Goal: Task Accomplishment & Management: Manage account settings

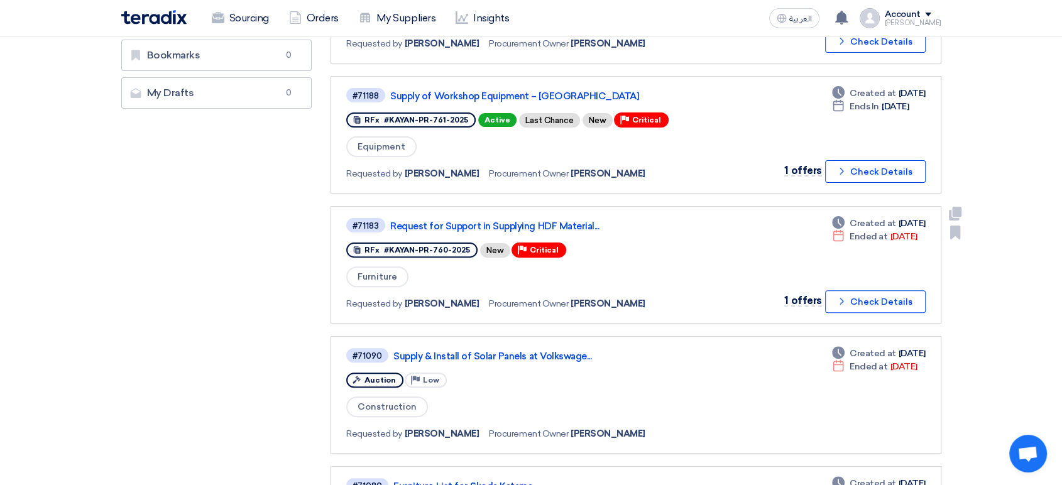
scroll to position [349, 0]
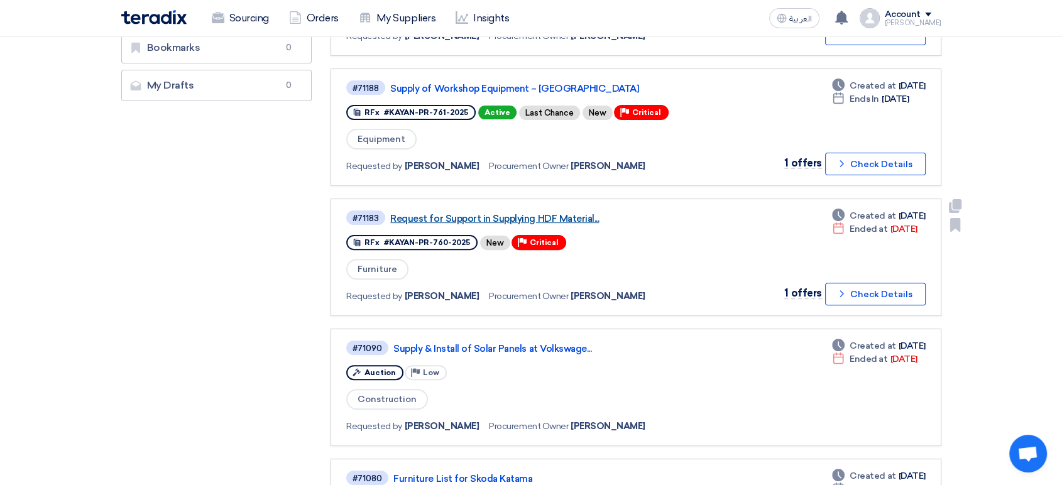
click at [508, 213] on link "Request for Support in Supplying HDF Material..." at bounding box center [547, 218] width 314 height 11
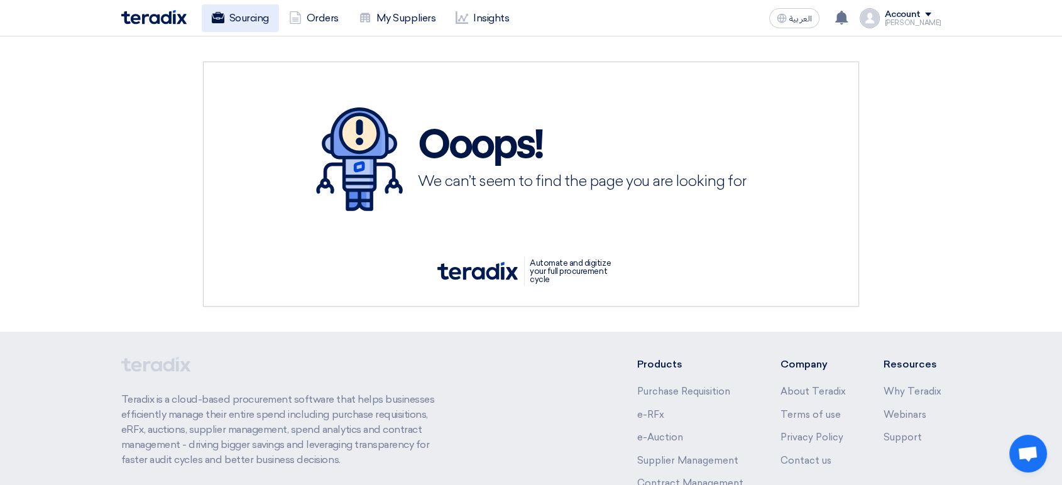
click at [217, 21] on use at bounding box center [217, 17] width 13 height 11
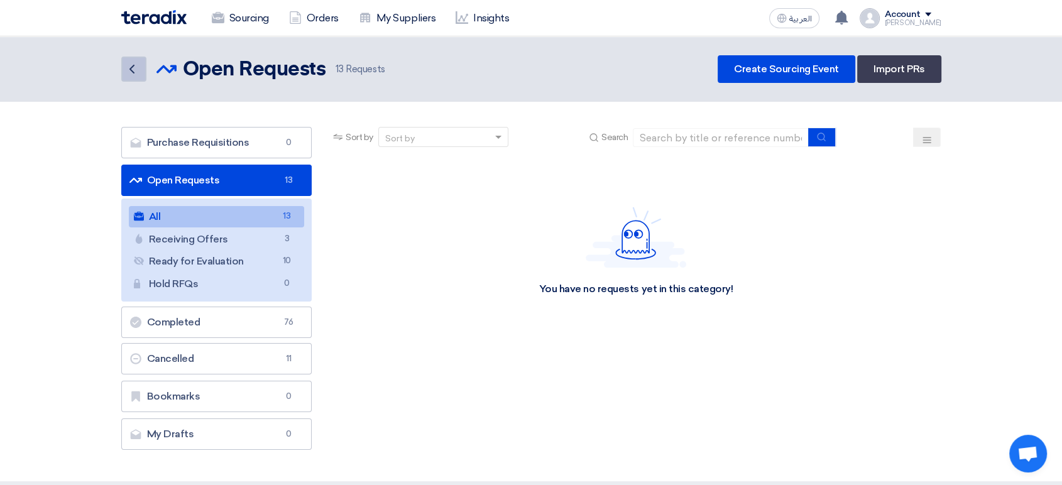
click at [133, 62] on icon "Back" at bounding box center [131, 69] width 15 height 15
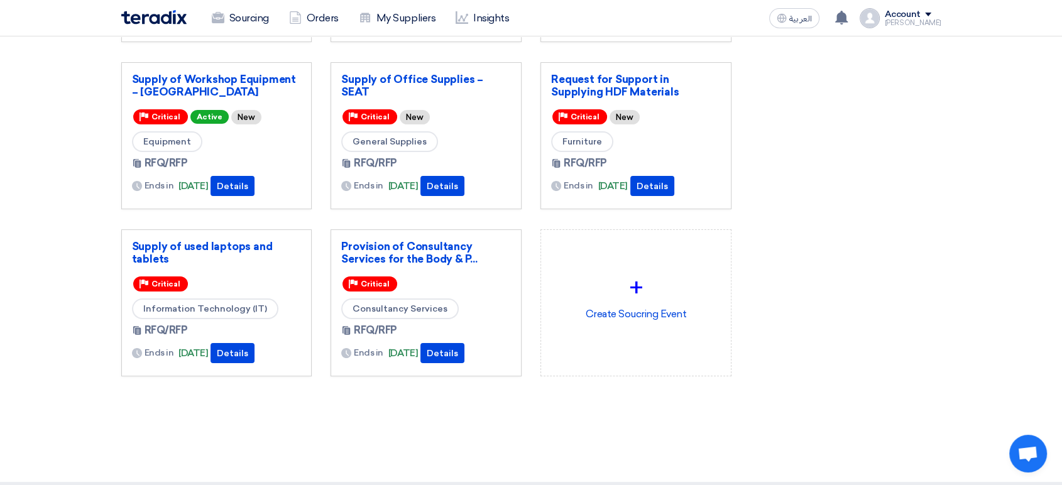
scroll to position [209, 0]
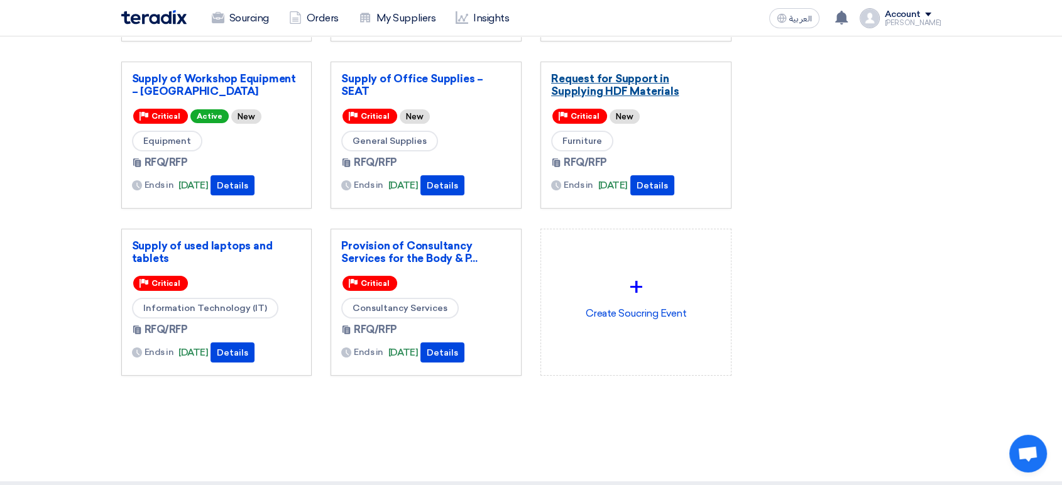
click at [601, 85] on link "Request for Support in Supplying HDF Materials" at bounding box center [636, 84] width 170 height 25
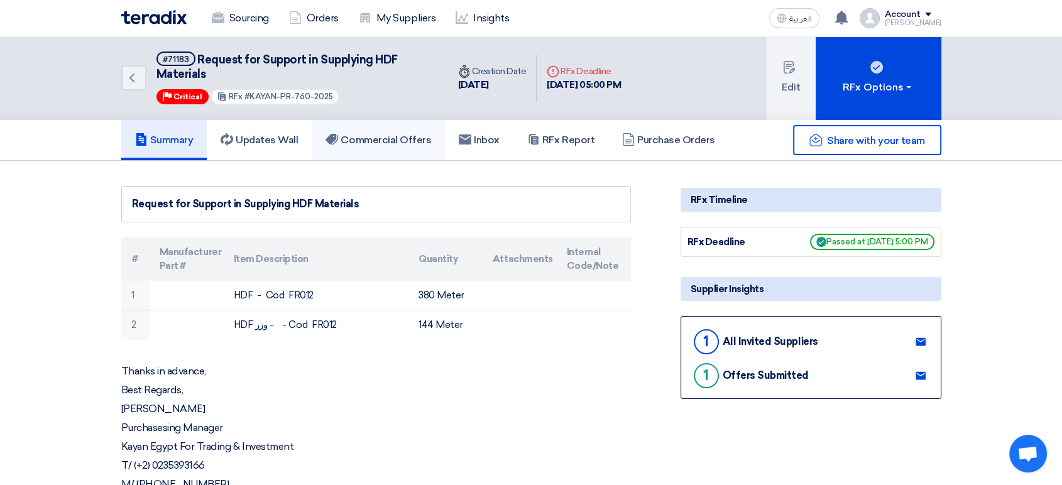
click at [388, 139] on h5 "Commercial Offers" at bounding box center [378, 140] width 106 height 13
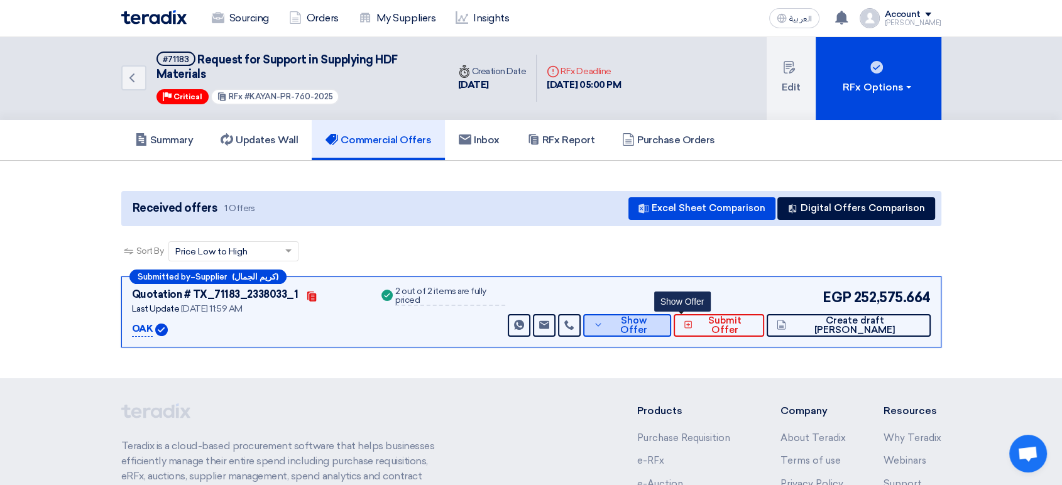
click at [661, 326] on span "Show Offer" at bounding box center [633, 325] width 55 height 19
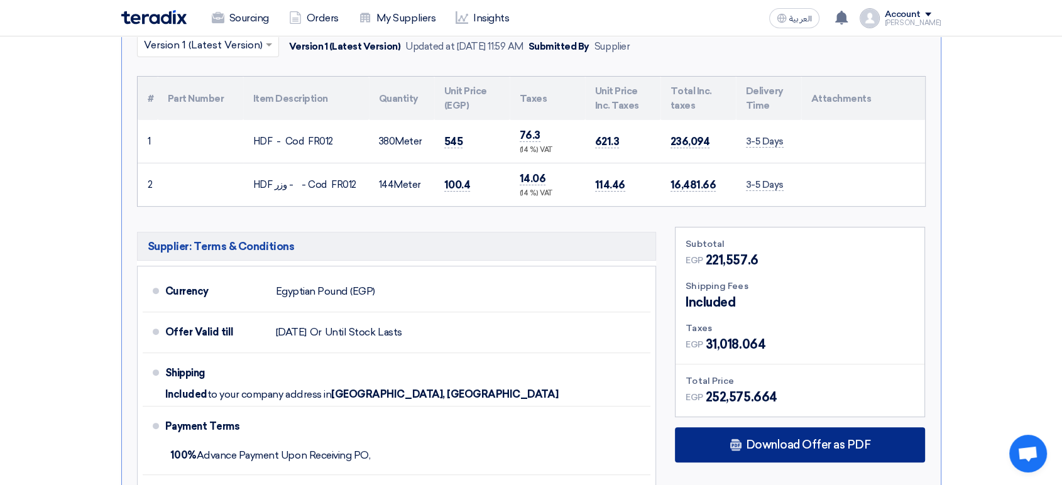
scroll to position [418, 0]
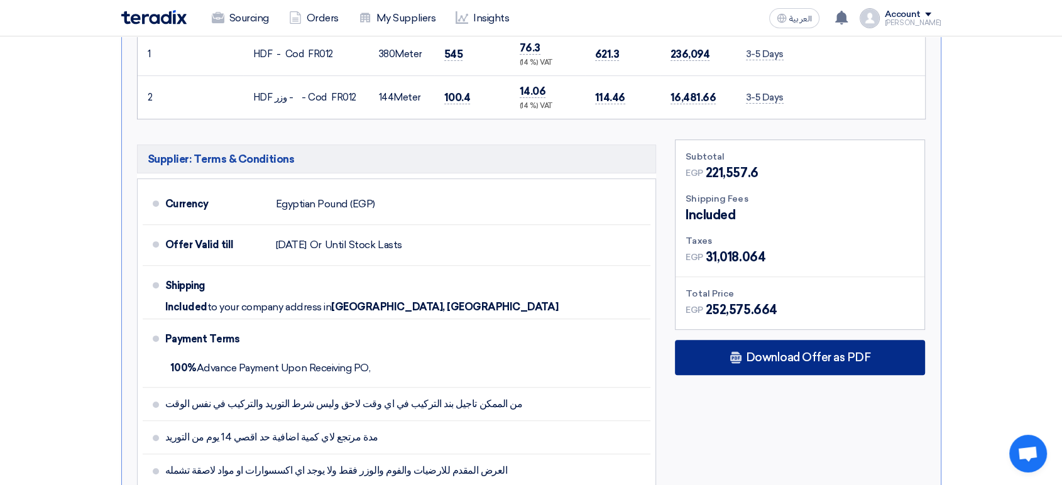
click at [815, 356] on span "Download Offer as PDF" at bounding box center [807, 357] width 125 height 11
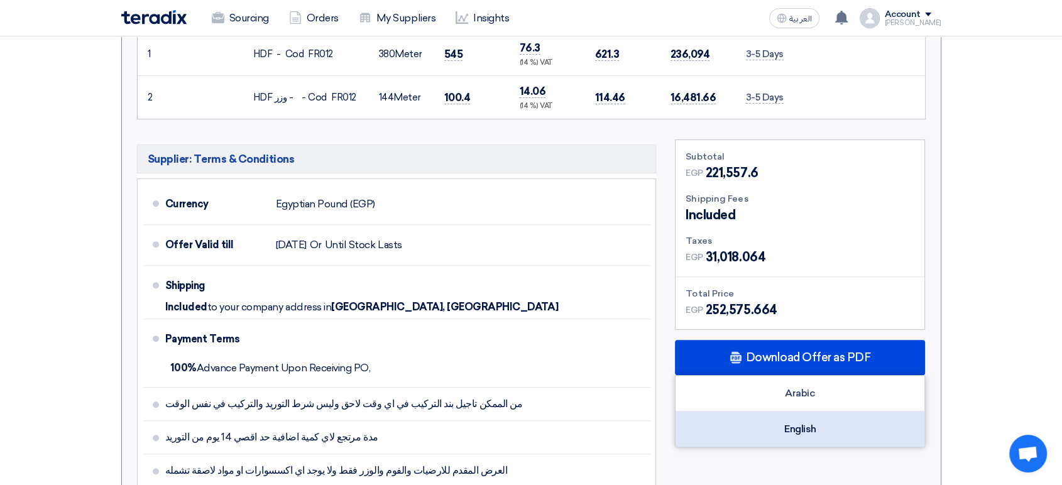
click at [809, 434] on div "English" at bounding box center [799, 428] width 249 height 35
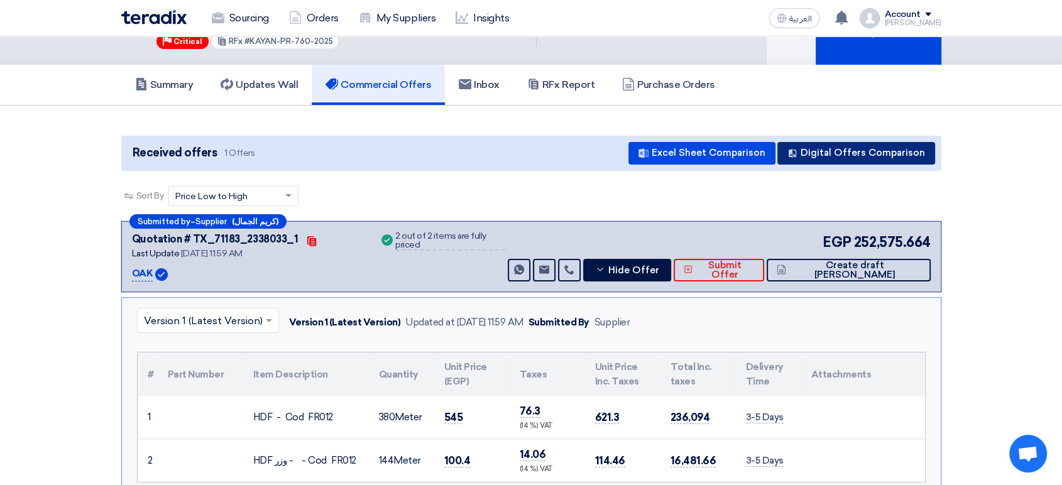
scroll to position [0, 0]
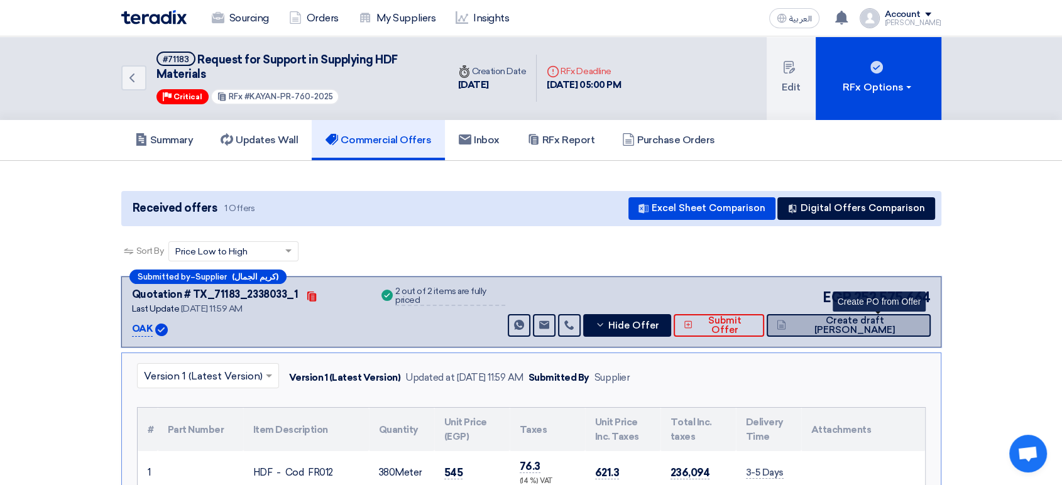
click at [855, 320] on span "Create draft [PERSON_NAME]" at bounding box center [854, 325] width 131 height 19
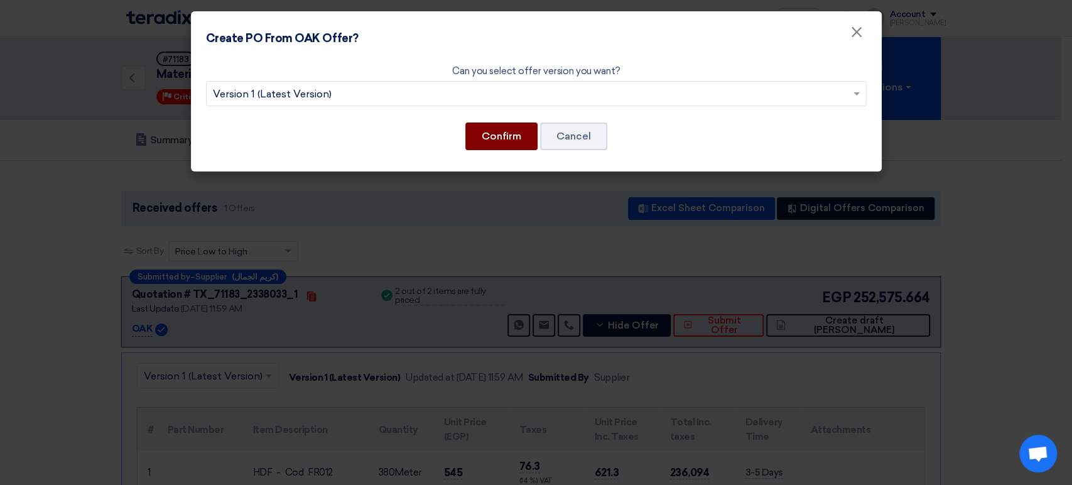
click at [505, 136] on button "Confirm" at bounding box center [501, 136] width 72 height 28
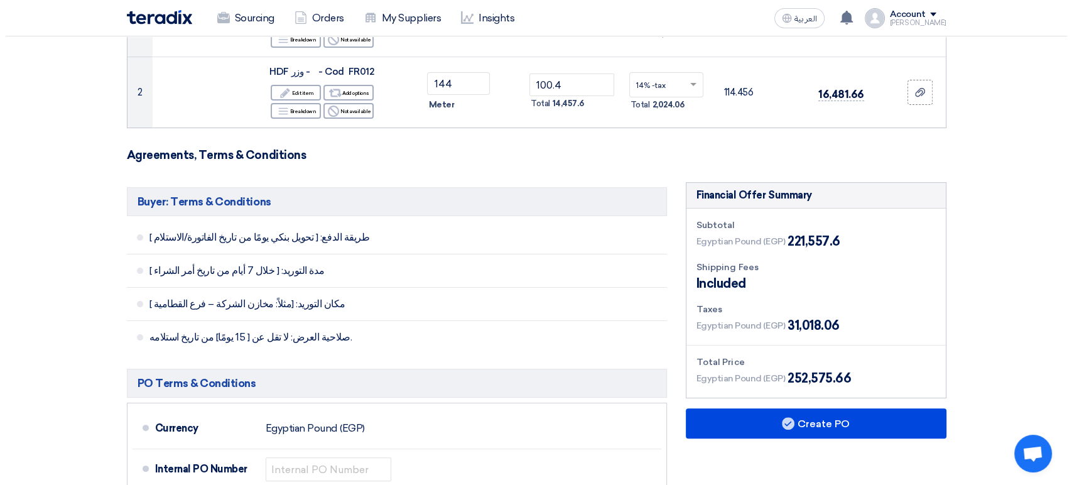
scroll to position [279, 0]
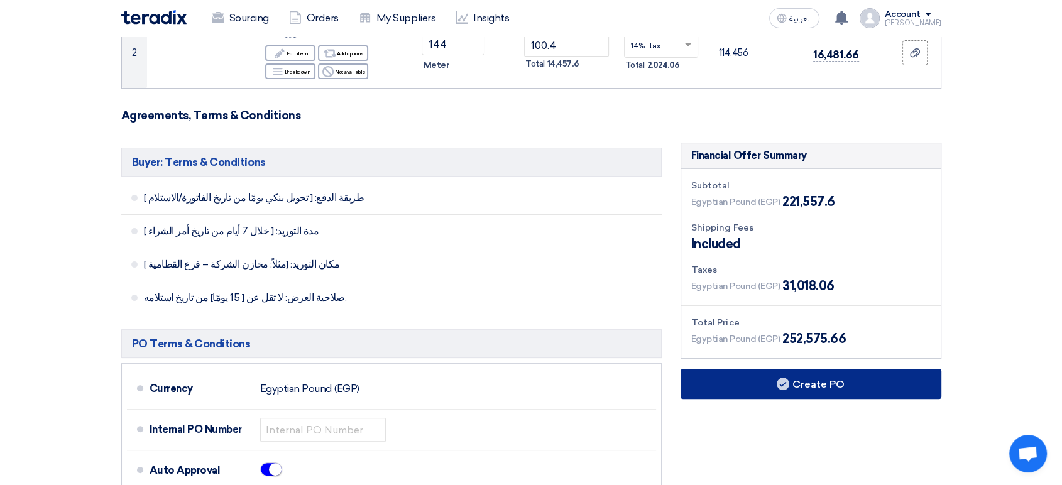
click at [844, 381] on button "Create PO" at bounding box center [810, 384] width 261 height 30
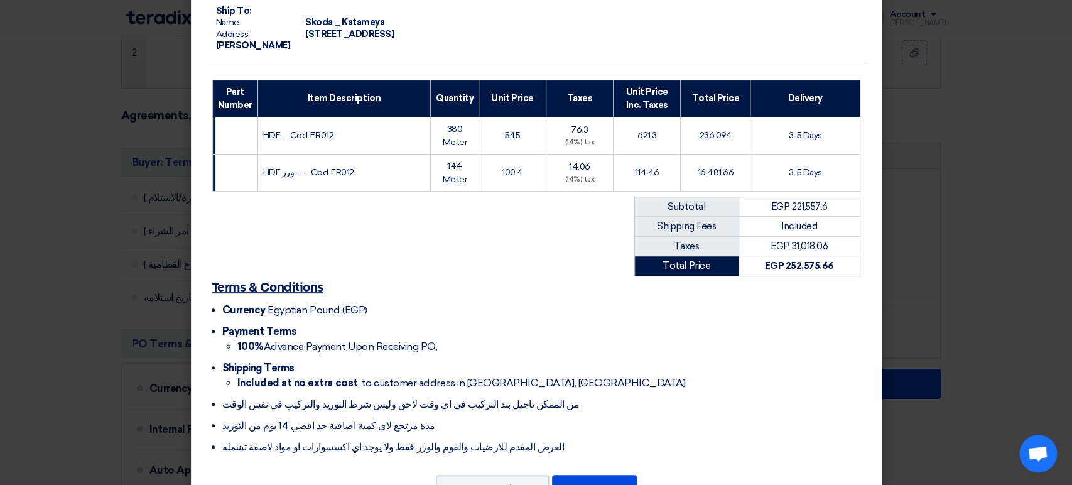
scroll to position [184, 0]
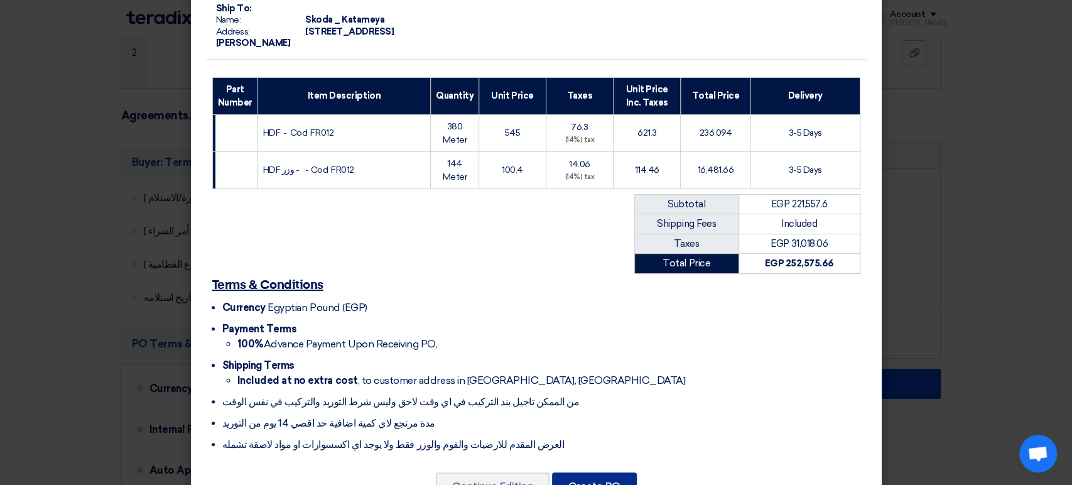
click at [609, 472] on button "Create PO" at bounding box center [594, 486] width 85 height 28
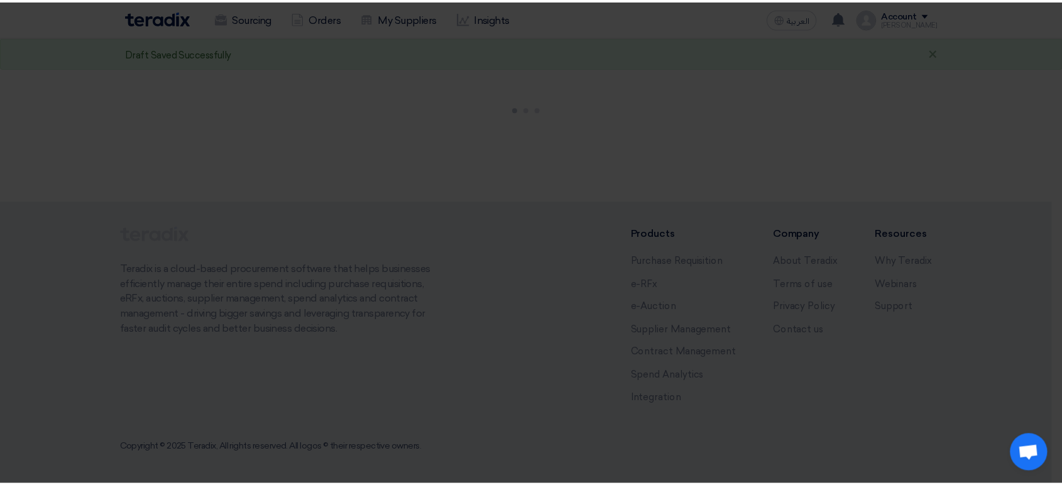
scroll to position [94, 0]
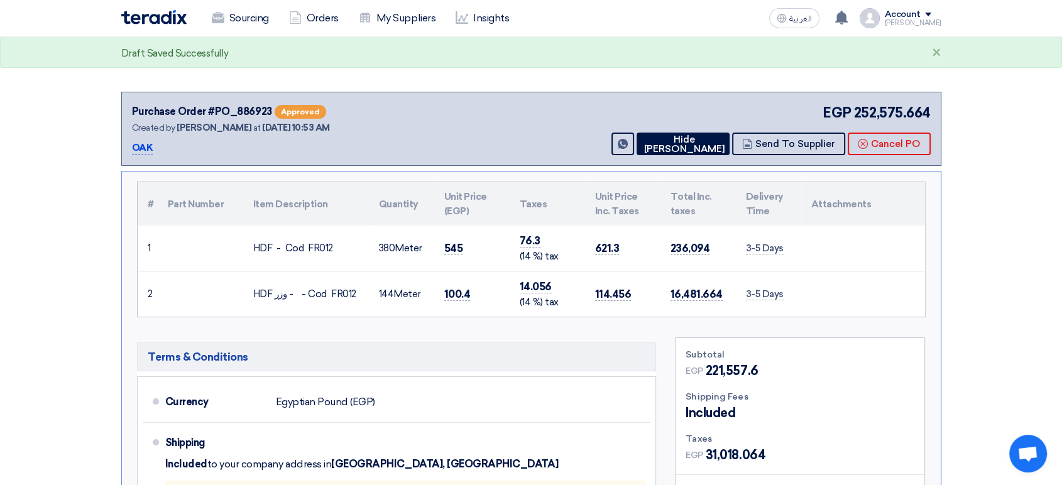
click at [916, 11] on div "Account" at bounding box center [902, 14] width 36 height 11
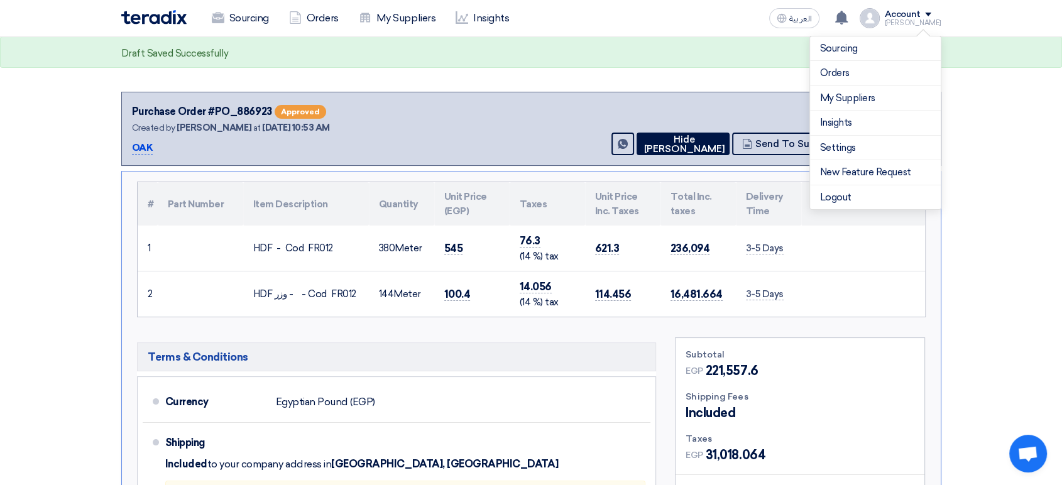
click at [1014, 90] on section "Purchase Order #PO_886923 Approved Created by [PERSON_NAME] at [DATE] 10:53 AM …" at bounding box center [531, 429] width 1062 height 724
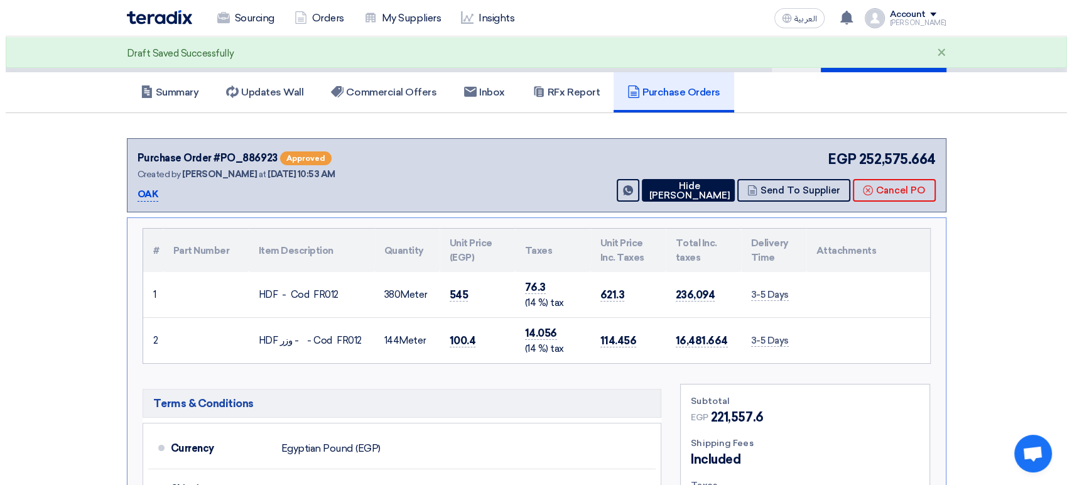
scroll to position [0, 0]
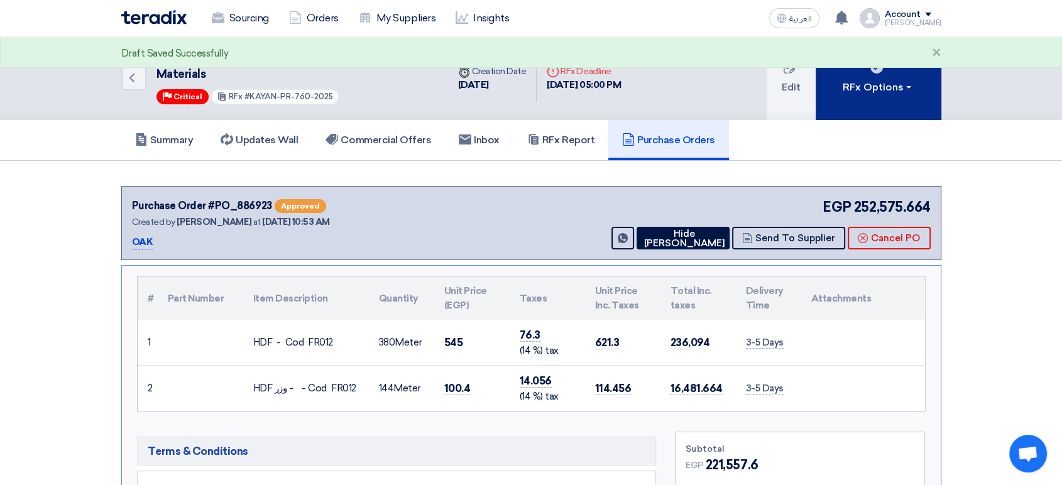
click at [876, 99] on button "RFx Options" at bounding box center [878, 78] width 126 height 84
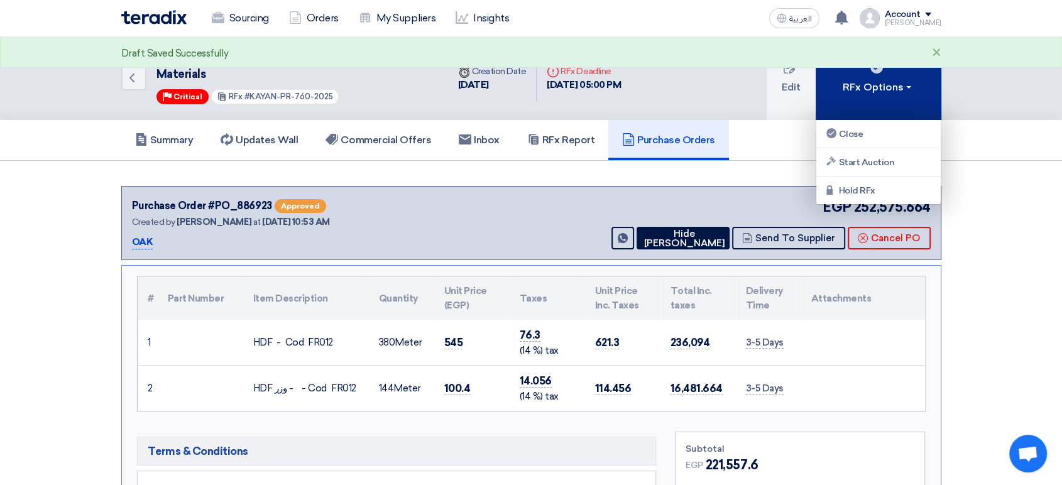
click at [876, 99] on button "RFx Options" at bounding box center [878, 78] width 126 height 84
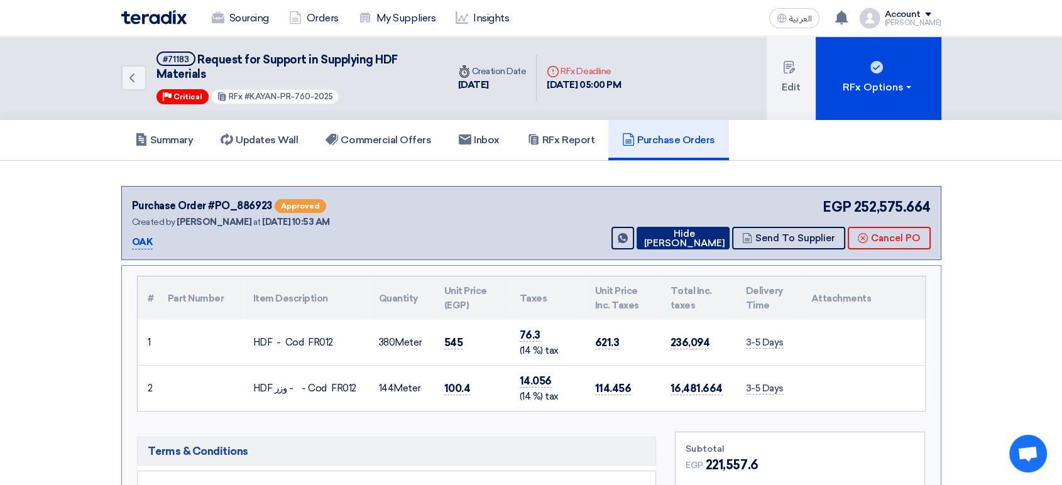
click at [671, 235] on button "Hide [PERSON_NAME]" at bounding box center [682, 238] width 93 height 23
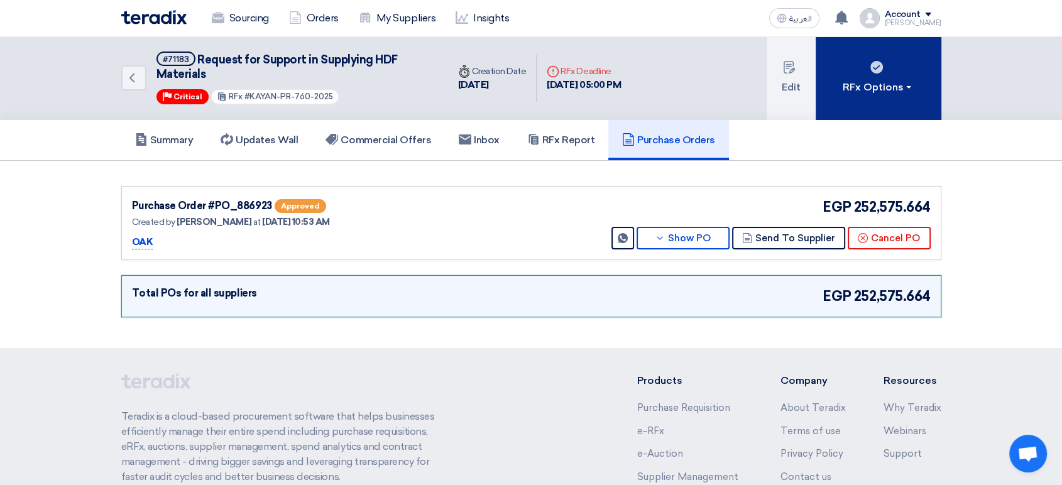
click at [871, 94] on button "RFx Options" at bounding box center [878, 78] width 126 height 84
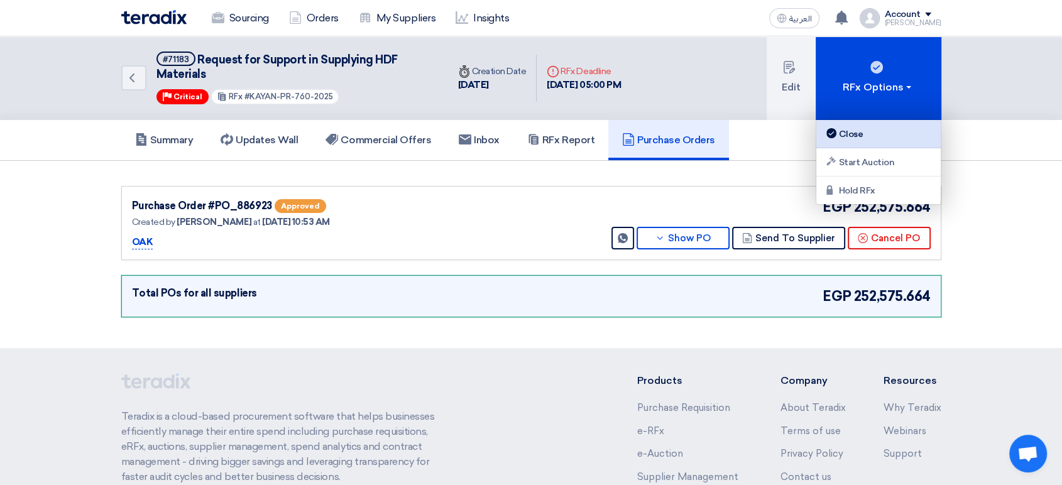
click at [852, 136] on div "Close" at bounding box center [878, 133] width 109 height 15
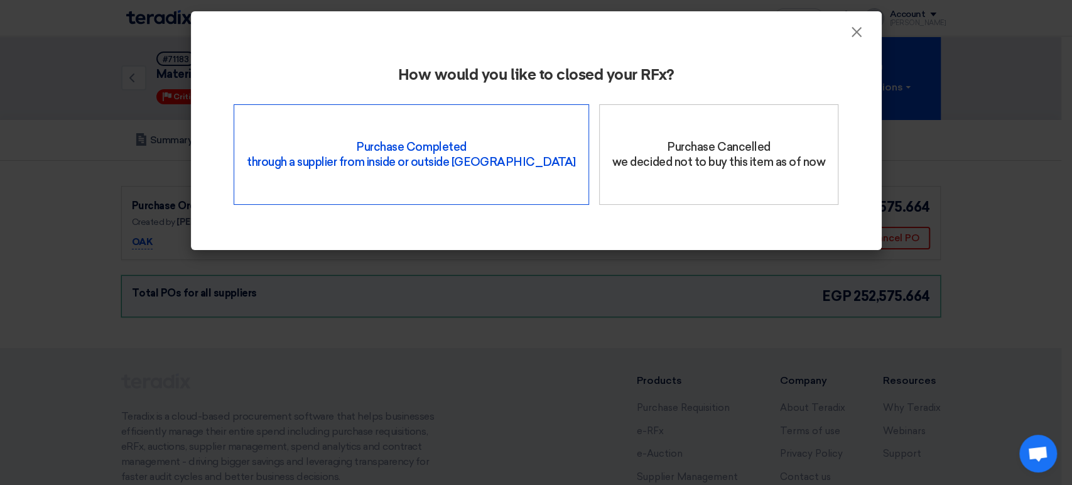
click at [455, 160] on div "Purchase Completed through a supplier from inside or outside Teradix" at bounding box center [412, 154] width 356 height 101
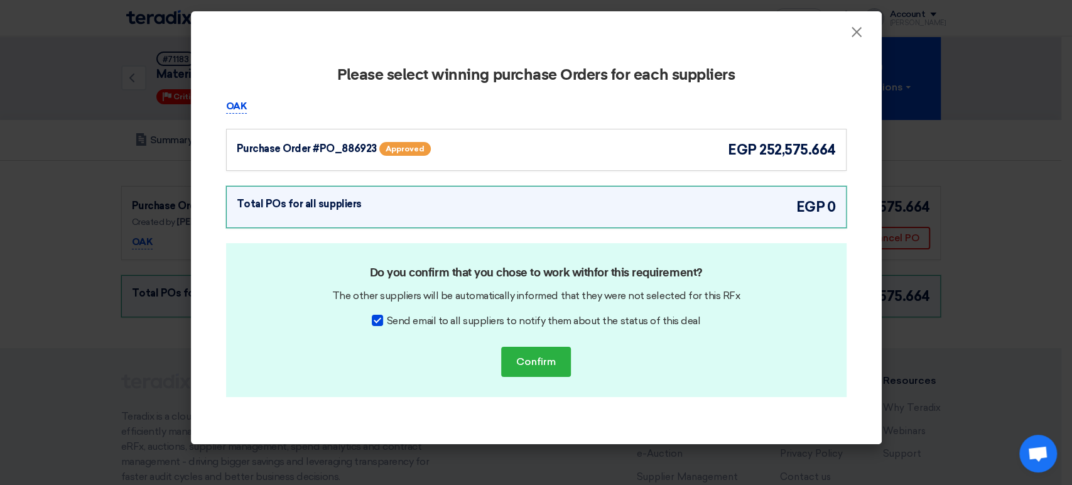
click at [613, 144] on div "Purchase Order #PO_886923 Approved egp 252,575.664" at bounding box center [536, 149] width 599 height 21
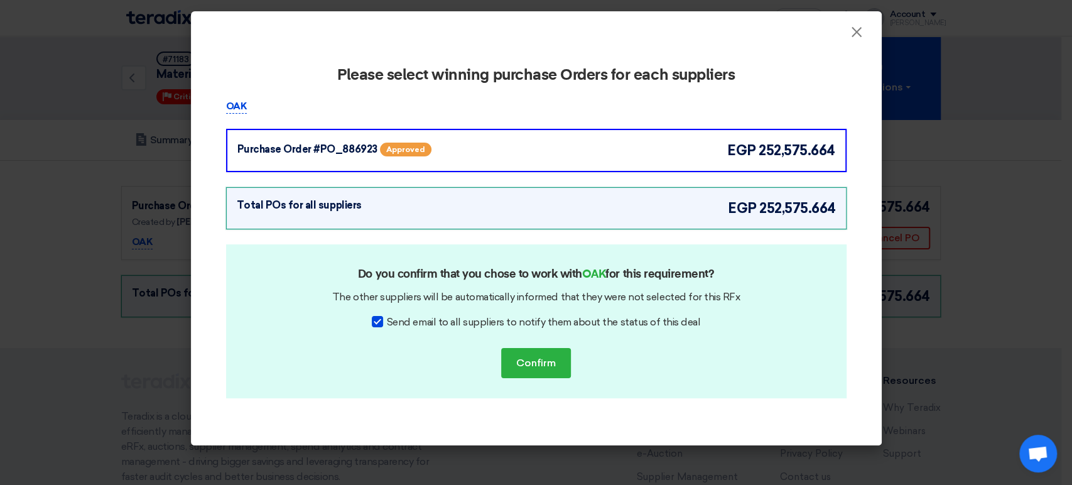
click at [383, 322] on div at bounding box center [377, 321] width 11 height 11
click at [387, 322] on input "Send email to all suppliers to notify them about the status of this deal" at bounding box center [391, 319] width 8 height 8
click at [383, 322] on div at bounding box center [377, 321] width 11 height 11
click at [387, 322] on input "Send email to all suppliers to notify them about the status of this deal" at bounding box center [391, 319] width 8 height 8
checkbox input "true"
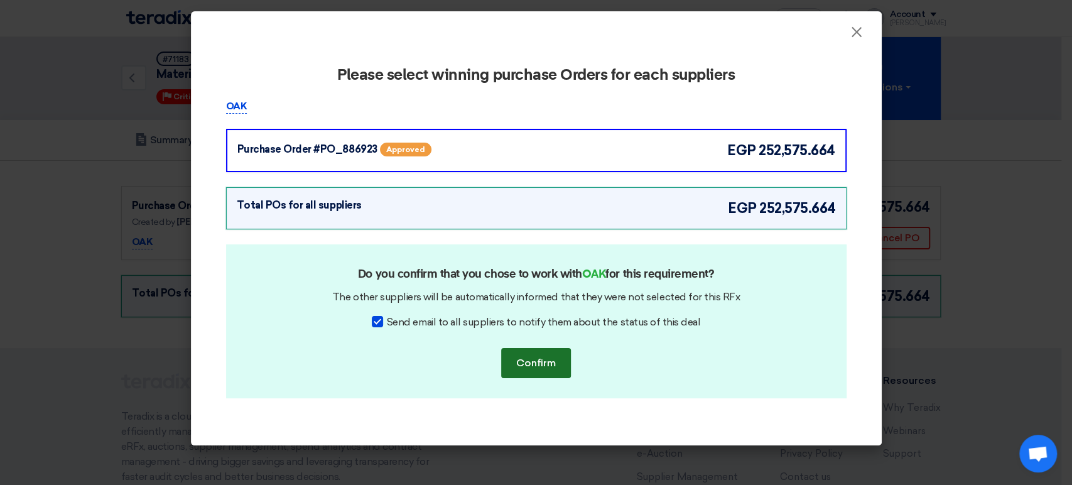
click at [533, 361] on button "Confirm" at bounding box center [536, 363] width 70 height 30
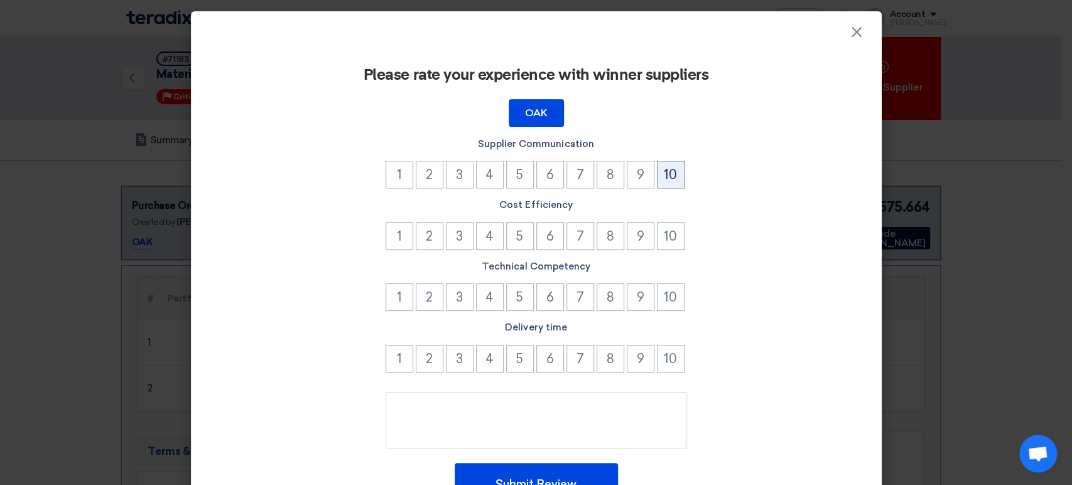
click at [659, 173] on button "10" at bounding box center [671, 175] width 28 height 28
click at [644, 231] on button "9" at bounding box center [641, 236] width 28 height 28
click at [668, 298] on button "10" at bounding box center [671, 297] width 28 height 28
click at [633, 365] on button "9" at bounding box center [641, 359] width 28 height 28
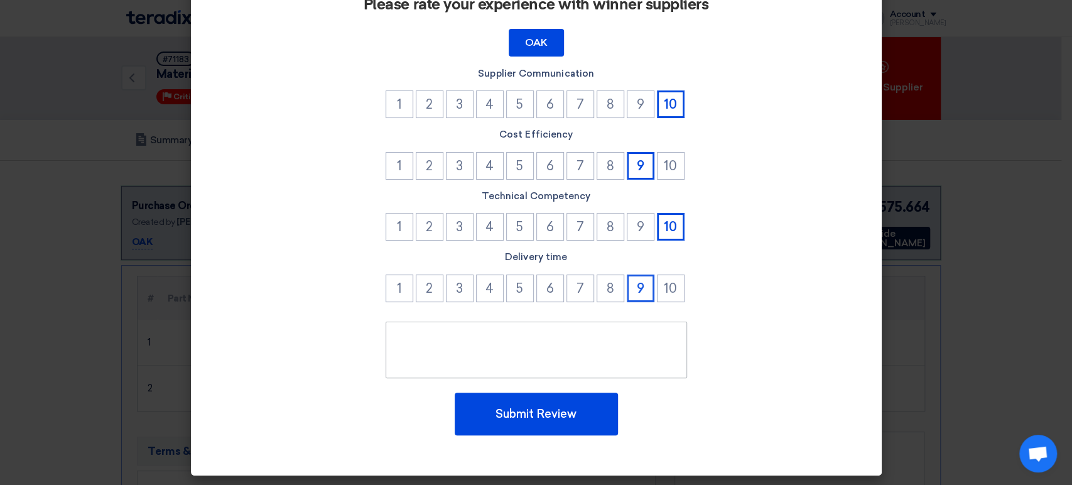
scroll to position [70, 0]
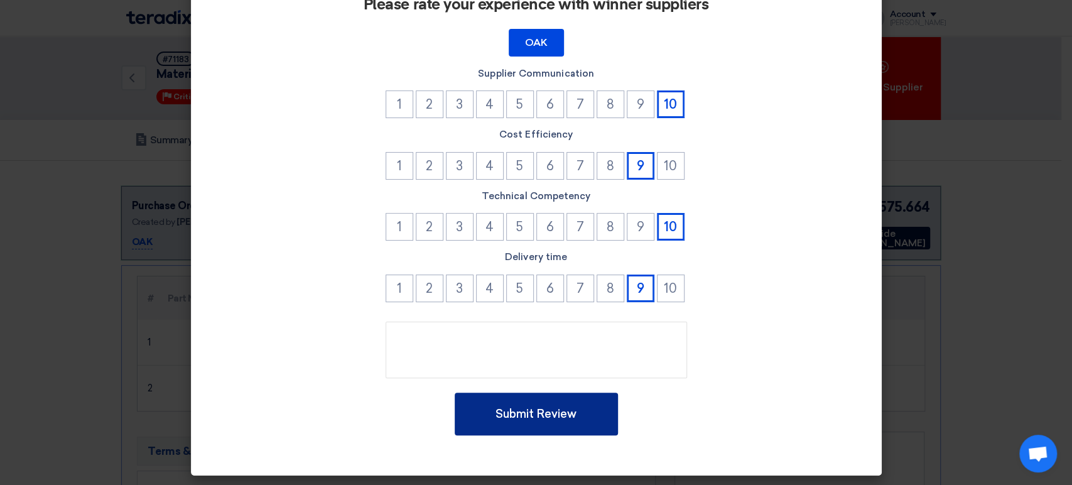
click at [548, 413] on button "Submit Review" at bounding box center [536, 414] width 163 height 43
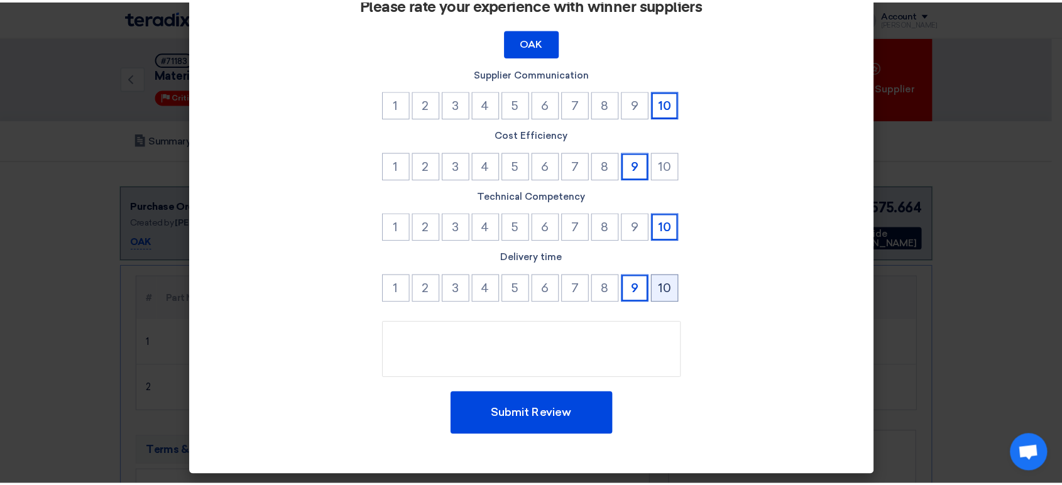
scroll to position [0, 0]
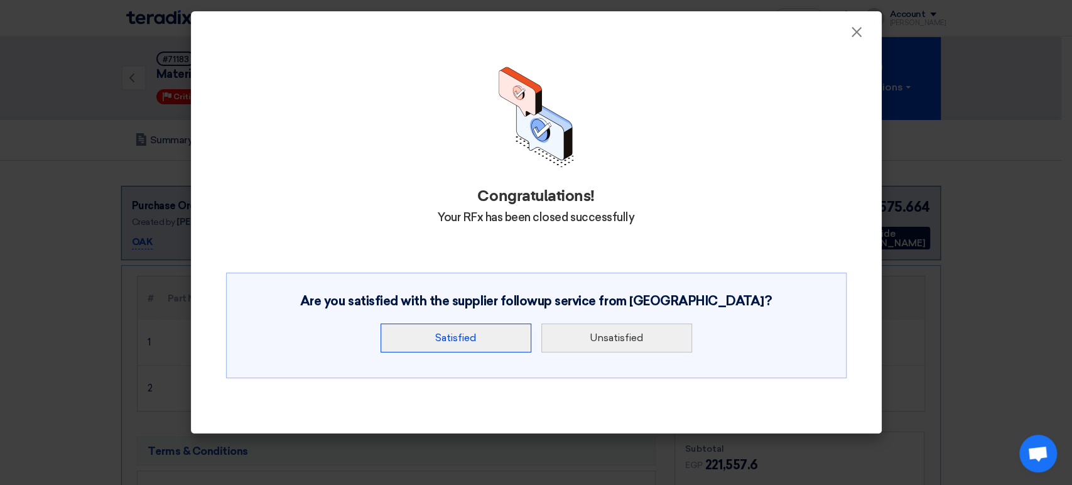
click at [436, 342] on button "Satisfied" at bounding box center [456, 338] width 151 height 29
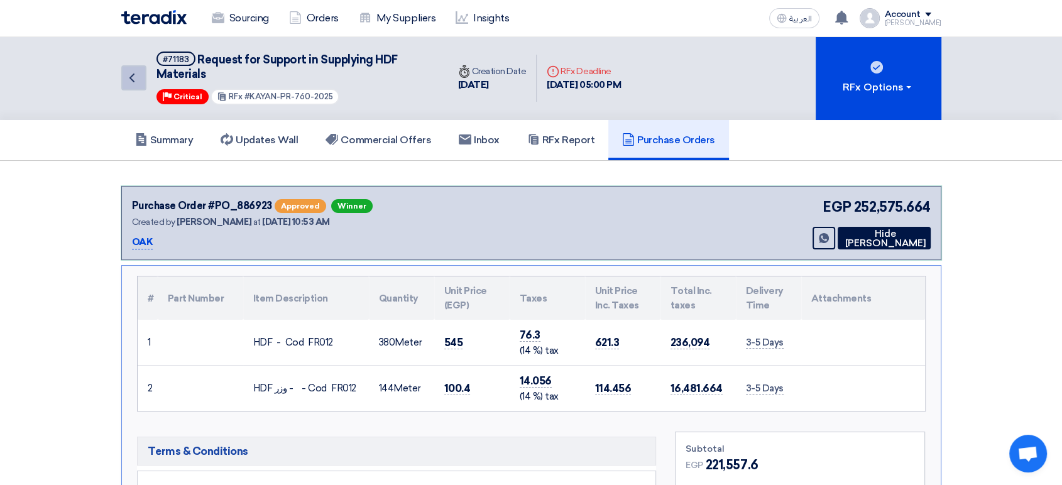
click at [128, 75] on icon "Back" at bounding box center [131, 77] width 15 height 15
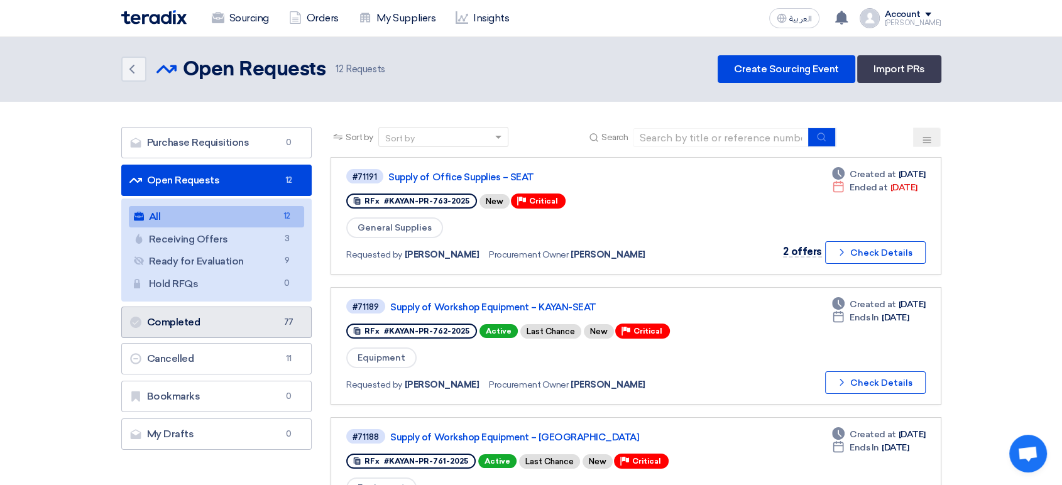
click at [212, 315] on link "Completed Completed 77" at bounding box center [216, 322] width 191 height 31
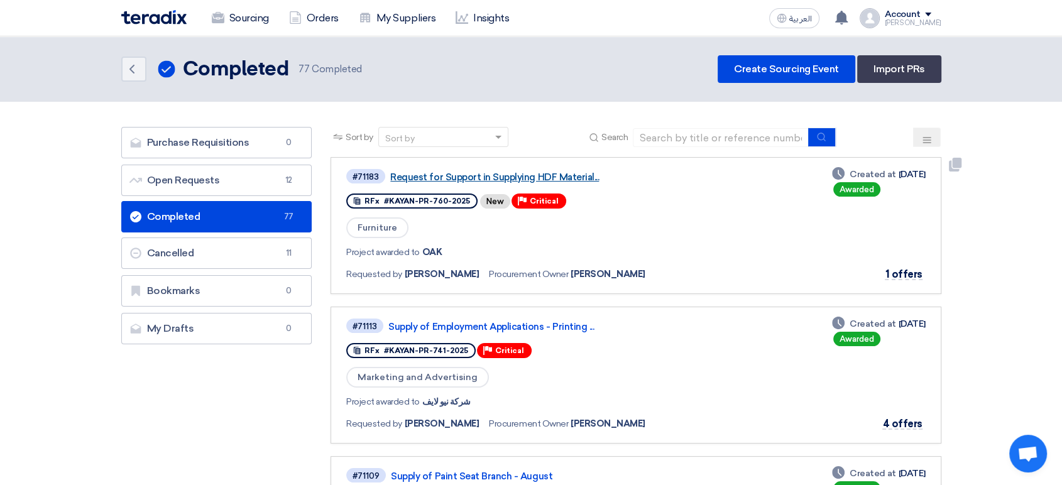
click at [502, 175] on link "Request for Support in Supplying HDF Material..." at bounding box center [547, 176] width 314 height 11
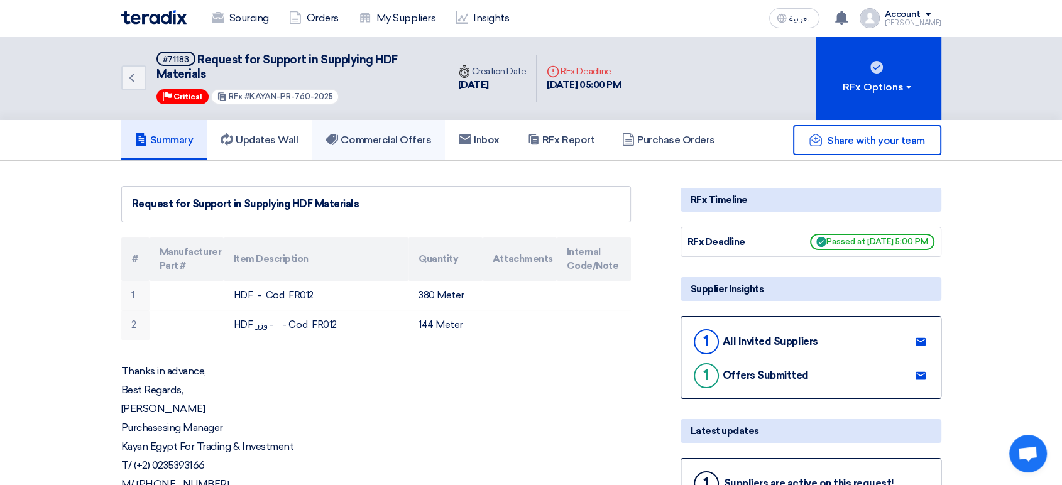
click at [367, 134] on h5 "Commercial Offers" at bounding box center [378, 140] width 106 height 13
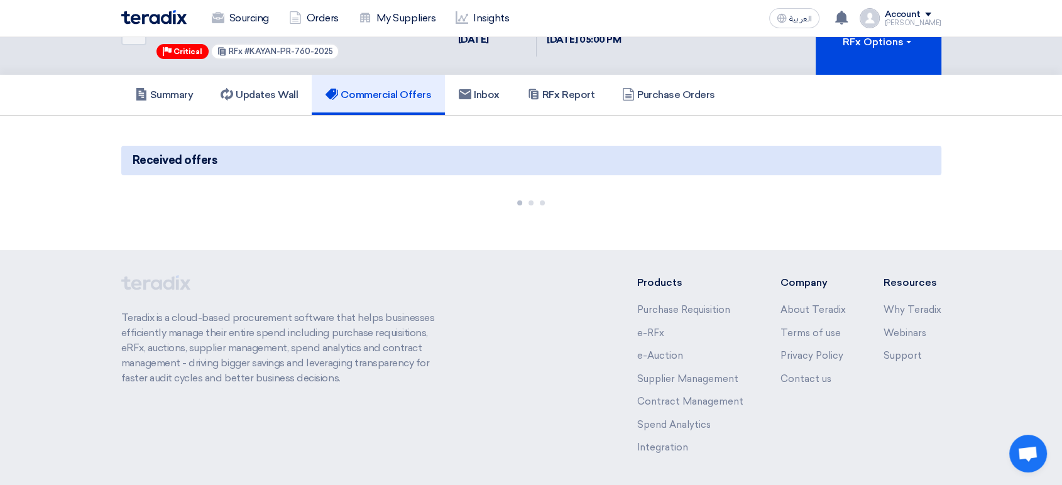
scroll to position [70, 0]
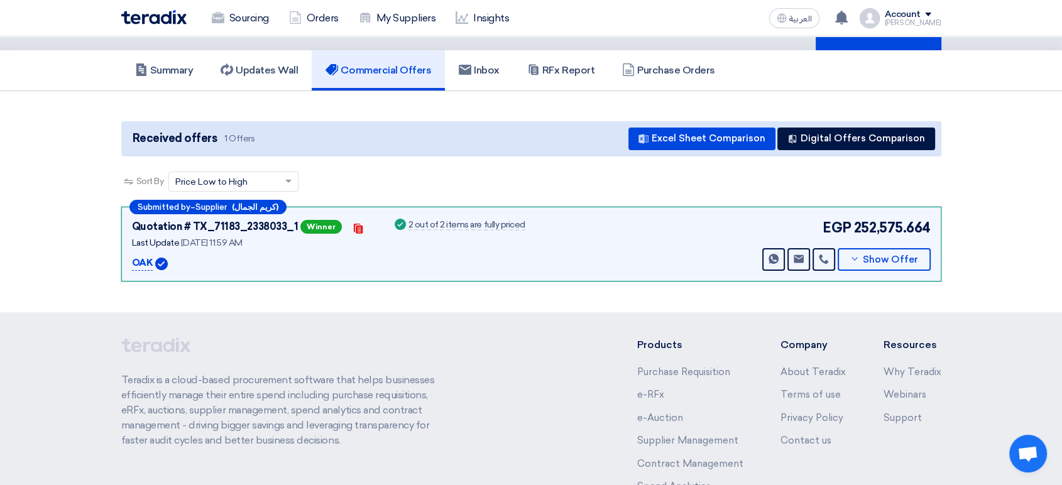
drag, startPoint x: 855, startPoint y: 222, endPoint x: 954, endPoint y: 236, distance: 100.2
click at [954, 236] on section "Received offers 1 Offers Excel Sheet Comparison Digital Offers Comparison Sort …" at bounding box center [531, 201] width 1062 height 221
copy span "252,575.664"
click at [244, 14] on link "Sourcing" at bounding box center [240, 18] width 77 height 28
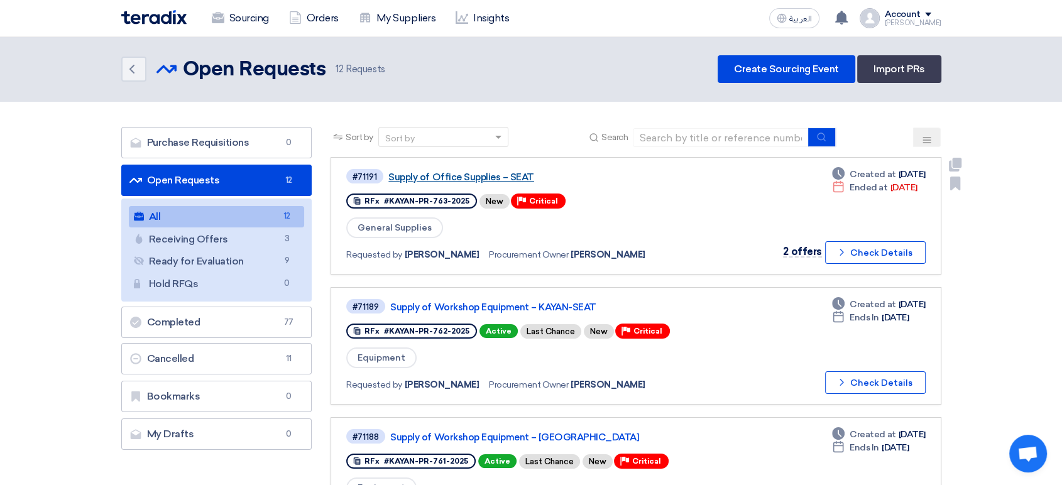
click at [464, 180] on link "Supply of Office Supplies – SEAT" at bounding box center [545, 176] width 314 height 11
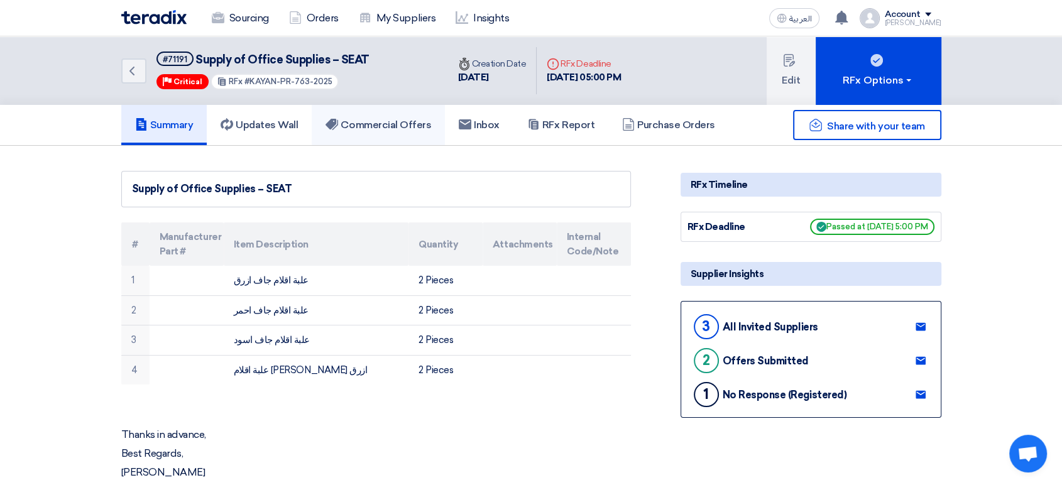
click at [391, 109] on link "Commercial Offers" at bounding box center [378, 125] width 133 height 40
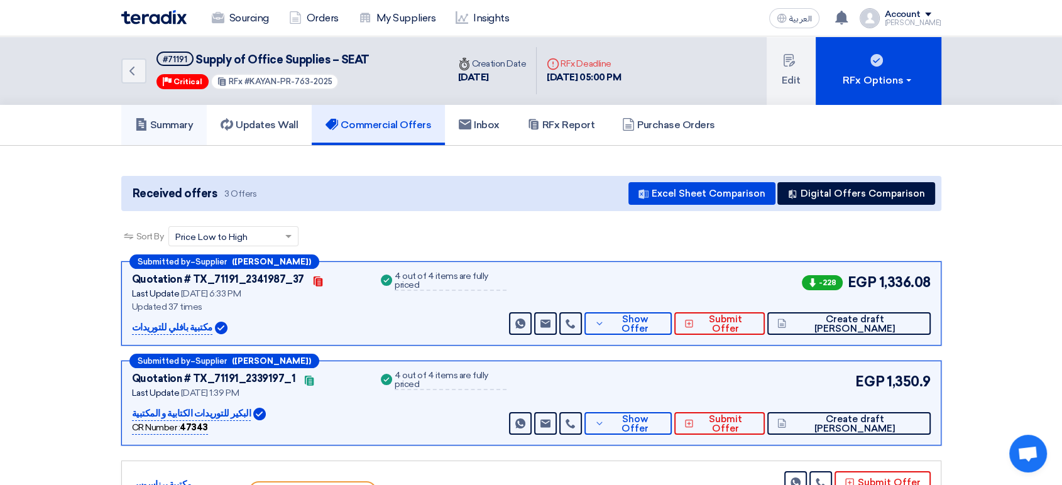
click at [161, 122] on h5 "Summary" at bounding box center [164, 125] width 58 height 13
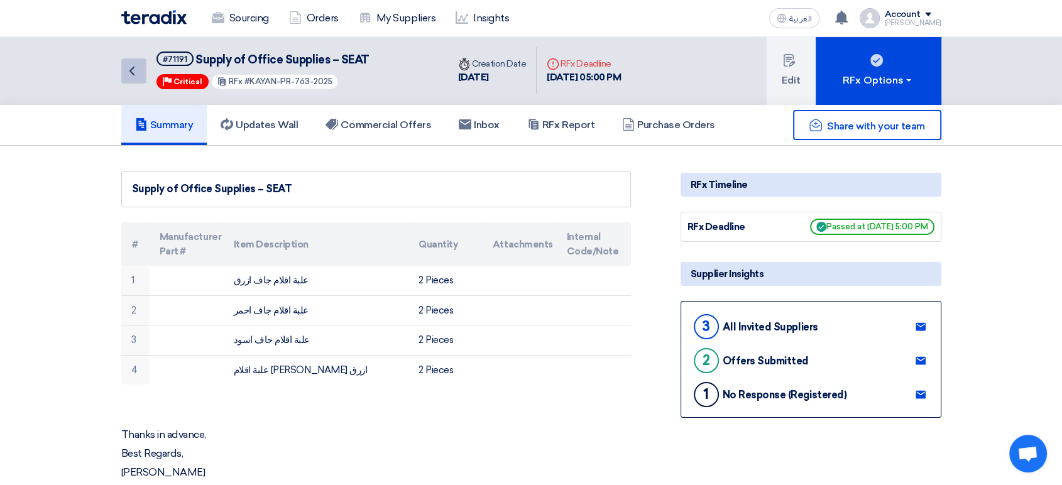
click at [131, 70] on icon "Back" at bounding box center [131, 70] width 15 height 15
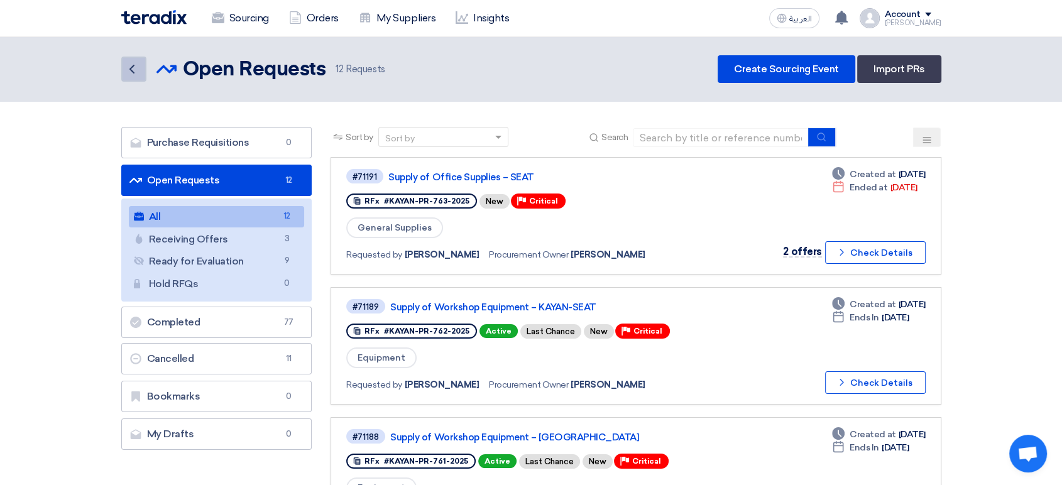
click at [128, 68] on icon "Back" at bounding box center [131, 69] width 15 height 15
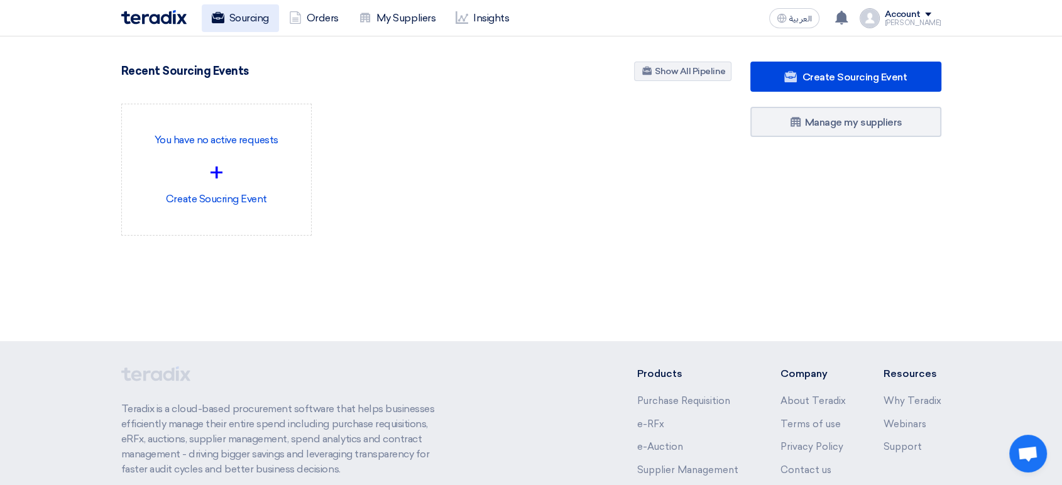
click at [244, 23] on link "Sourcing" at bounding box center [240, 18] width 77 height 28
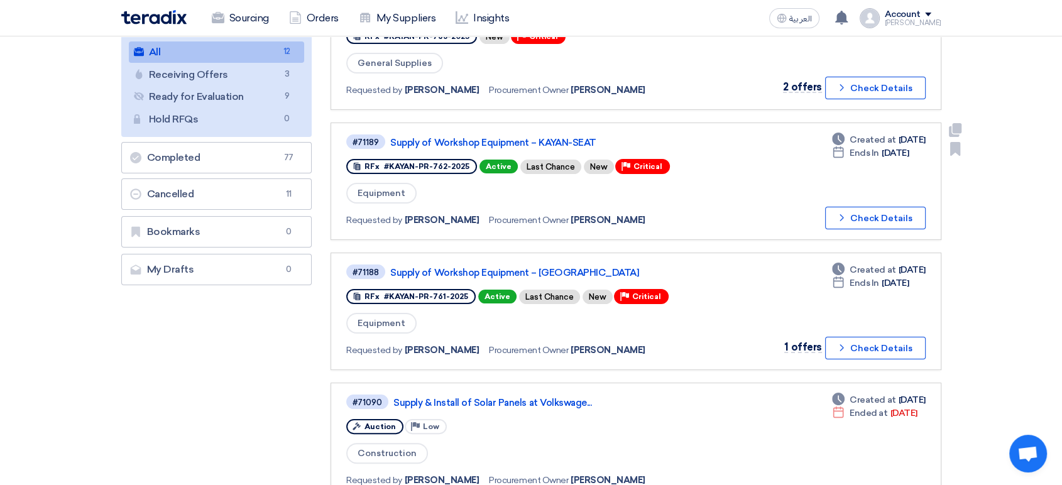
scroll to position [209, 0]
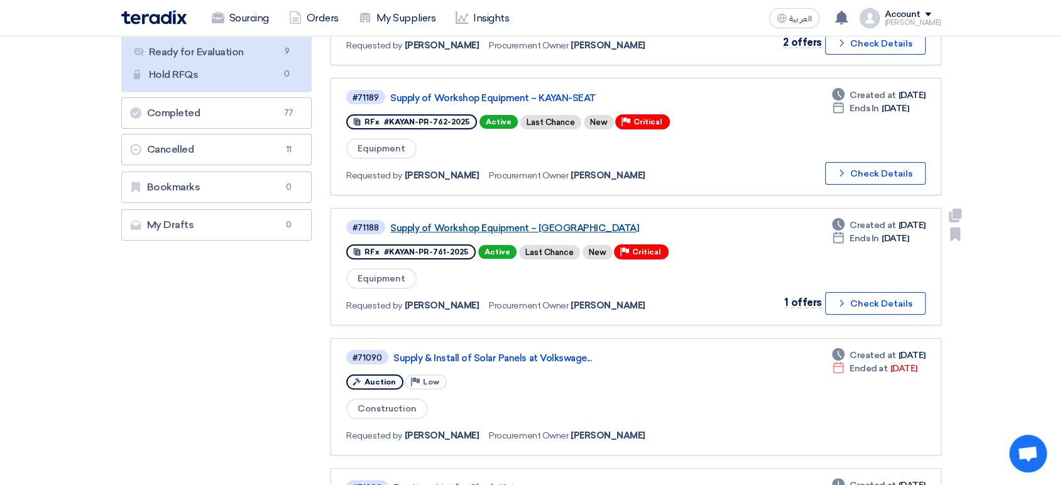
click at [555, 226] on link "Supply of Workshop Equipment – [GEOGRAPHIC_DATA]" at bounding box center [547, 227] width 314 height 11
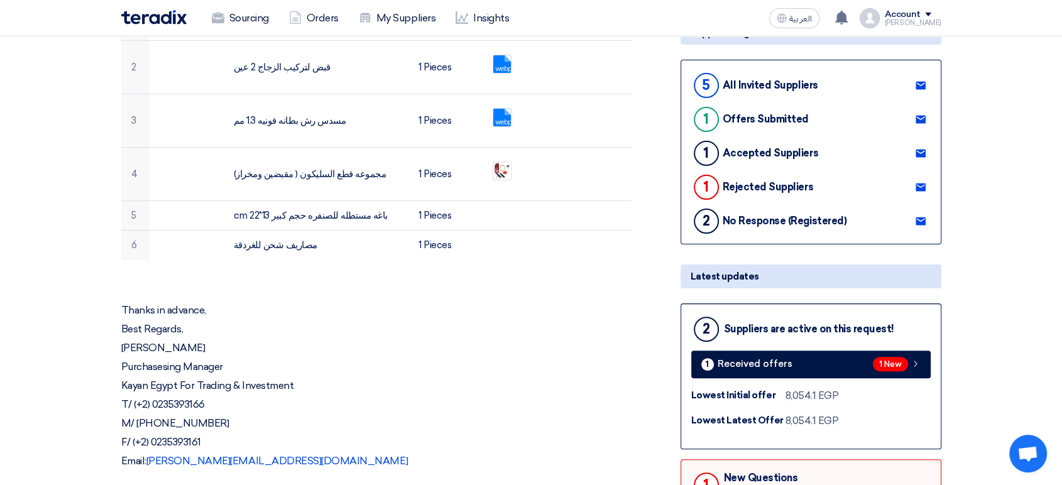
scroll to position [349, 0]
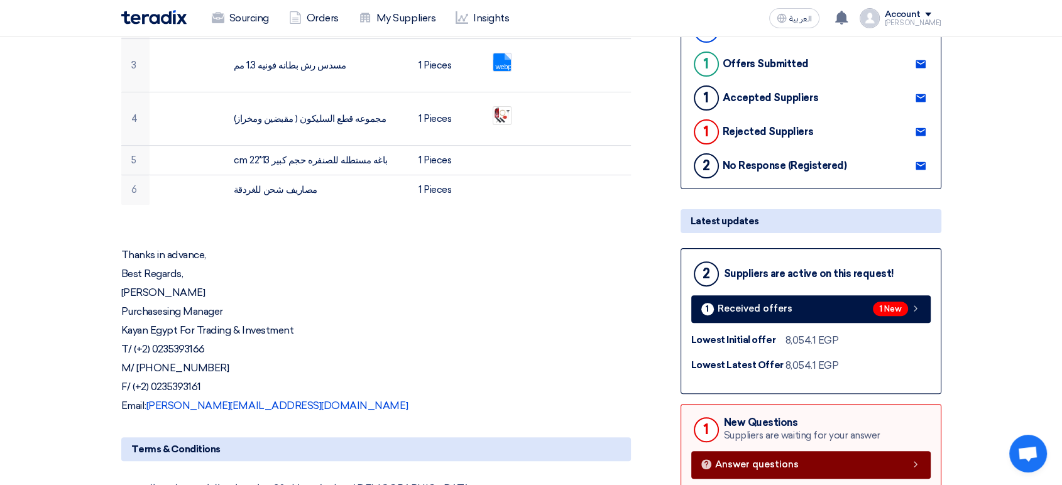
click at [808, 451] on link "Answer questions" at bounding box center [810, 465] width 239 height 28
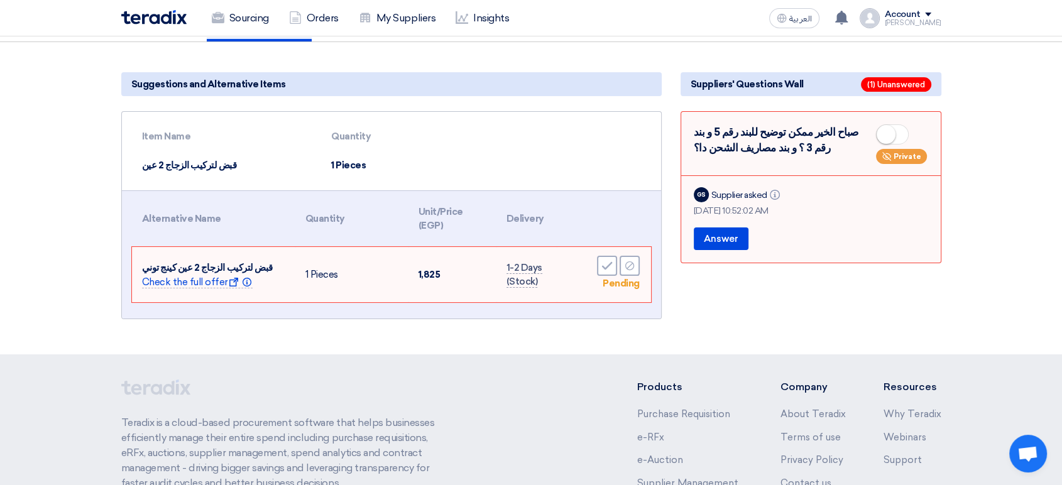
scroll to position [116, 0]
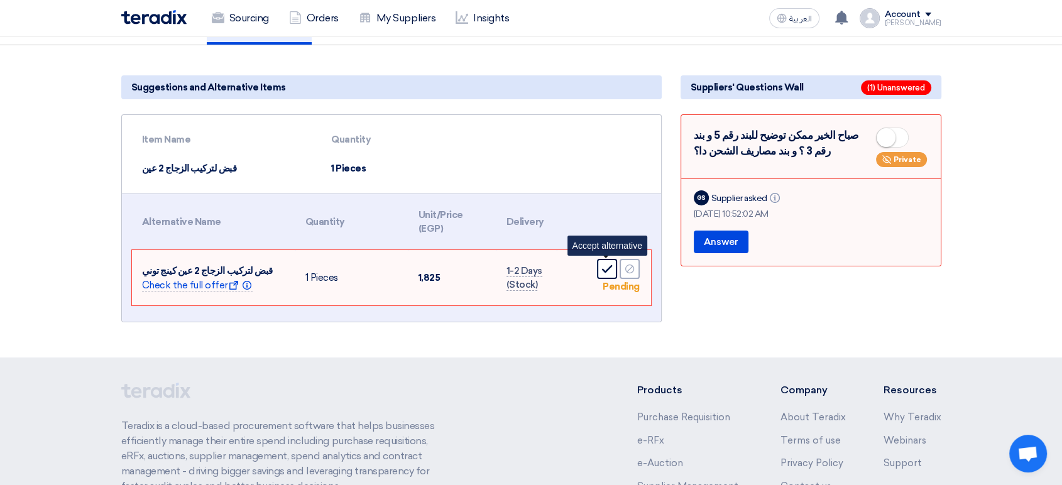
click at [607, 265] on use at bounding box center [606, 269] width 11 height 8
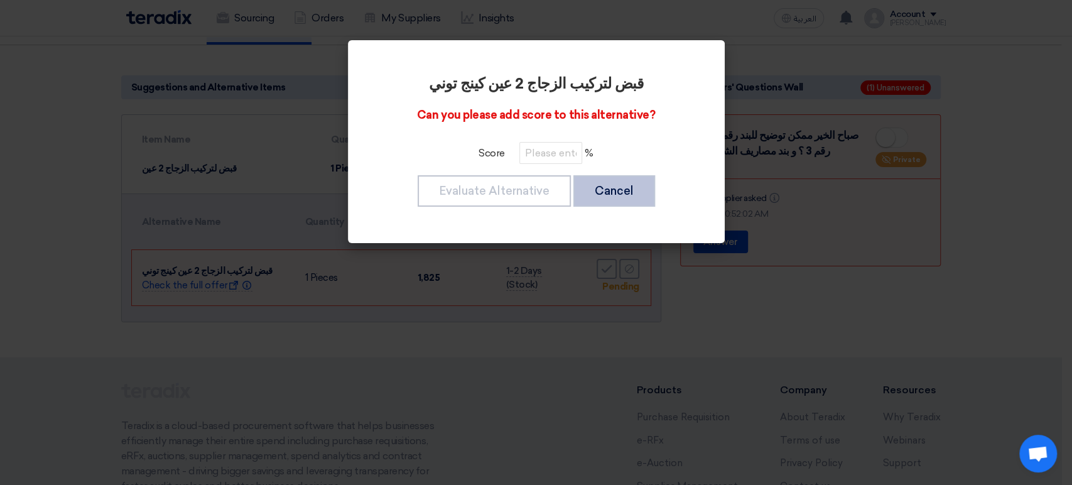
click at [616, 188] on button "Cancel" at bounding box center [615, 190] width 82 height 31
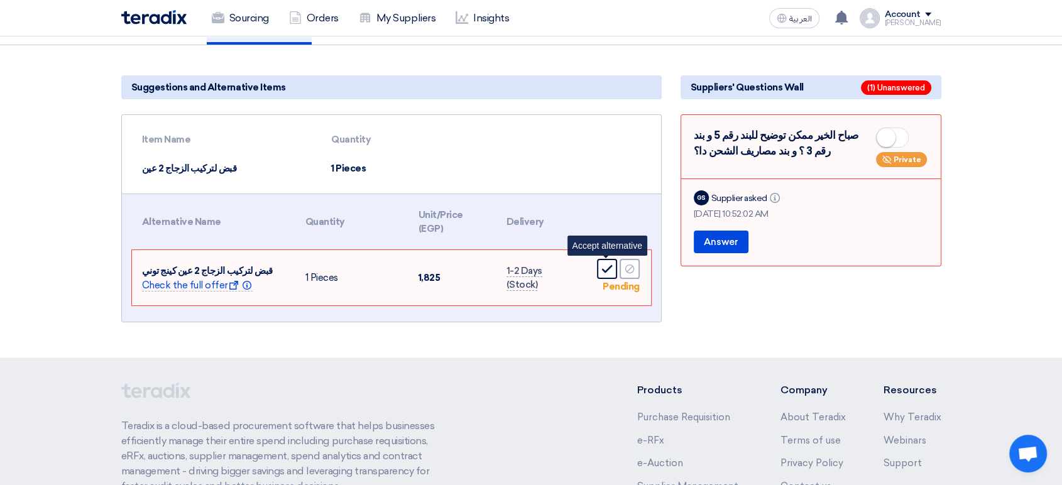
click at [604, 263] on icon "Accept" at bounding box center [606, 268] width 11 height 11
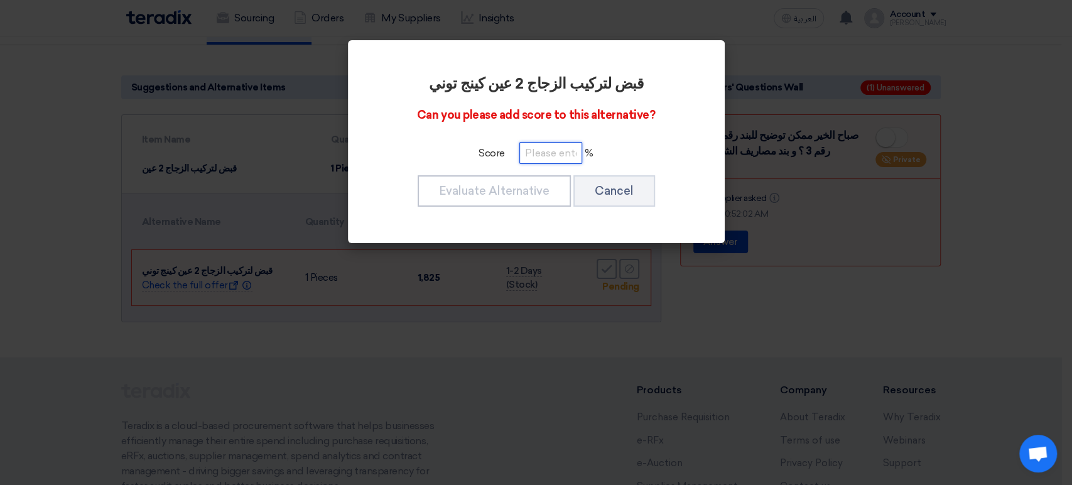
click at [548, 148] on input "number" at bounding box center [551, 153] width 63 height 22
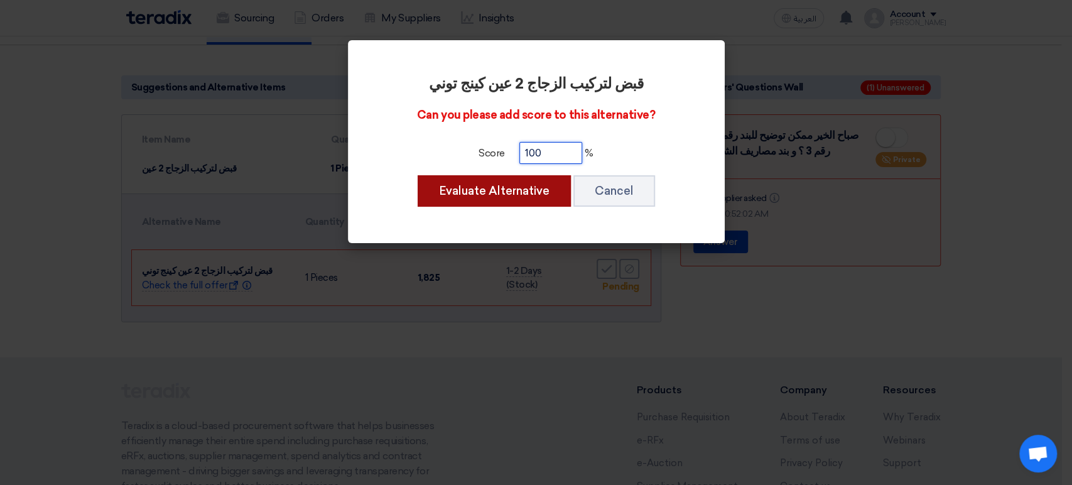
type input "100"
click at [518, 192] on button "Evaluate Alternative" at bounding box center [494, 190] width 153 height 31
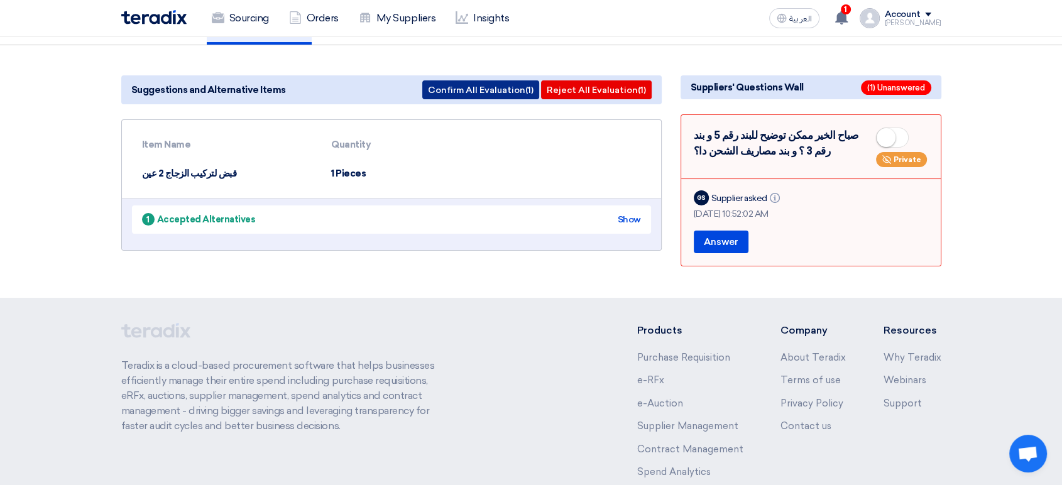
click at [461, 80] on button "Confirm All Evaluation (1)" at bounding box center [480, 89] width 117 height 19
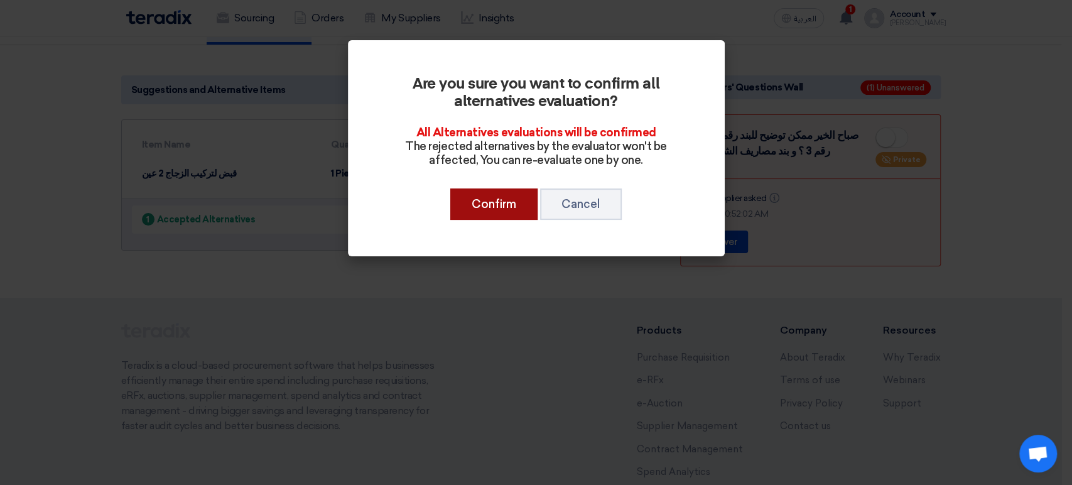
click at [472, 202] on button "Confirm" at bounding box center [493, 203] width 87 height 31
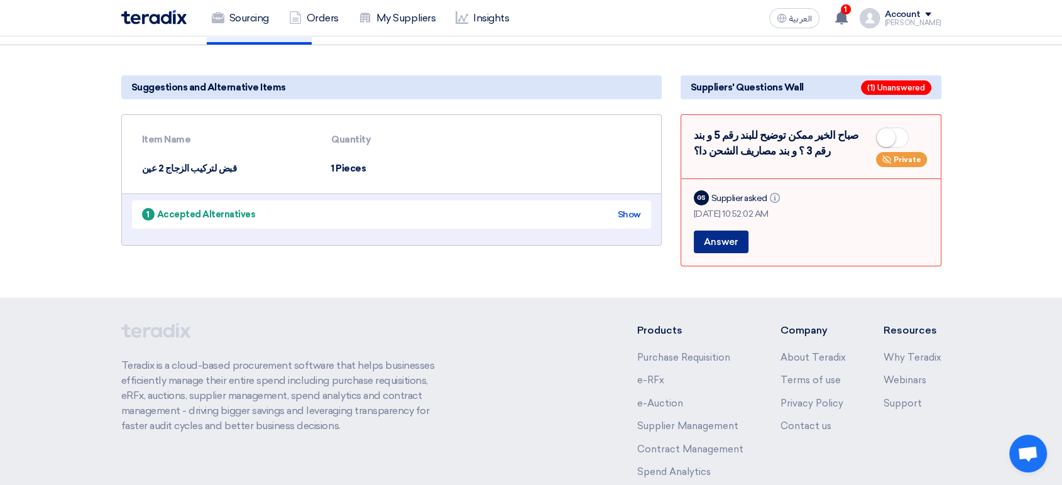
click at [721, 231] on button "Answer" at bounding box center [721, 242] width 55 height 23
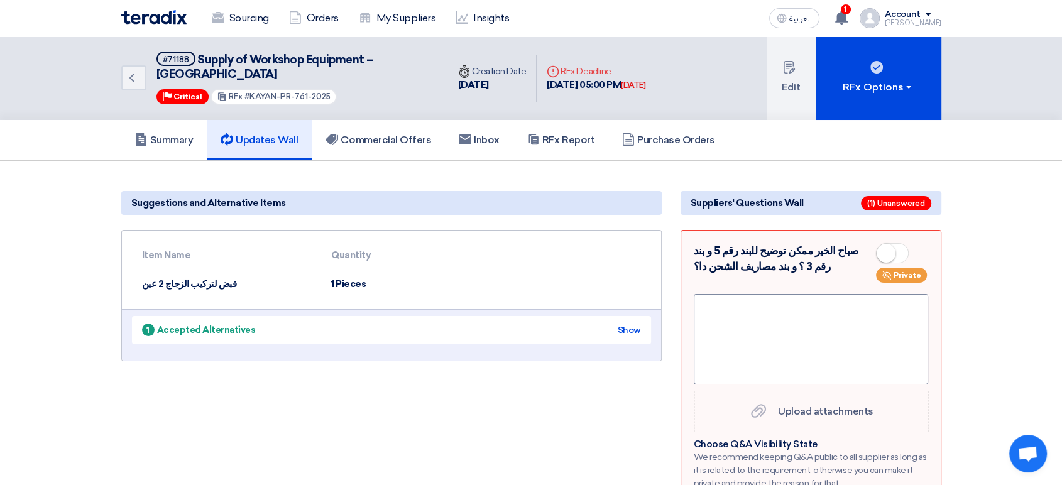
scroll to position [0, 0]
click at [350, 134] on h5 "Commercial Offers" at bounding box center [378, 140] width 106 height 13
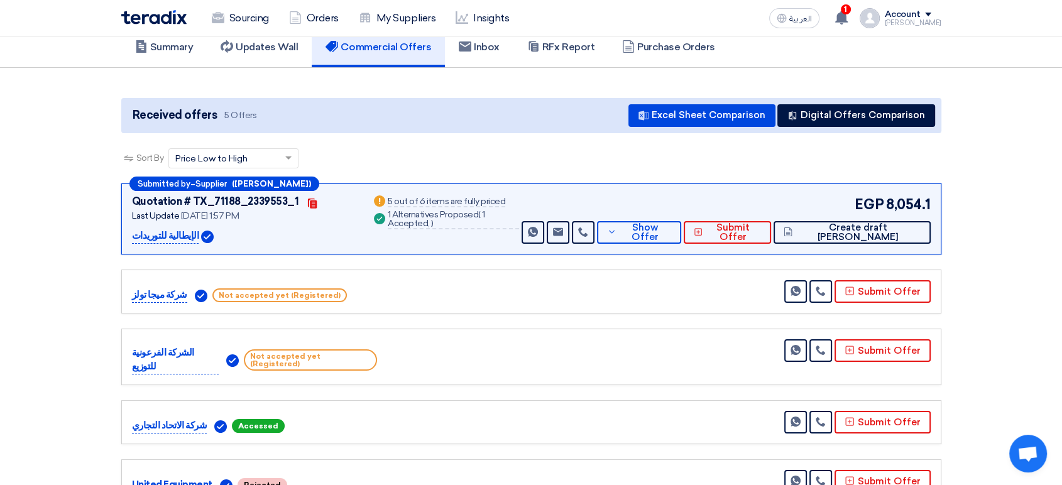
scroll to position [70, 0]
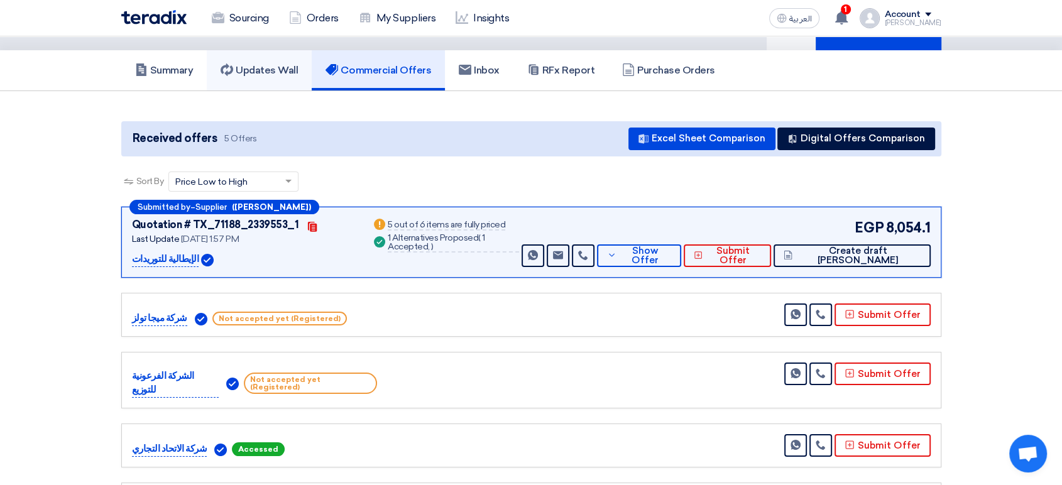
click at [273, 64] on h5 "Updates Wall" at bounding box center [258, 70] width 77 height 13
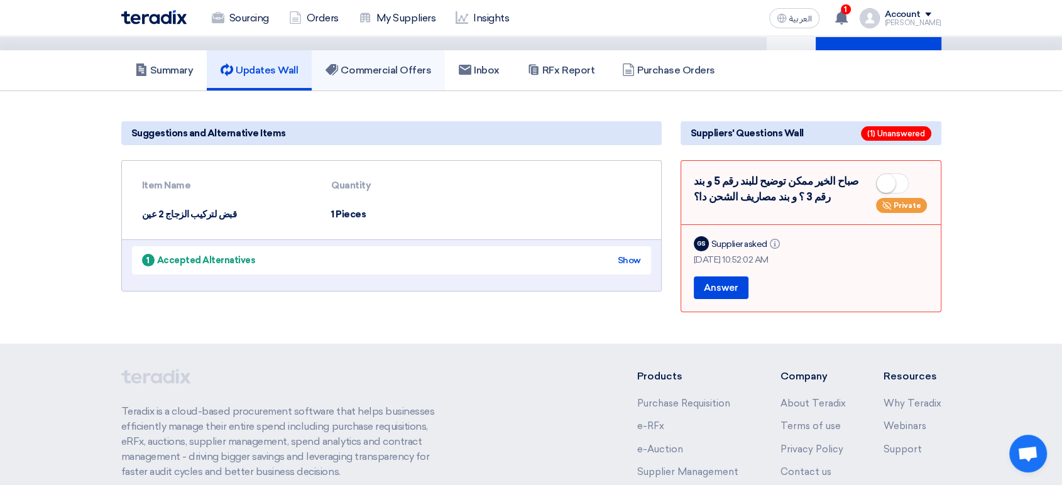
click at [392, 64] on h5 "Commercial Offers" at bounding box center [378, 70] width 106 height 13
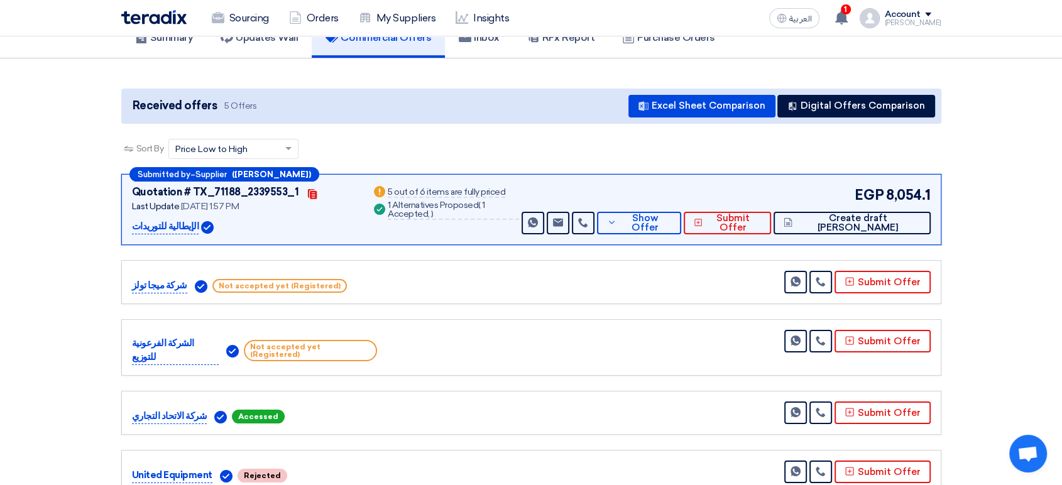
scroll to position [94, 0]
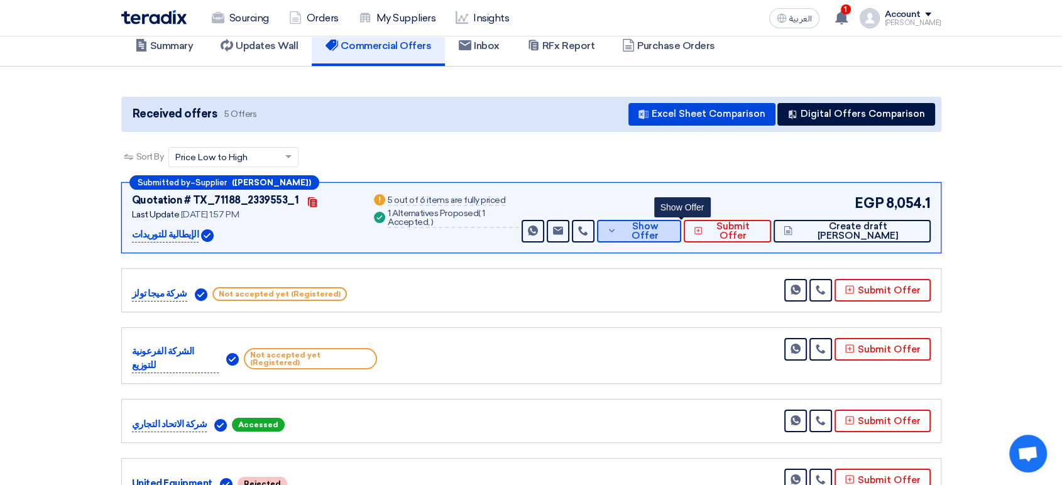
click at [681, 220] on button "Show Offer" at bounding box center [639, 231] width 84 height 23
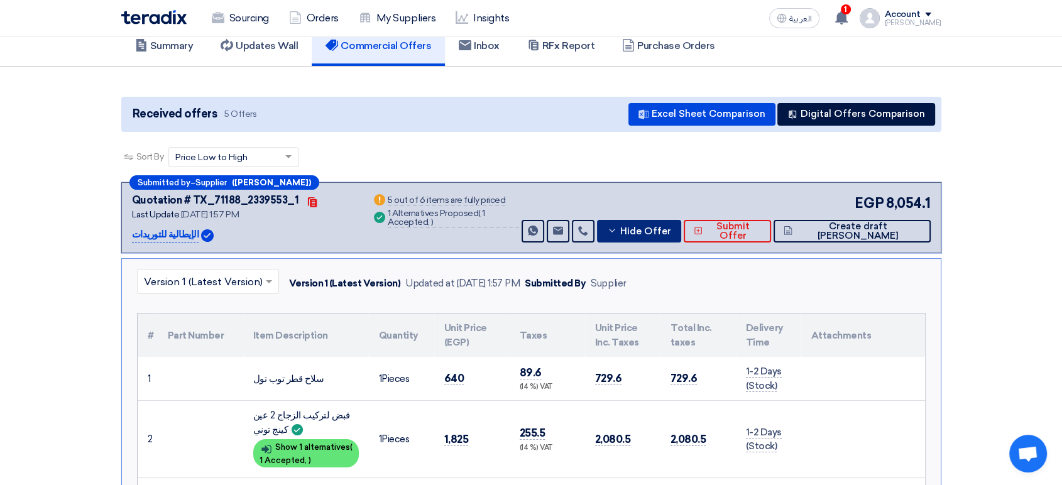
scroll to position [0, 0]
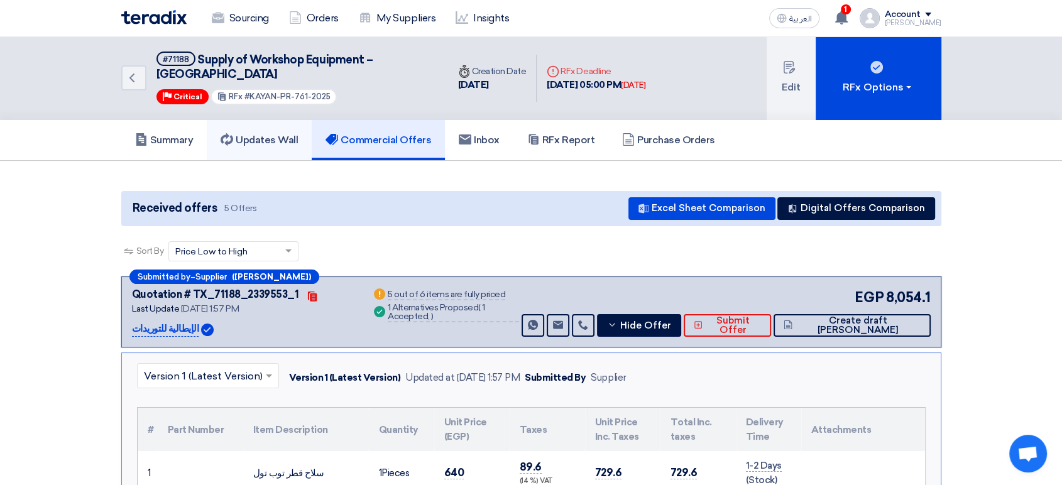
drag, startPoint x: 282, startPoint y: 129, endPoint x: 317, endPoint y: 137, distance: 36.1
click at [282, 134] on h5 "Updates Wall" at bounding box center [258, 140] width 77 height 13
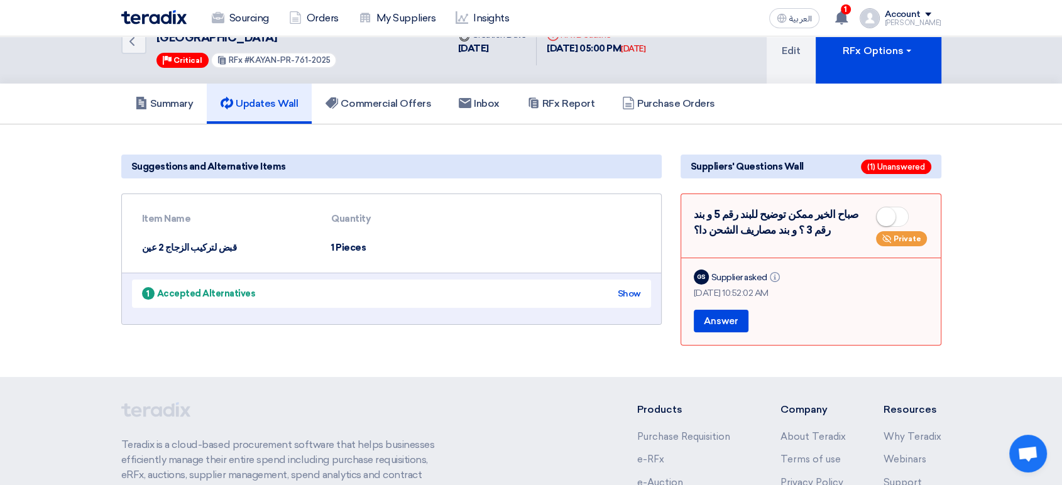
scroll to position [70, 0]
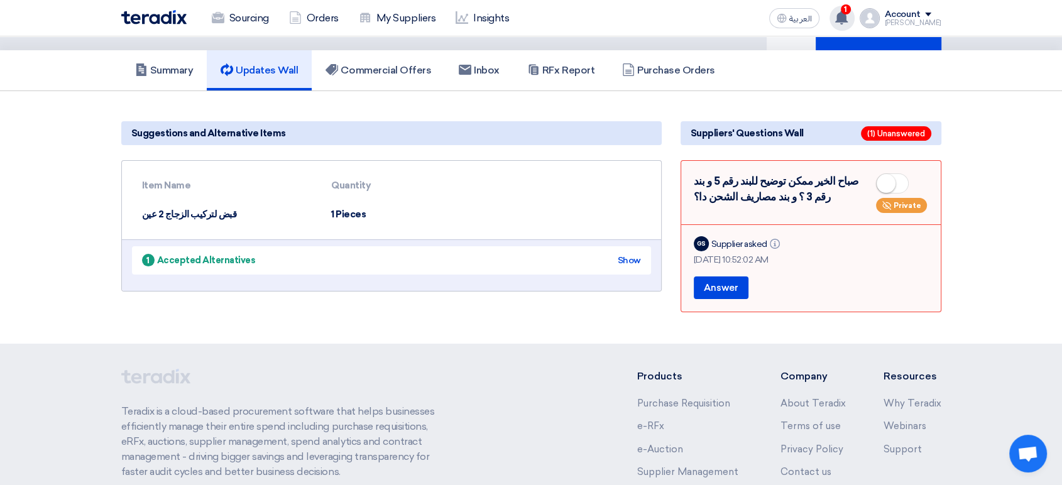
click at [847, 18] on use at bounding box center [841, 18] width 13 height 14
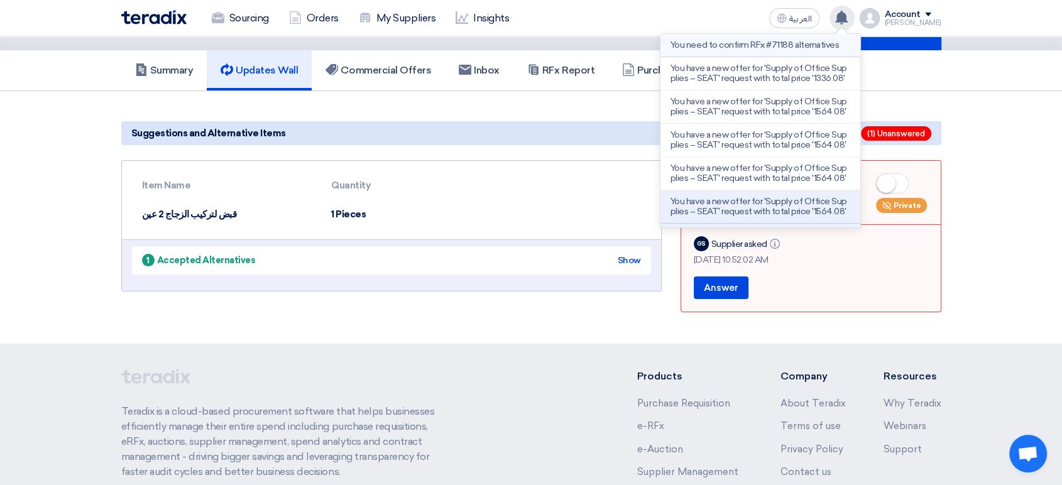
click at [772, 48] on p "You need to confirm RFx #71188 alternatives" at bounding box center [754, 45] width 168 height 10
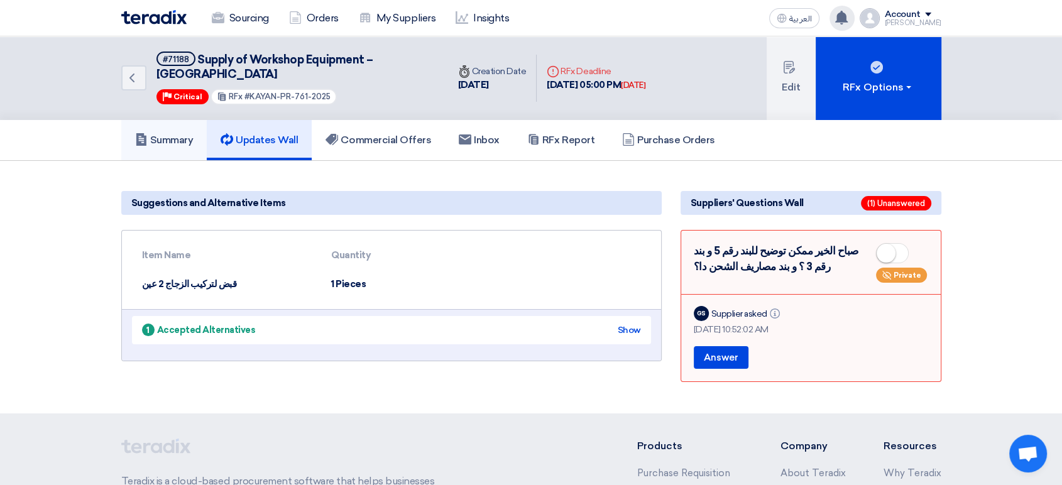
click at [178, 134] on h5 "Summary" at bounding box center [164, 140] width 58 height 13
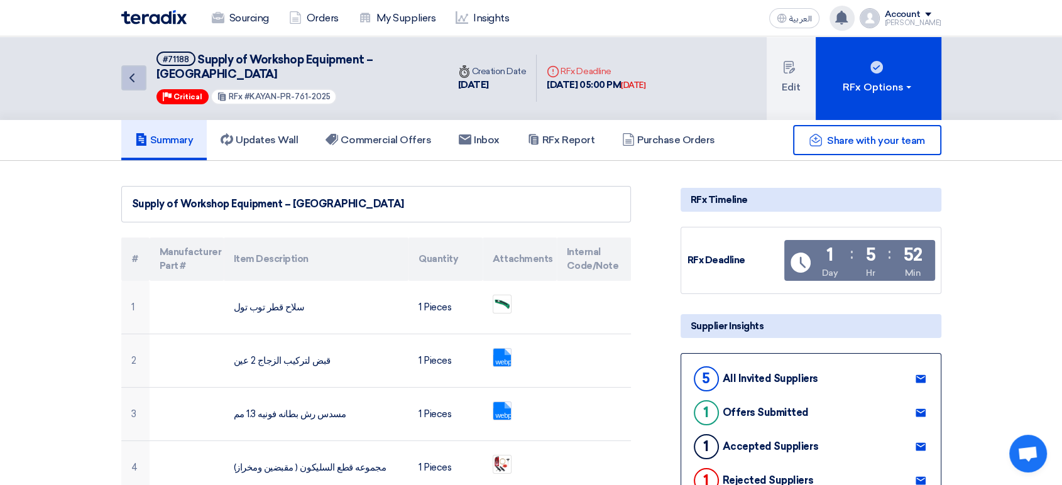
click at [133, 70] on icon "Back" at bounding box center [131, 77] width 15 height 15
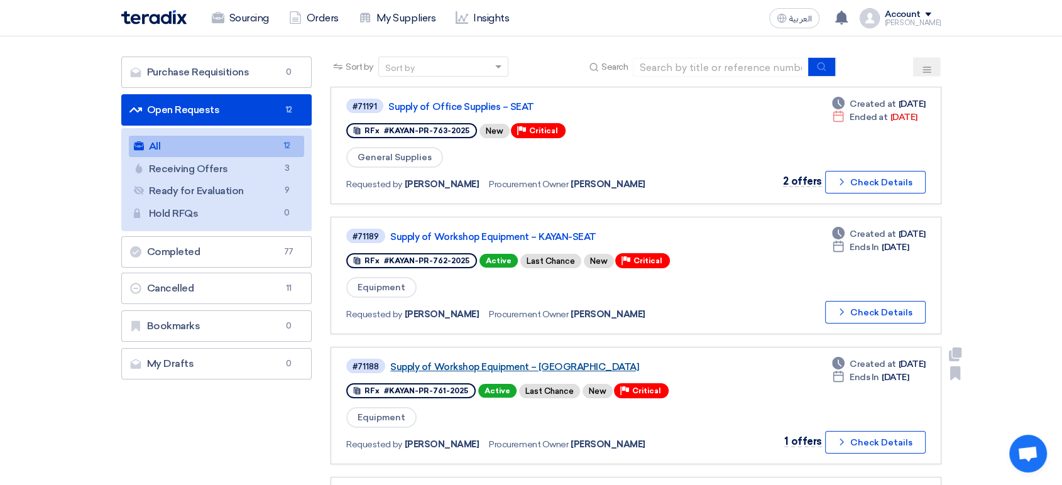
scroll to position [139, 0]
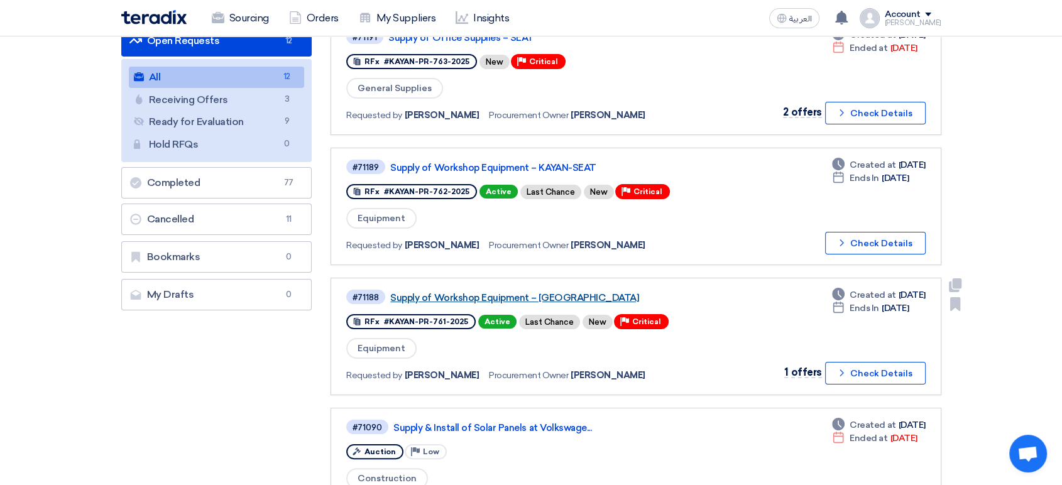
click at [521, 292] on link "Supply of Workshop Equipment – [GEOGRAPHIC_DATA]" at bounding box center [547, 297] width 314 height 11
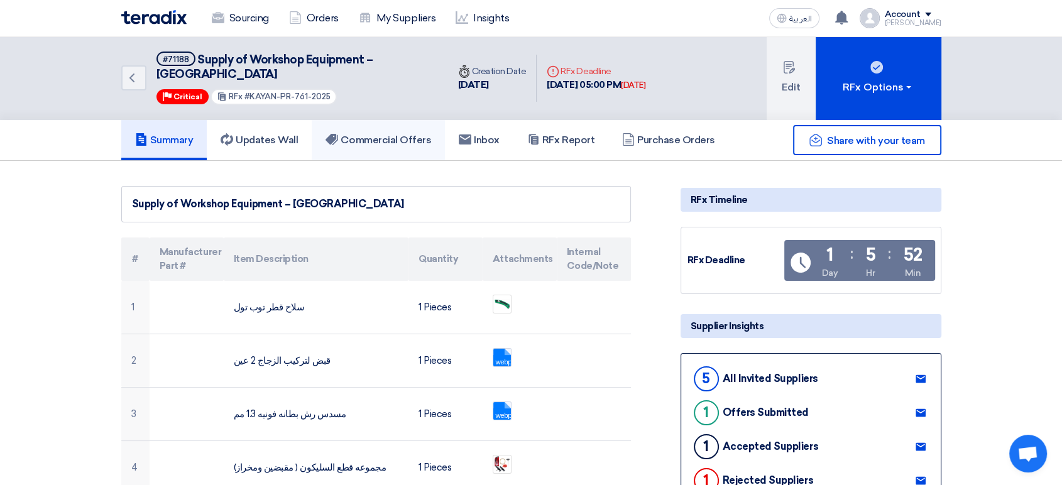
click at [357, 130] on link "Commercial Offers" at bounding box center [378, 140] width 133 height 40
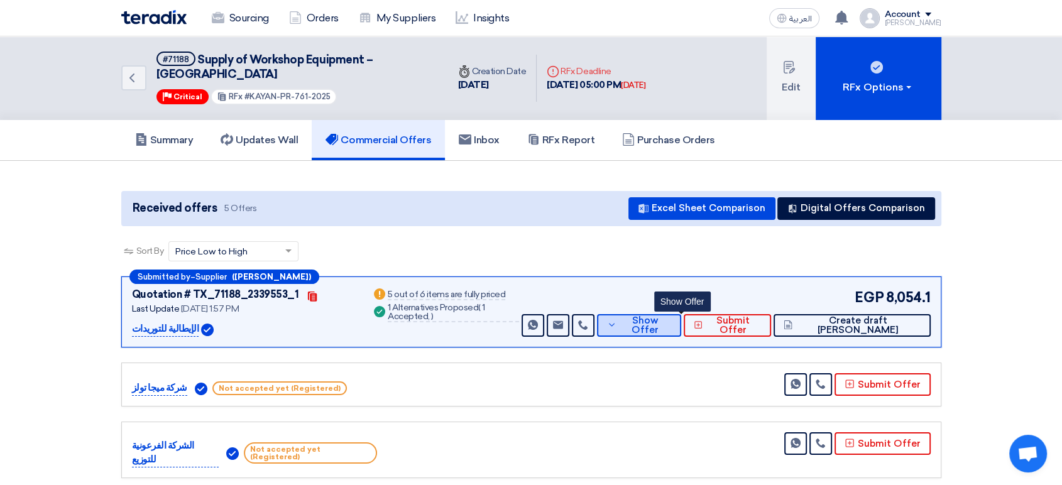
click at [671, 316] on span "Show Offer" at bounding box center [645, 325] width 52 height 19
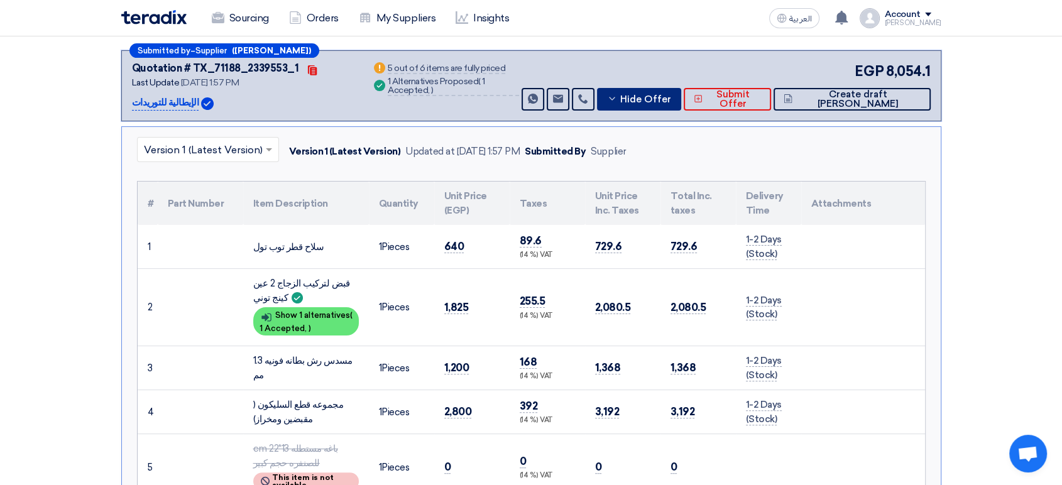
scroll to position [279, 0]
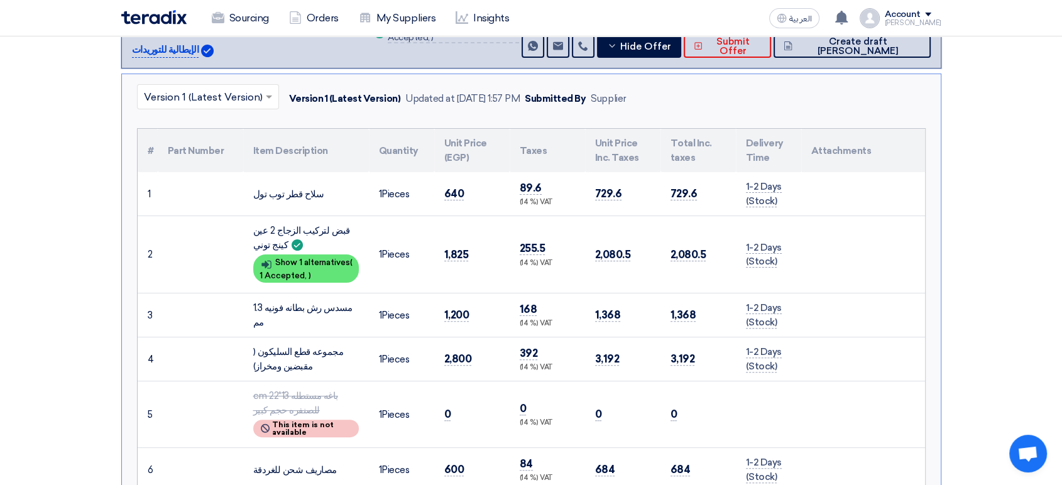
click at [814, 297] on td at bounding box center [863, 315] width 124 height 44
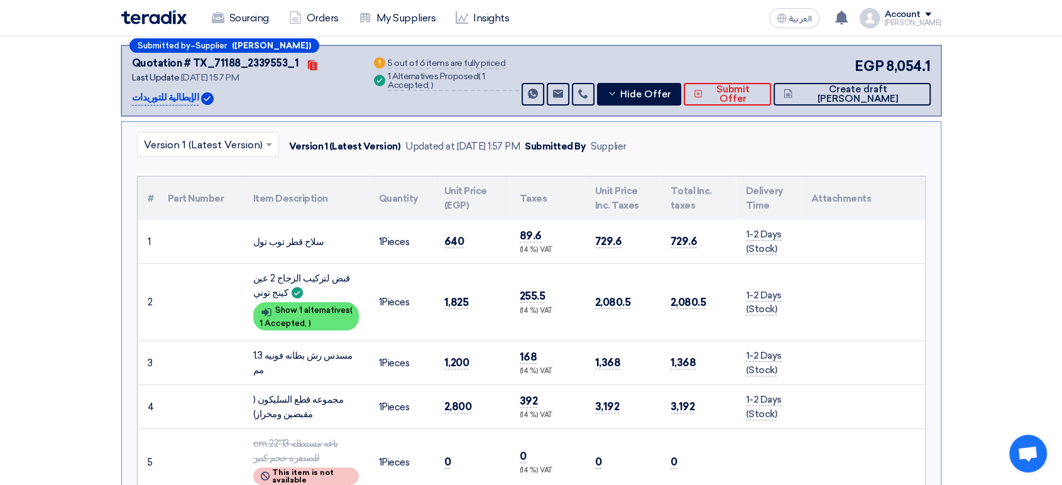
scroll to position [139, 0]
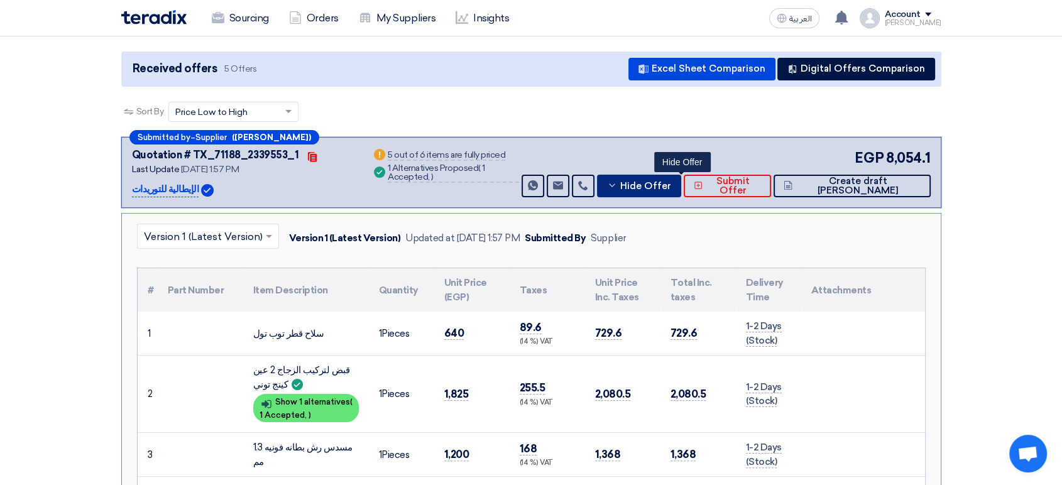
click at [617, 180] on icon at bounding box center [612, 185] width 10 height 10
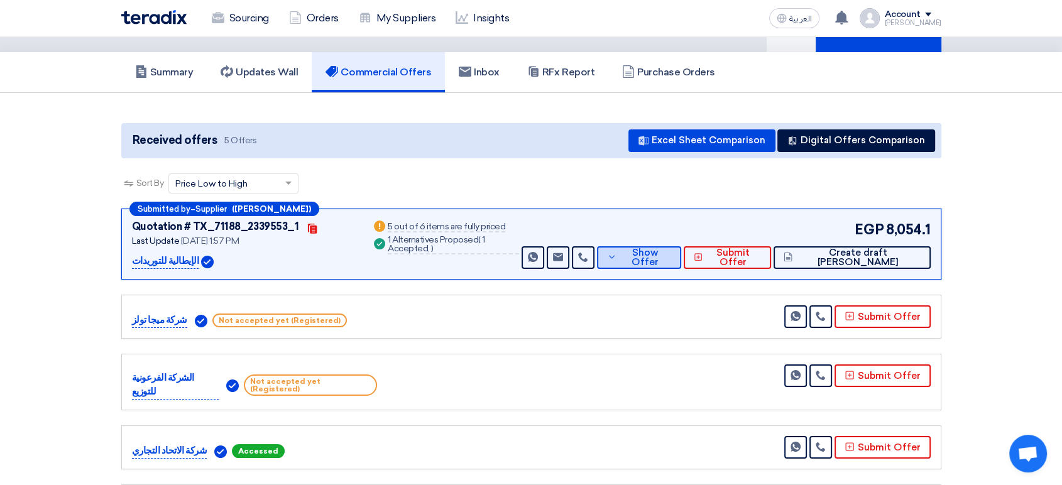
scroll to position [0, 0]
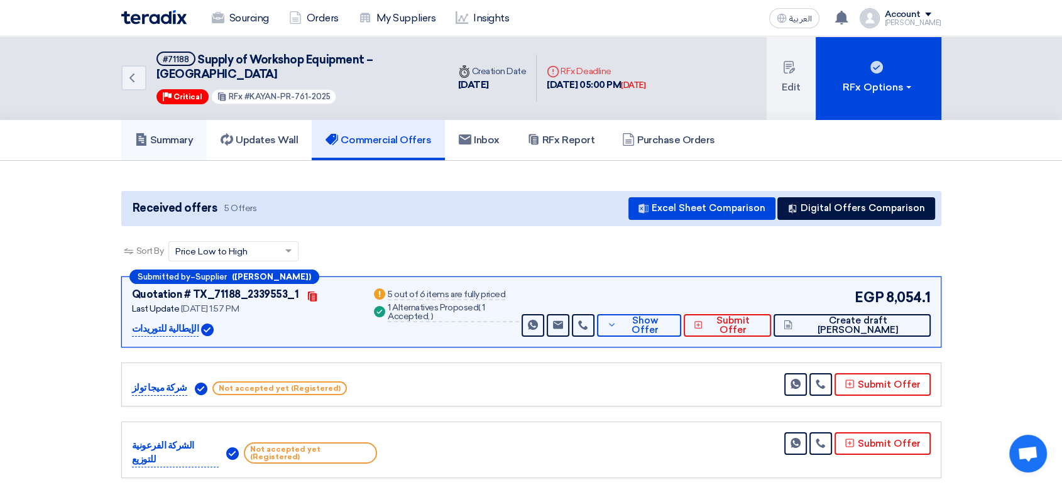
click at [146, 133] on icon at bounding box center [141, 139] width 13 height 13
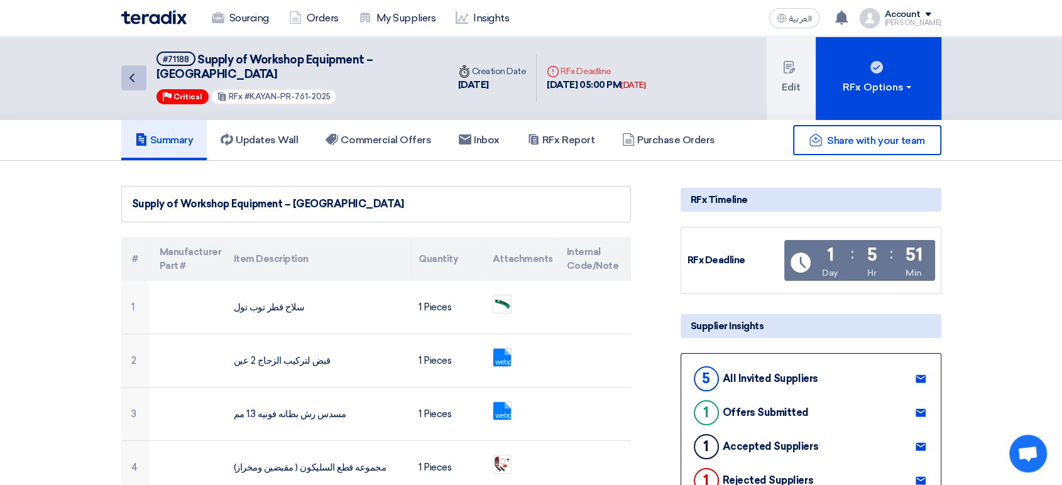
click at [141, 73] on link "Back" at bounding box center [133, 77] width 25 height 25
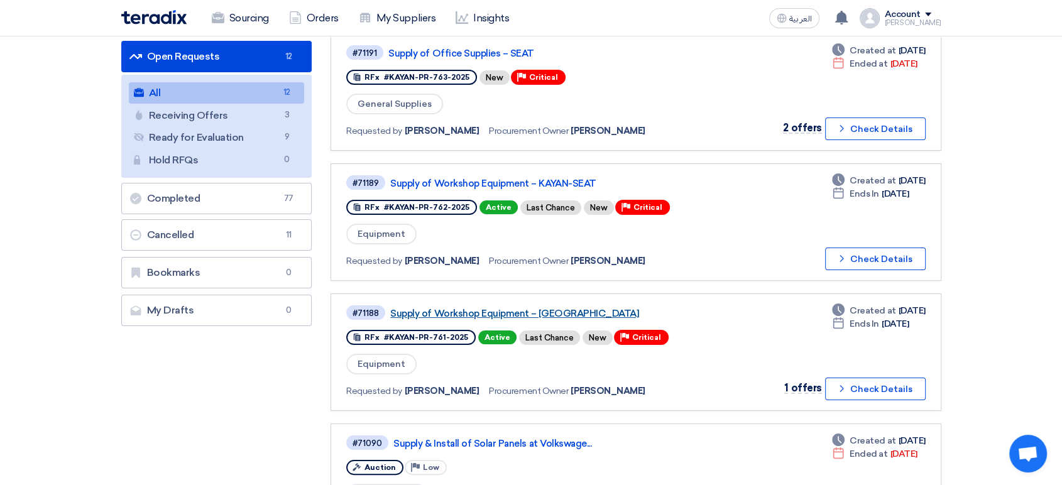
scroll to position [139, 0]
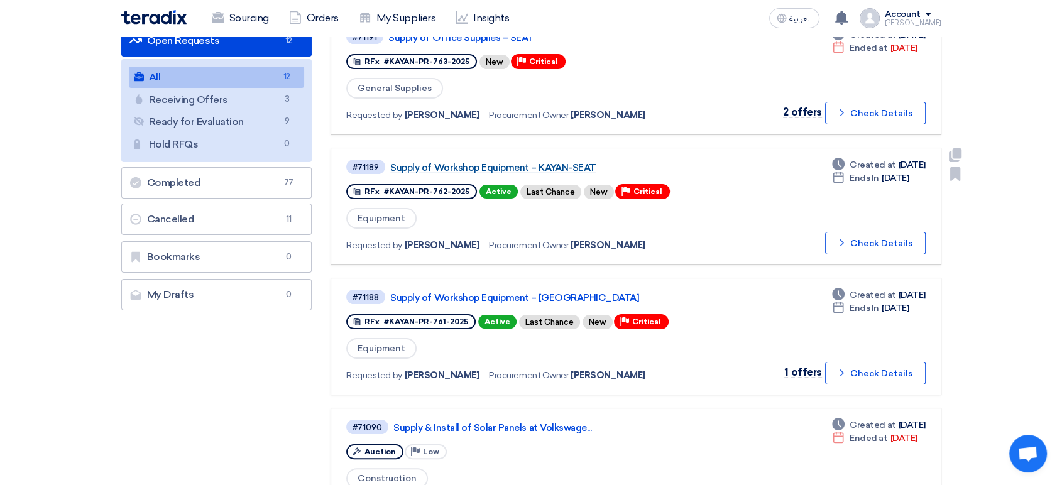
click at [493, 167] on link "Supply of Workshop Equipment – KAYAN-SEAT" at bounding box center [547, 167] width 314 height 11
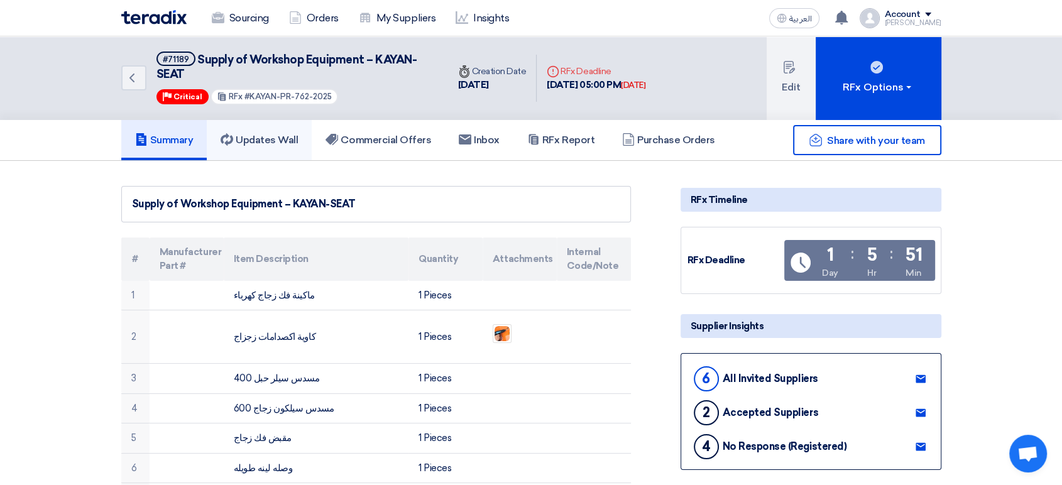
click at [265, 141] on h5 "Updates Wall" at bounding box center [258, 140] width 77 height 13
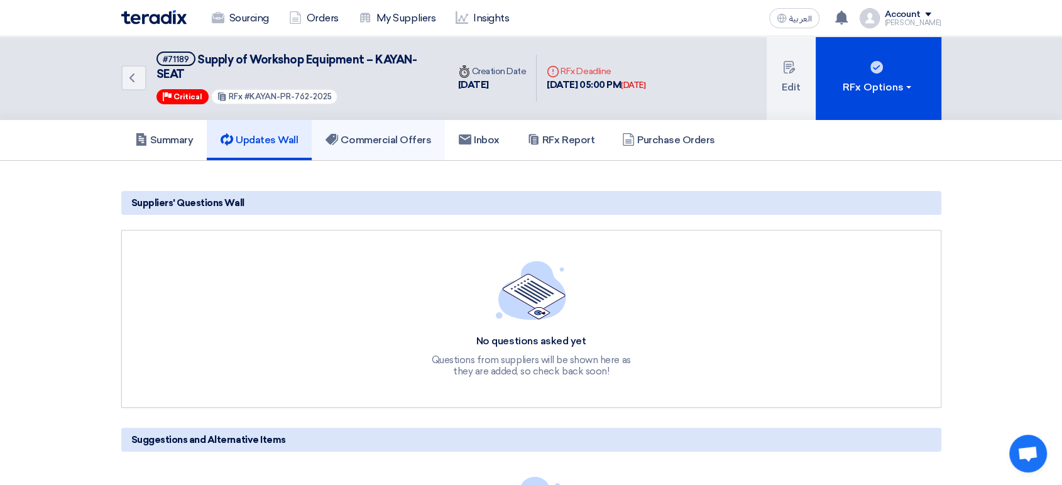
click at [348, 141] on h5 "Commercial Offers" at bounding box center [378, 140] width 106 height 13
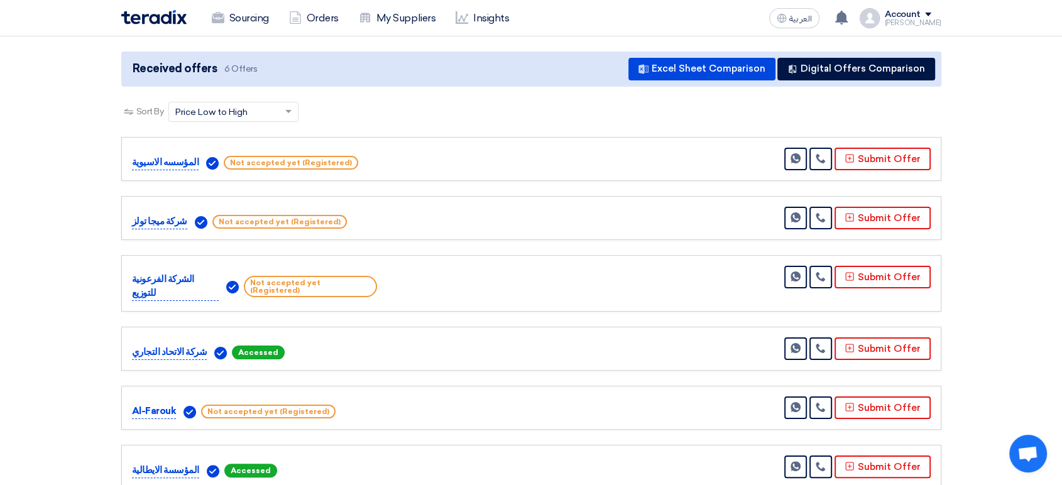
scroll to position [70, 0]
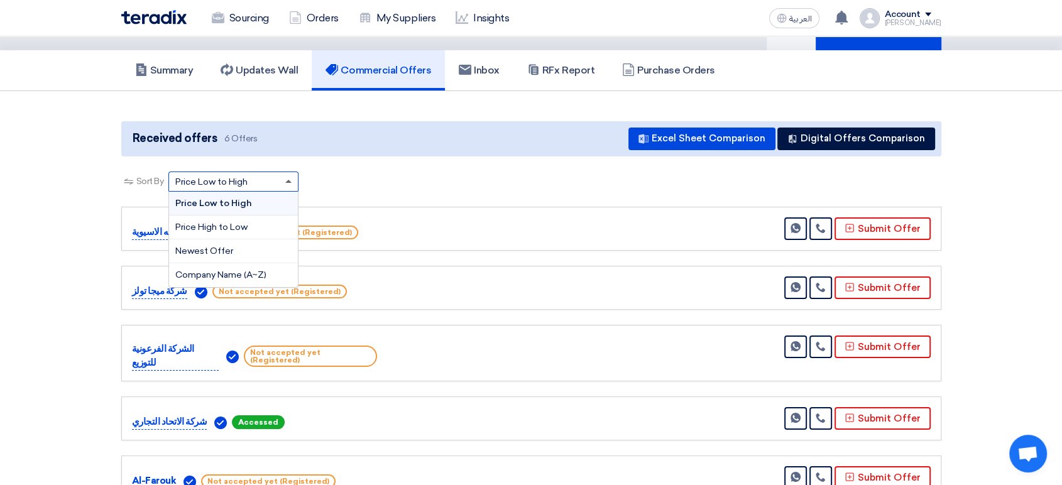
click at [287, 180] on span at bounding box center [288, 181] width 6 height 3
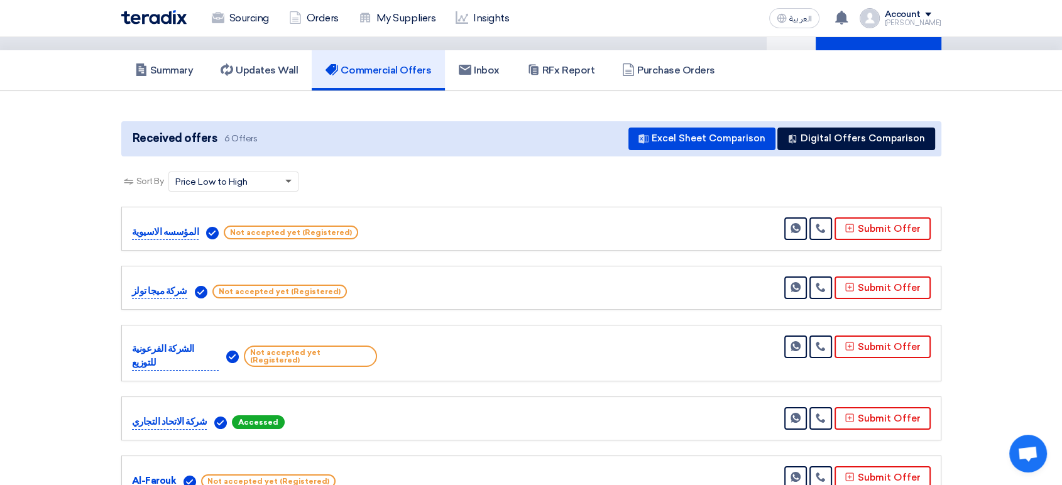
click at [287, 180] on span at bounding box center [288, 182] width 6 height 4
click at [285, 65] on h5 "Updates Wall" at bounding box center [258, 70] width 77 height 13
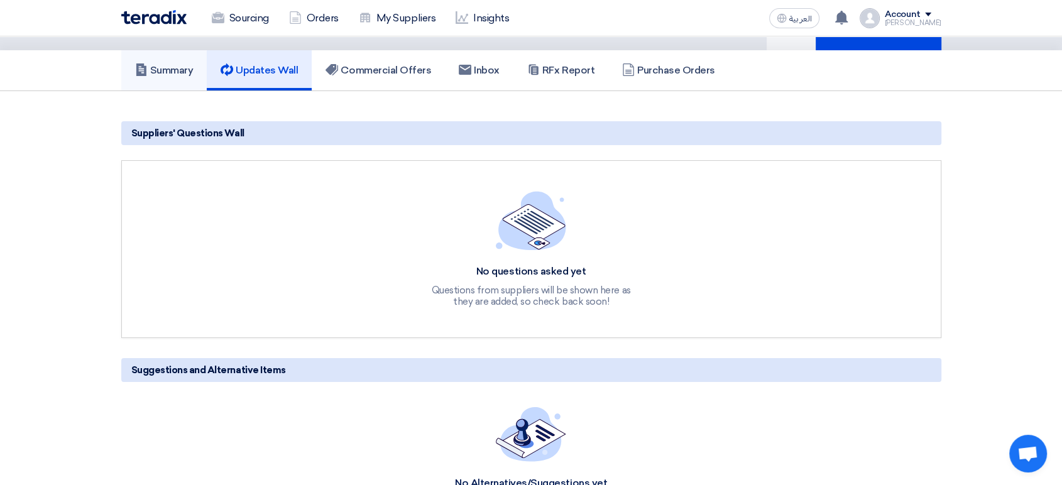
click at [147, 67] on h5 "Summary" at bounding box center [164, 70] width 58 height 13
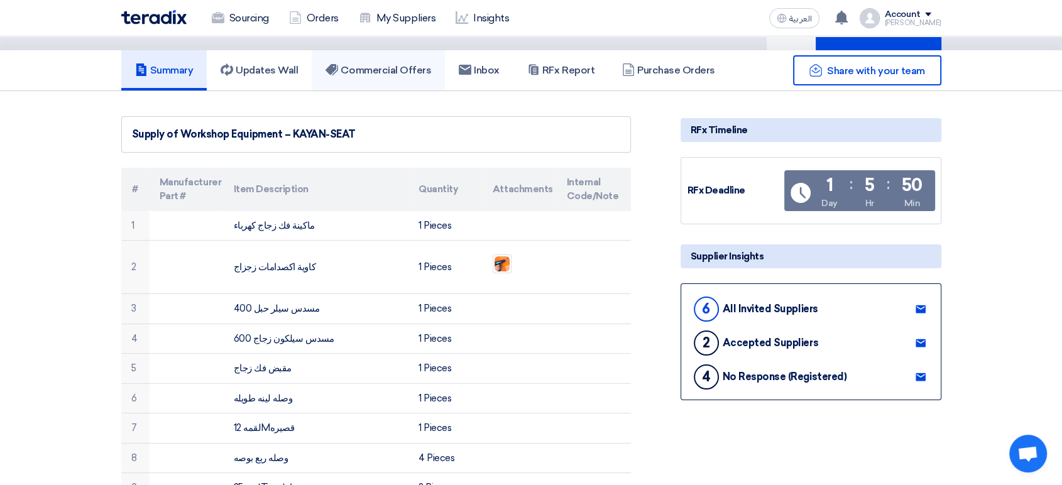
click at [376, 65] on h5 "Commercial Offers" at bounding box center [378, 70] width 106 height 13
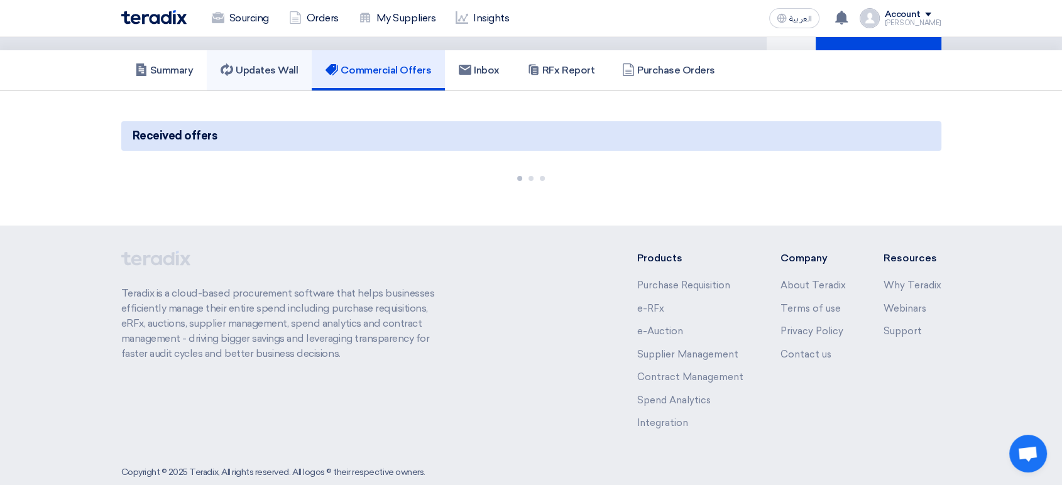
click at [266, 65] on h5 "Updates Wall" at bounding box center [258, 70] width 77 height 13
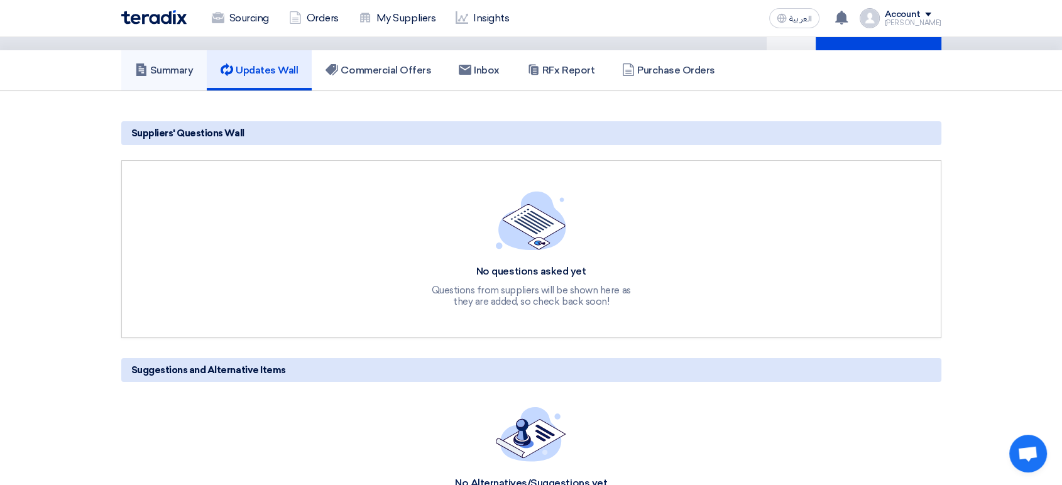
click at [174, 72] on h5 "Summary" at bounding box center [164, 70] width 58 height 13
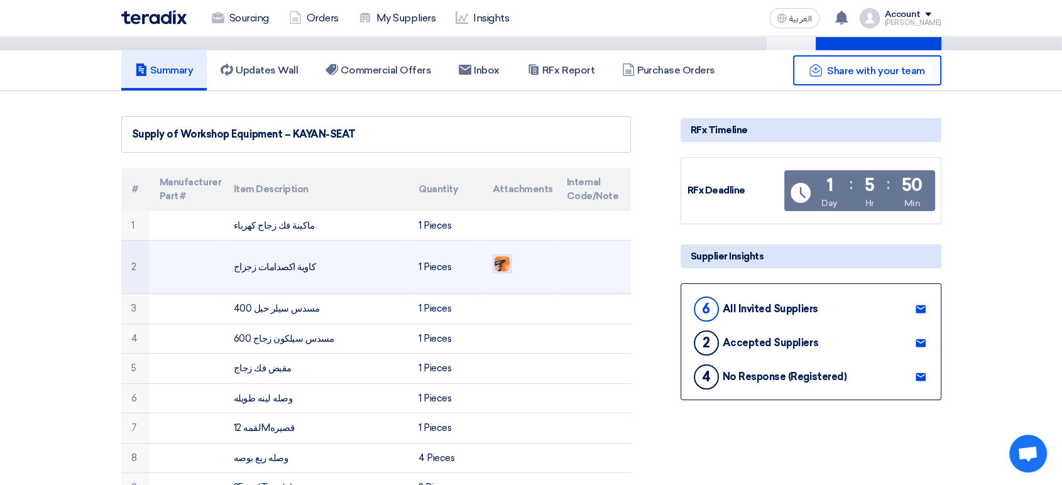
click at [506, 265] on img at bounding box center [502, 264] width 18 height 18
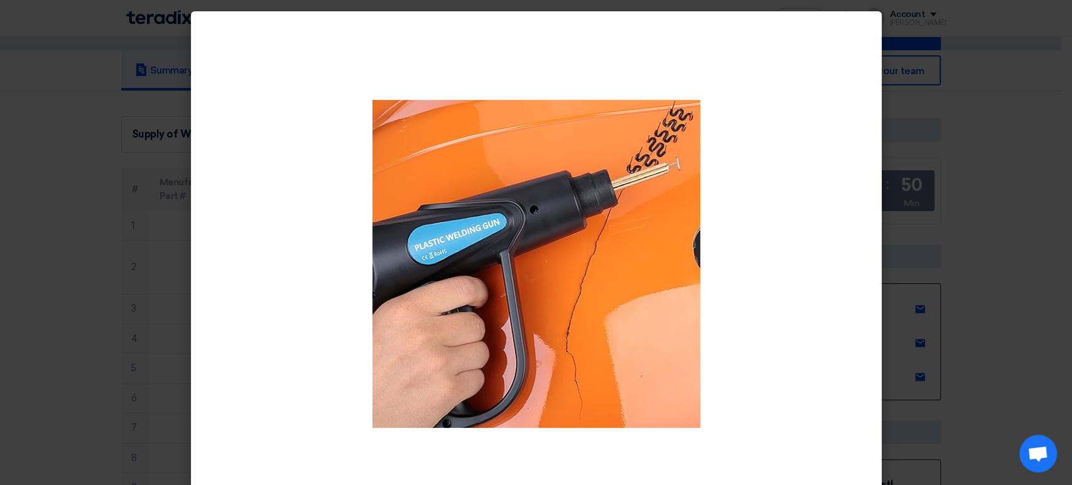
click at [1046, 119] on modal-container at bounding box center [536, 242] width 1072 height 485
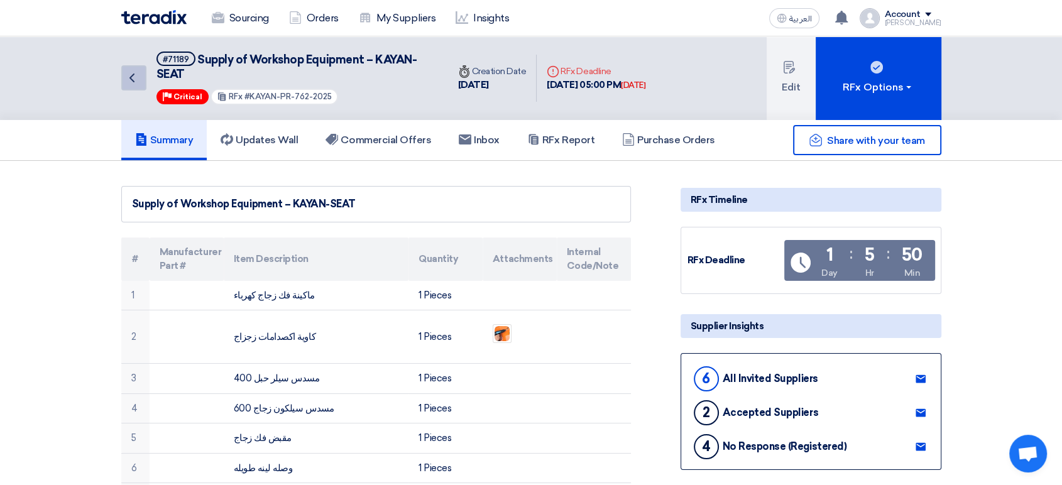
click at [129, 82] on icon "Back" at bounding box center [131, 77] width 15 height 15
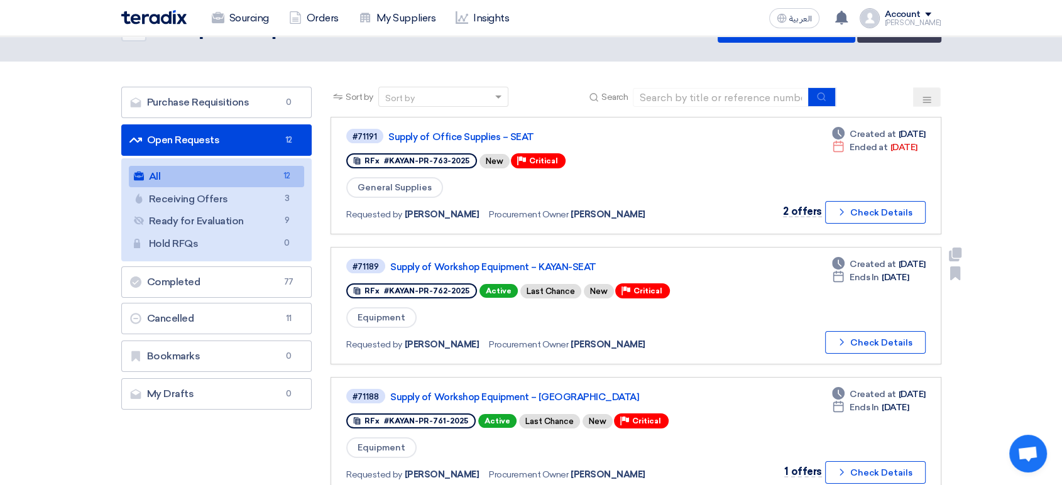
scroll to position [70, 0]
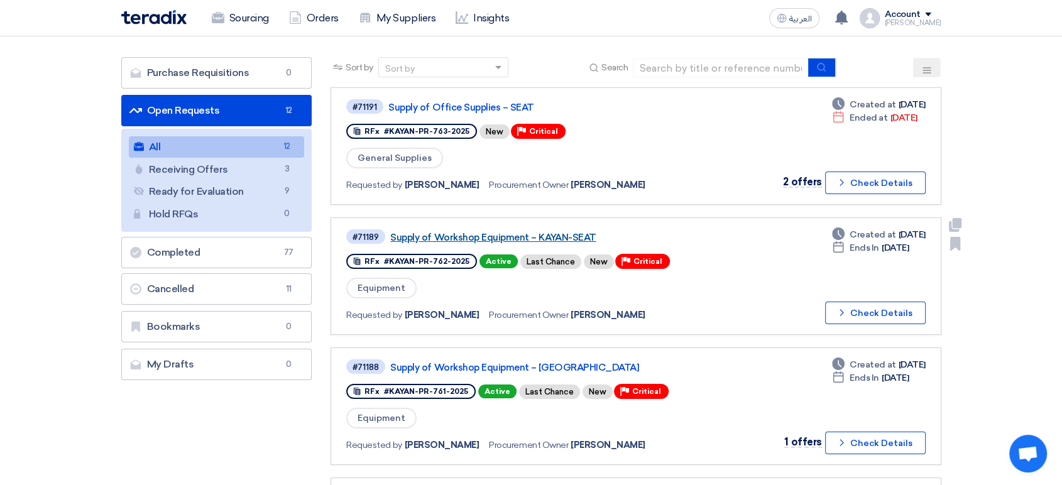
click at [565, 235] on link "Supply of Workshop Equipment – KAYAN-SEAT" at bounding box center [547, 237] width 314 height 11
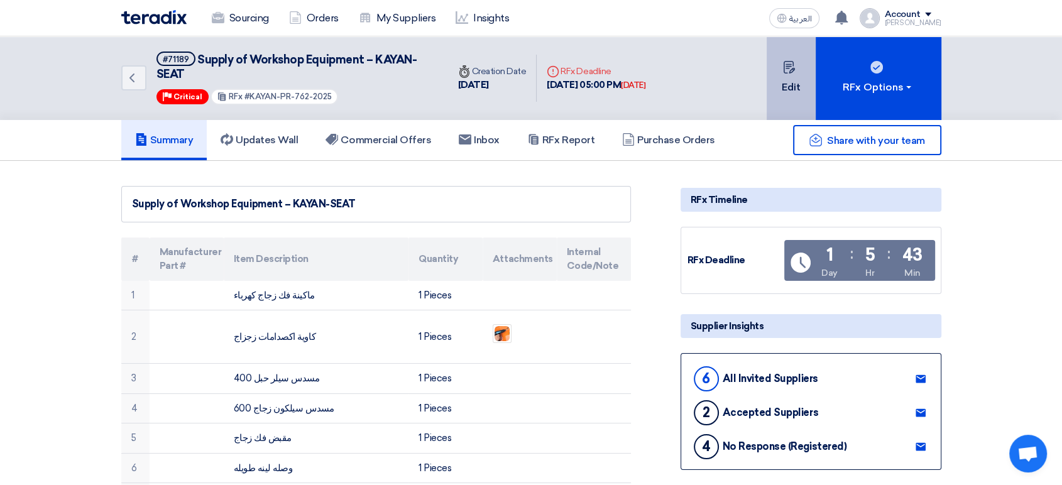
click at [782, 80] on button "Edit" at bounding box center [790, 78] width 49 height 84
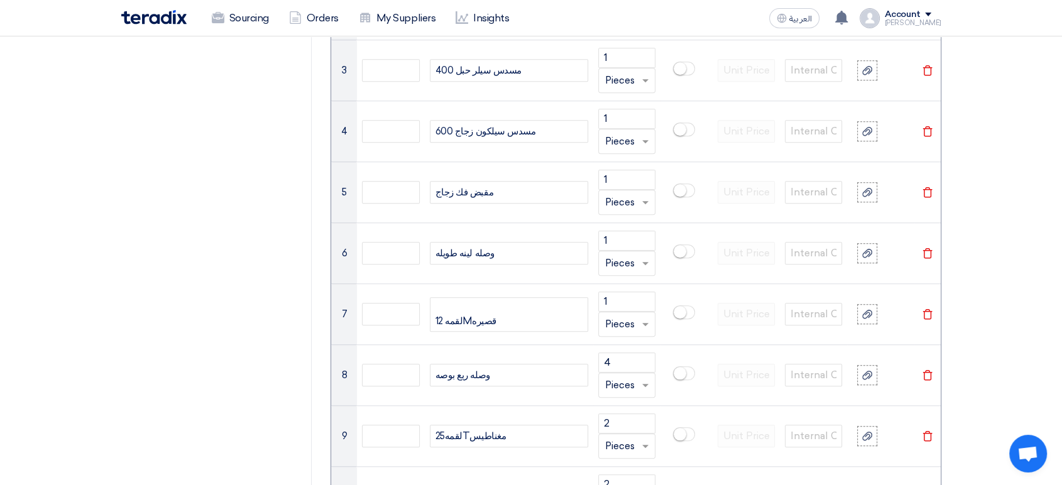
scroll to position [1047, 0]
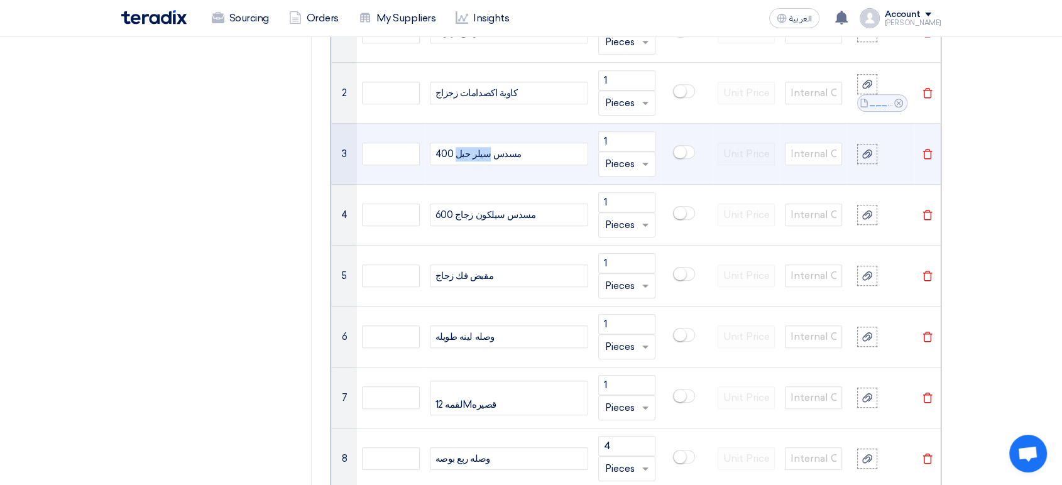
drag, startPoint x: 455, startPoint y: 152, endPoint x: 481, endPoint y: 155, distance: 25.3
click at [481, 155] on div "مسدس سيلر حبل 400" at bounding box center [509, 154] width 158 height 23
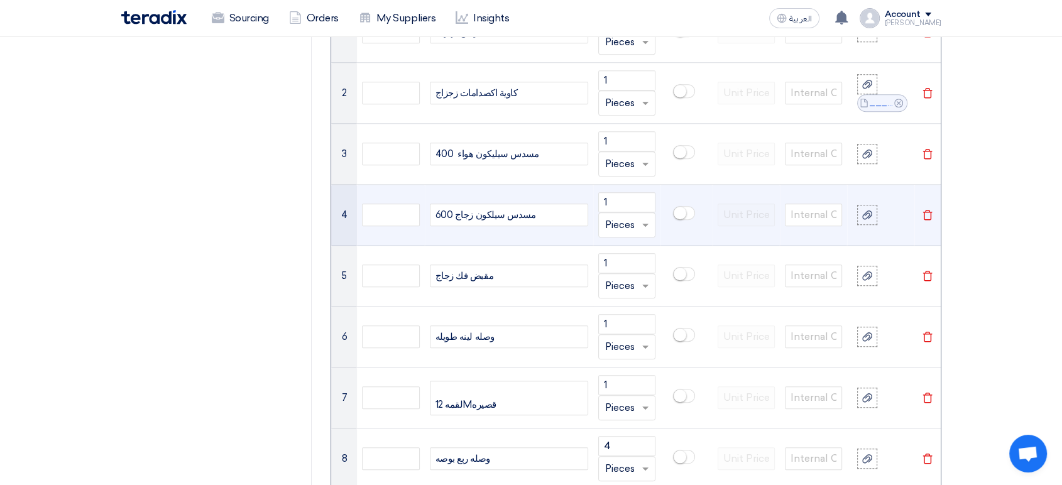
click at [455, 215] on div "مسدس سيلكون زجاج 600" at bounding box center [509, 215] width 158 height 23
click at [410, 217] on input "text" at bounding box center [390, 215] width 57 height 23
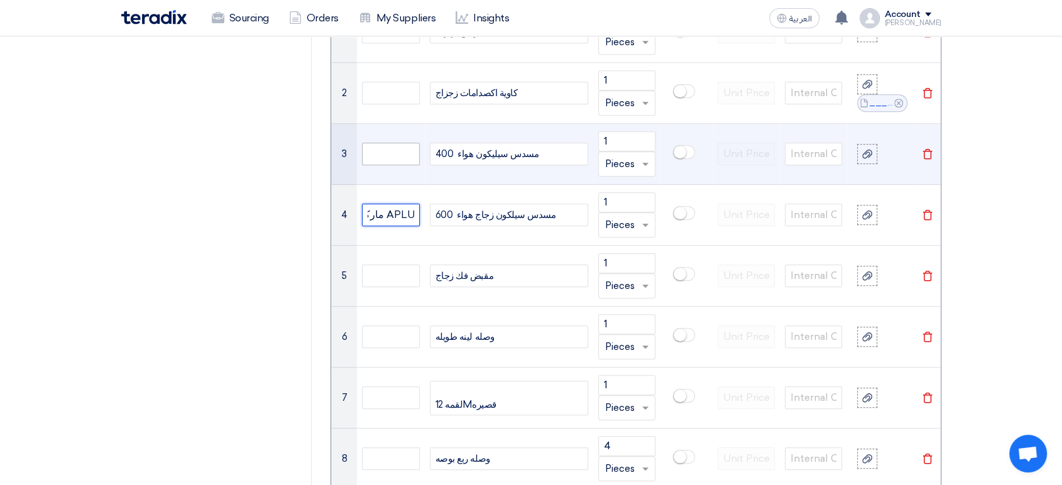
type input "ماركة APLUS"
click at [384, 156] on input "text" at bounding box center [390, 154] width 57 height 23
type input "L"
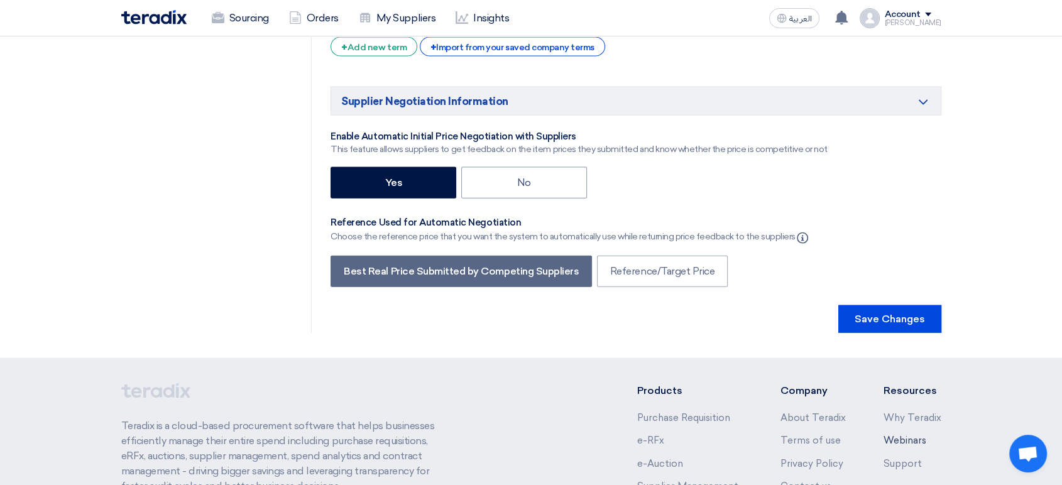
scroll to position [2925, 0]
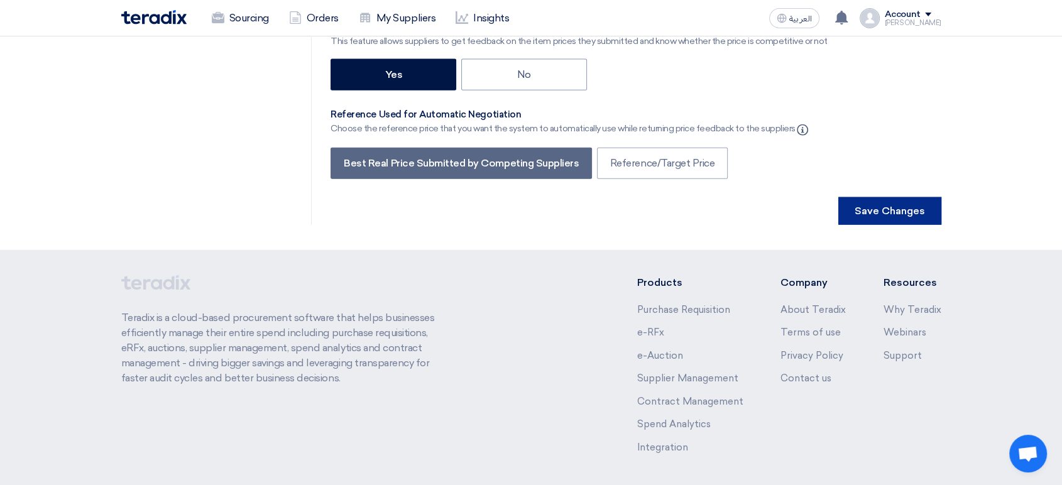
type input "ماركة APLUS"
click at [912, 197] on button "Save Changes" at bounding box center [889, 211] width 103 height 28
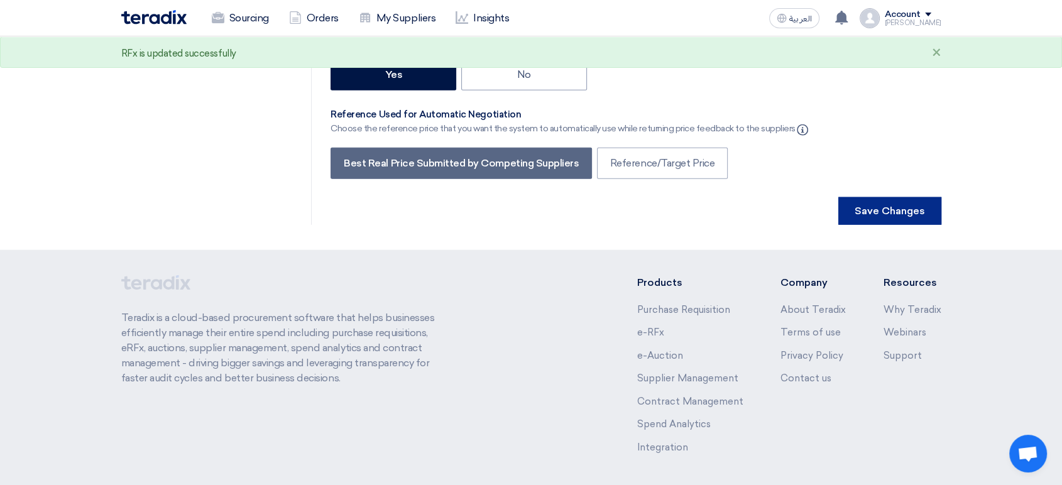
scroll to position [0, 0]
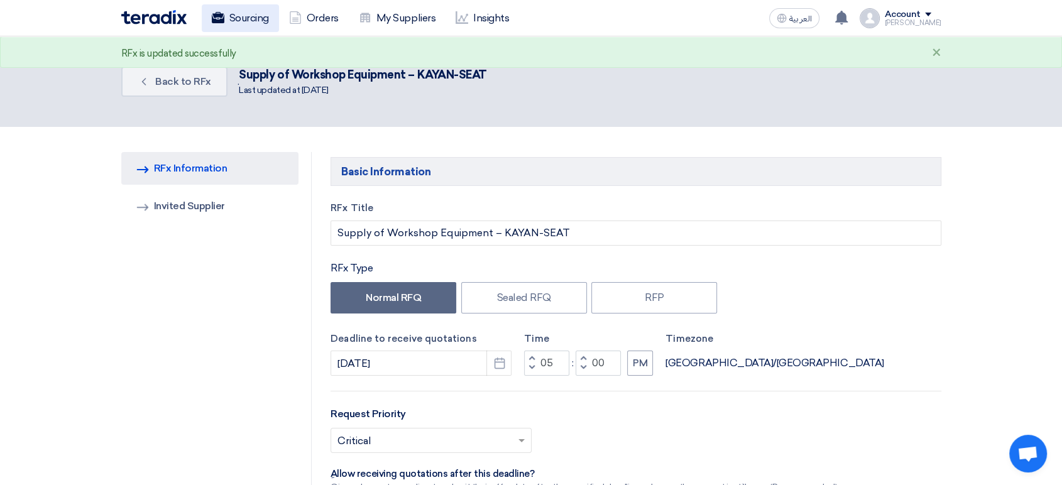
click at [253, 16] on link "Sourcing" at bounding box center [240, 18] width 77 height 28
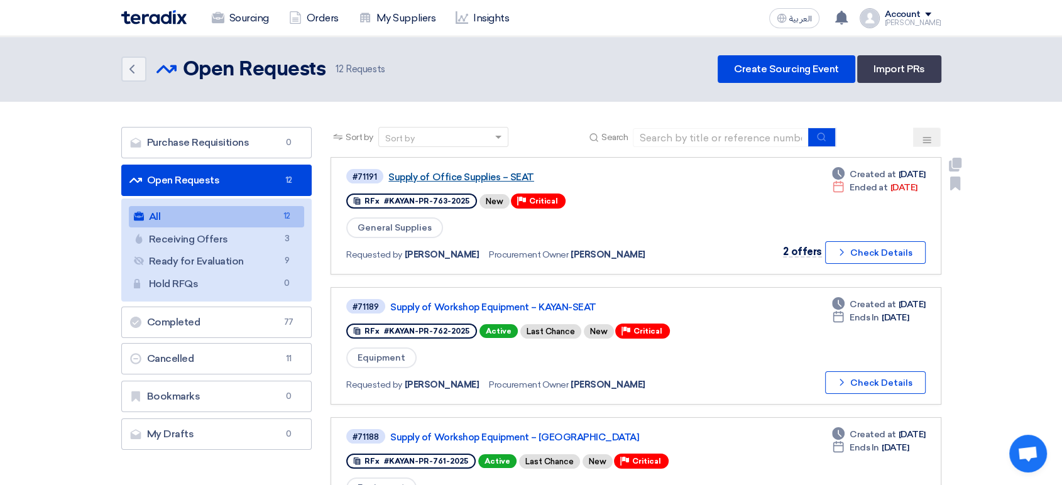
click at [493, 175] on link "Supply of Office Supplies – SEAT" at bounding box center [545, 176] width 314 height 11
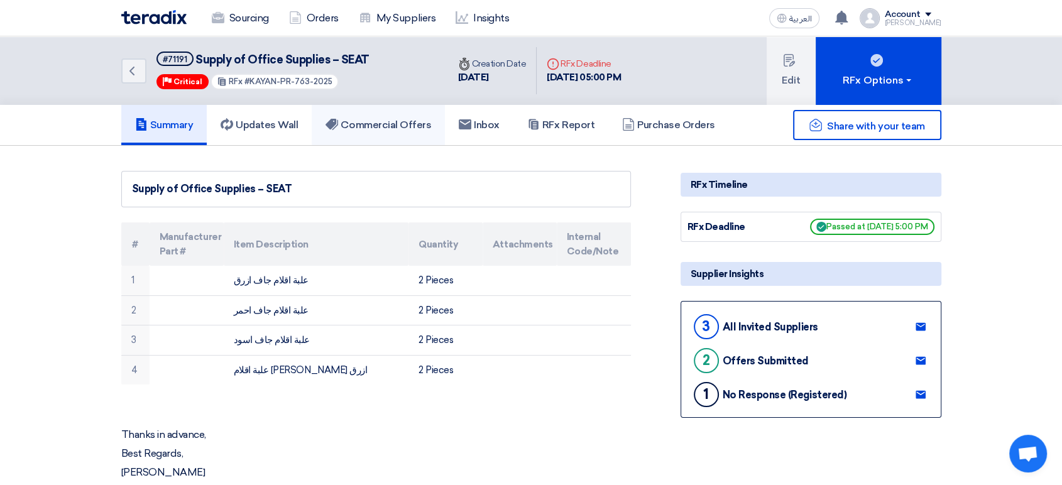
click at [379, 129] on h5 "Commercial Offers" at bounding box center [378, 125] width 106 height 13
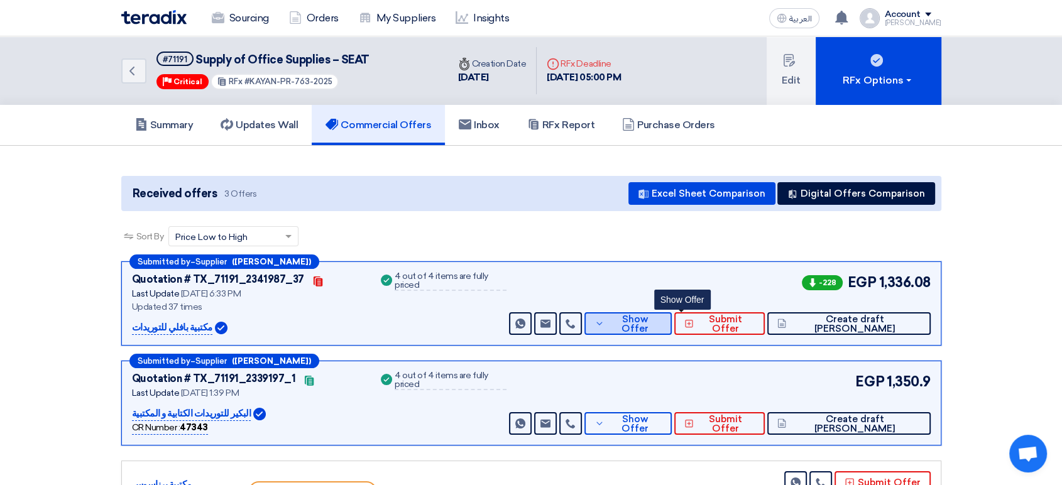
click at [672, 330] on button "Show Offer" at bounding box center [627, 323] width 87 height 23
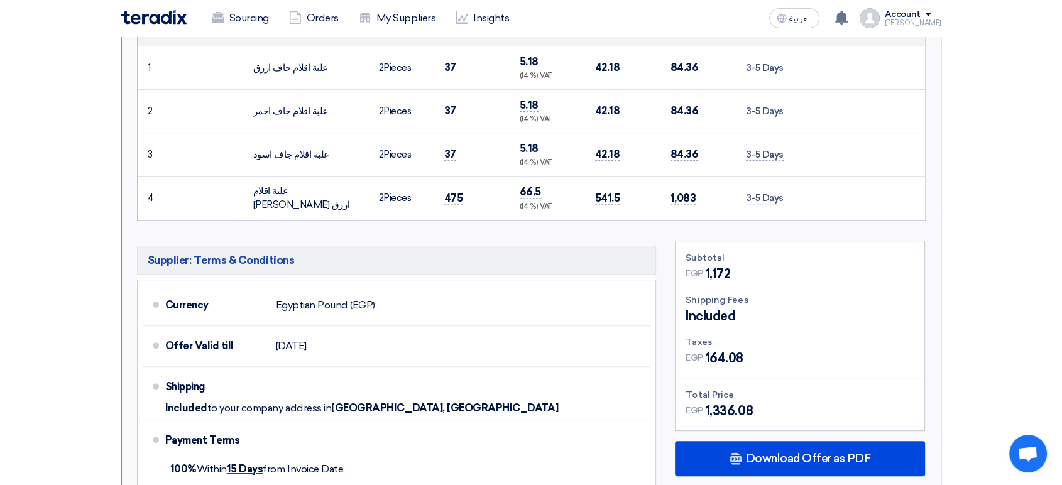
scroll to position [418, 0]
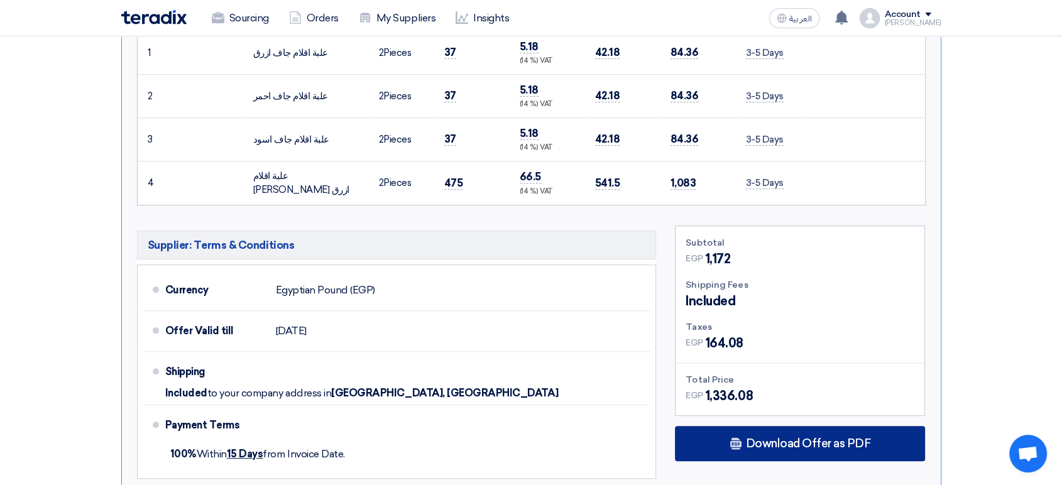
click at [796, 442] on span "Download Offer as PDF" at bounding box center [807, 443] width 125 height 11
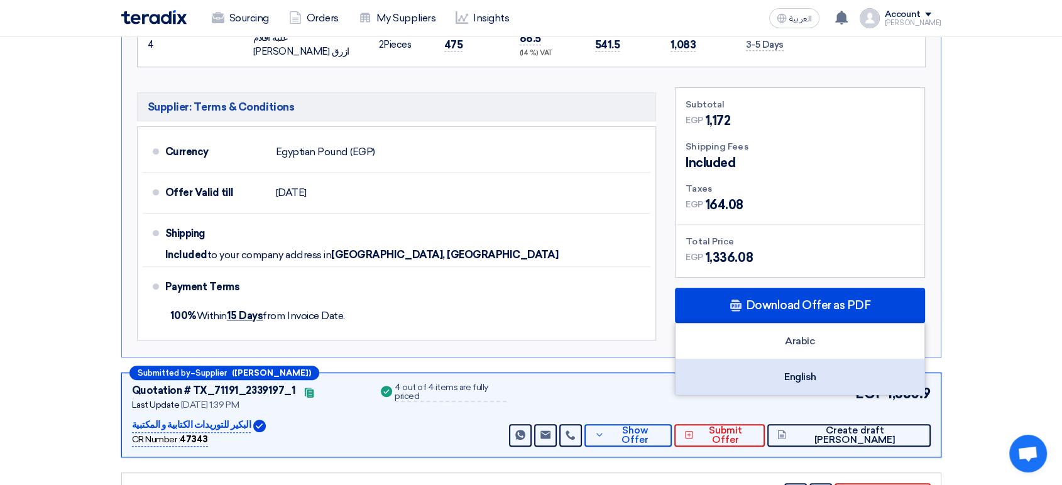
scroll to position [558, 0]
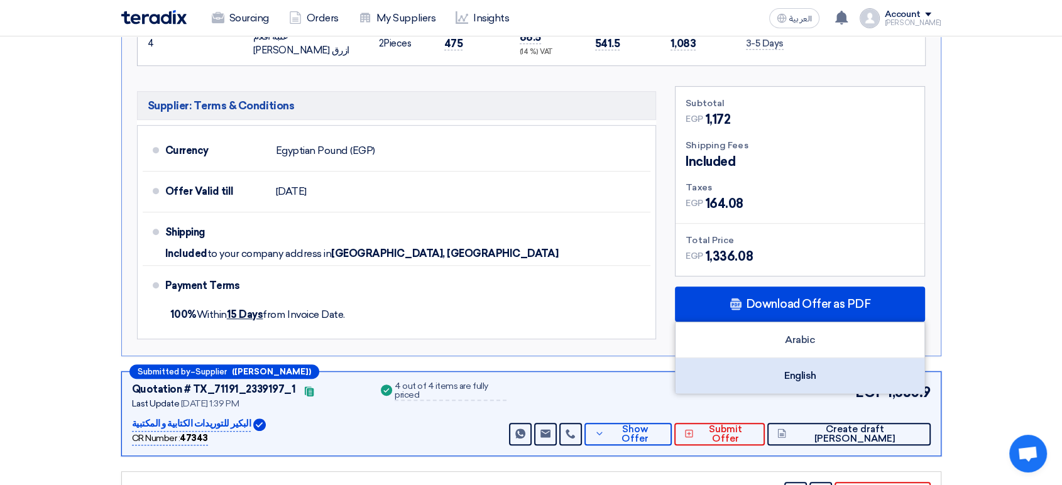
click at [830, 367] on div "English" at bounding box center [799, 375] width 249 height 35
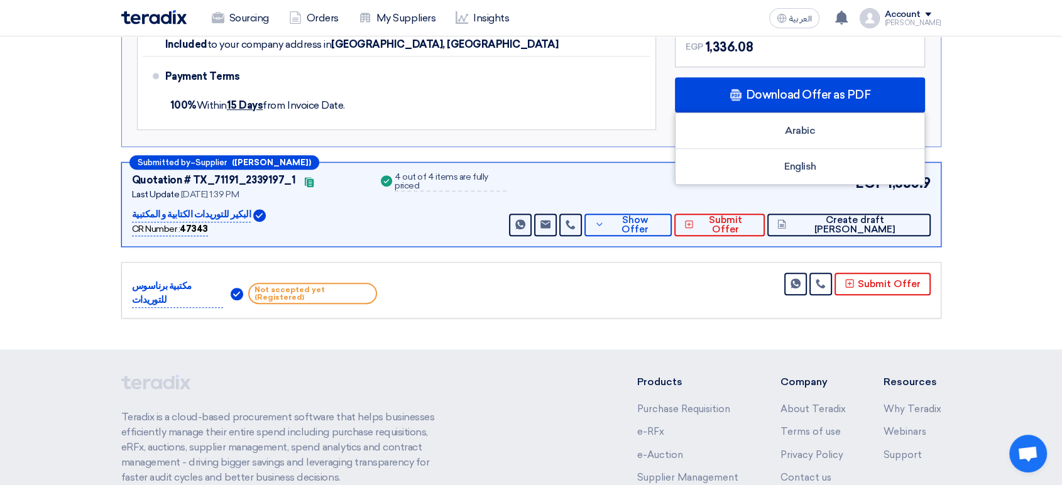
scroll to position [768, 0]
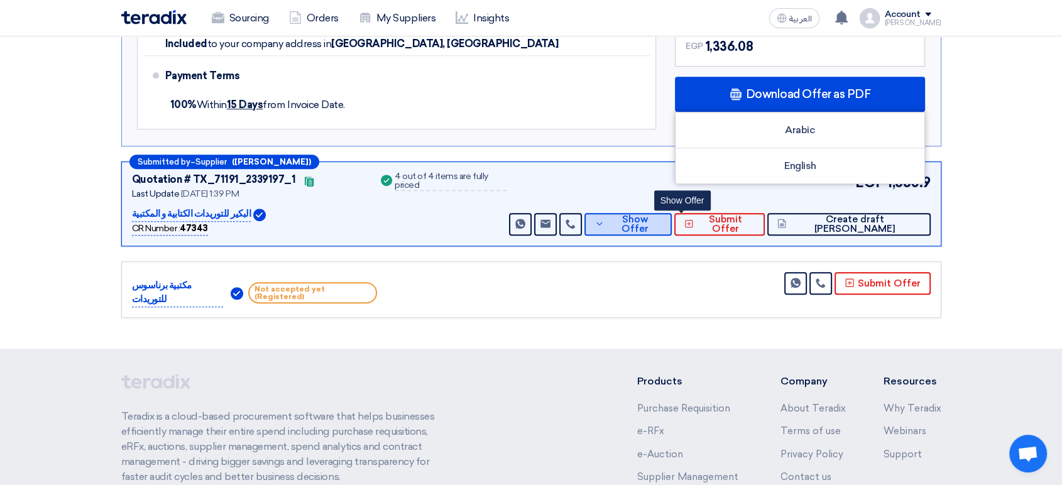
click at [661, 217] on span "Show Offer" at bounding box center [634, 224] width 54 height 19
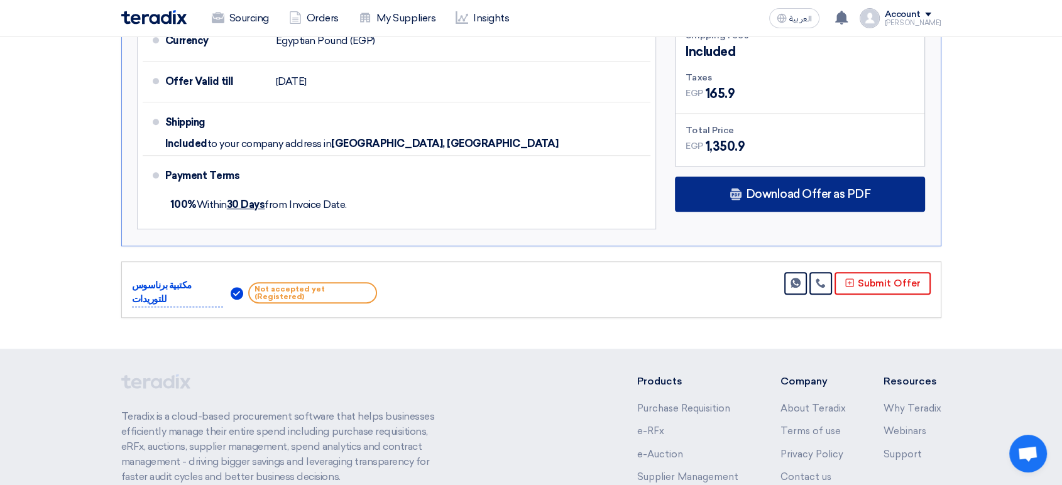
click at [849, 190] on span "Download Offer as PDF" at bounding box center [807, 193] width 125 height 11
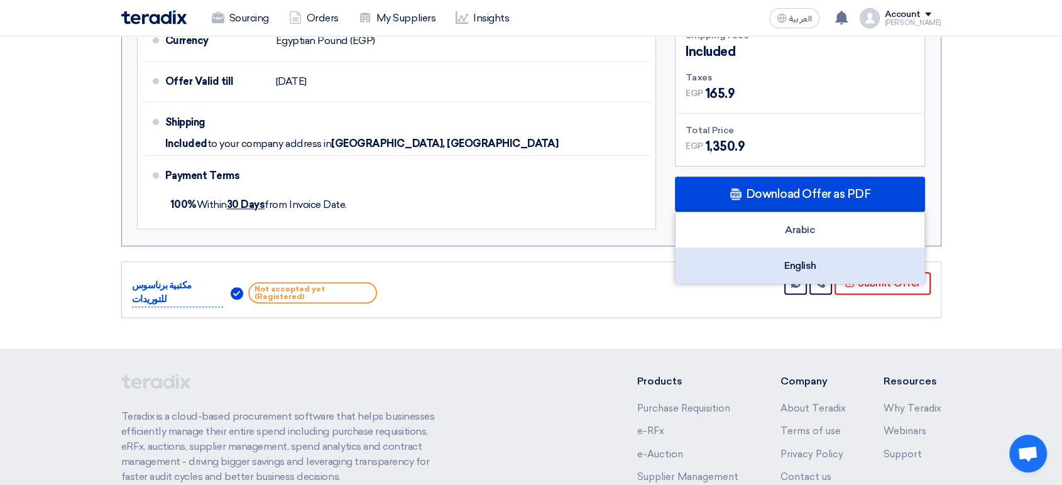
click at [805, 266] on div "English" at bounding box center [799, 265] width 249 height 35
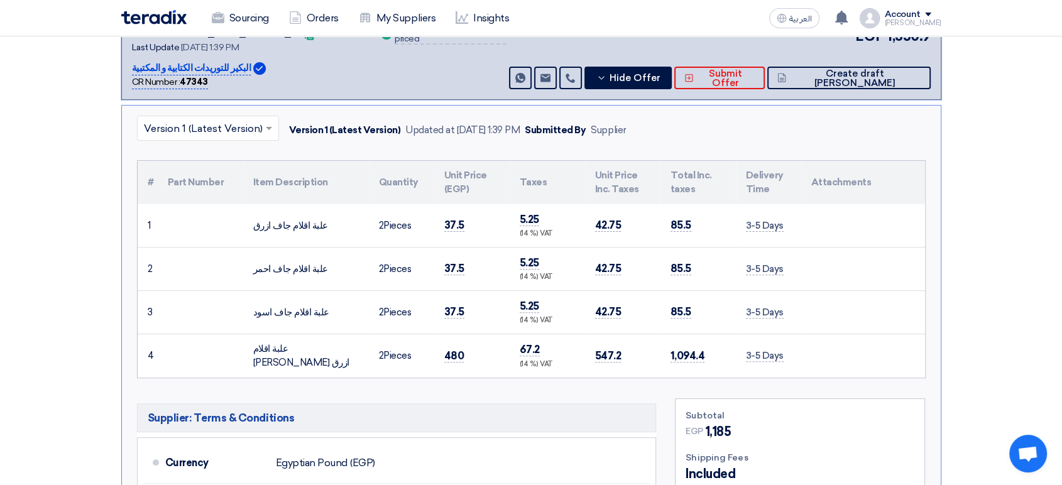
scroll to position [139, 0]
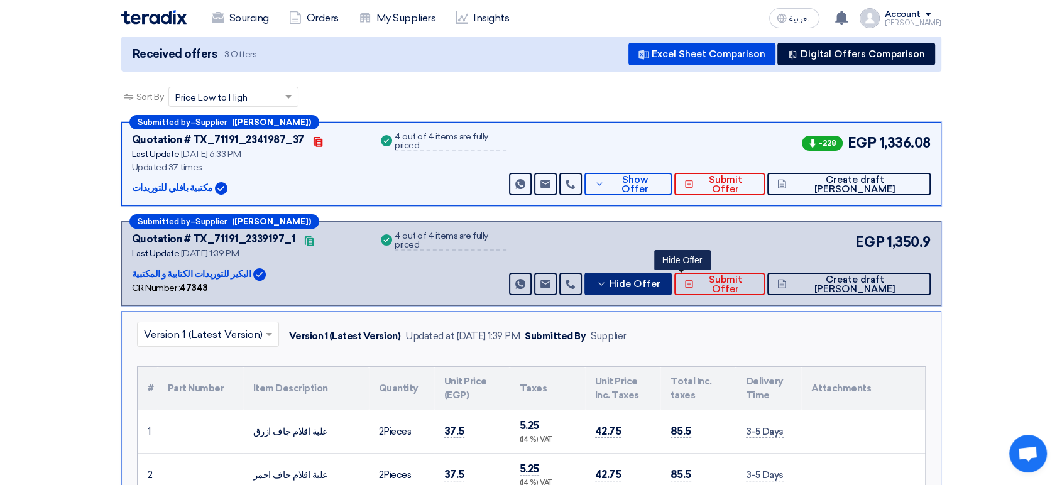
click at [660, 285] on span "Hide Offer" at bounding box center [634, 284] width 51 height 9
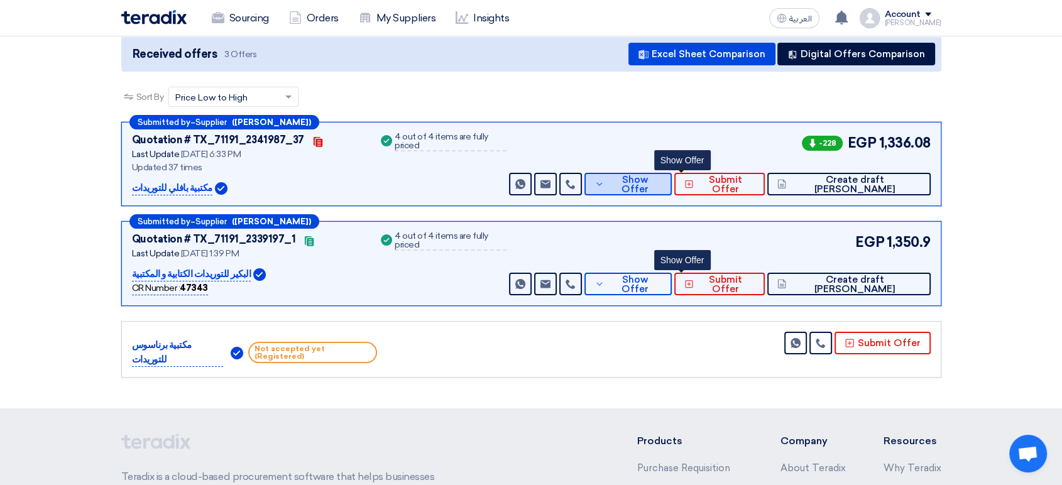
click at [604, 179] on icon at bounding box center [599, 184] width 10 height 10
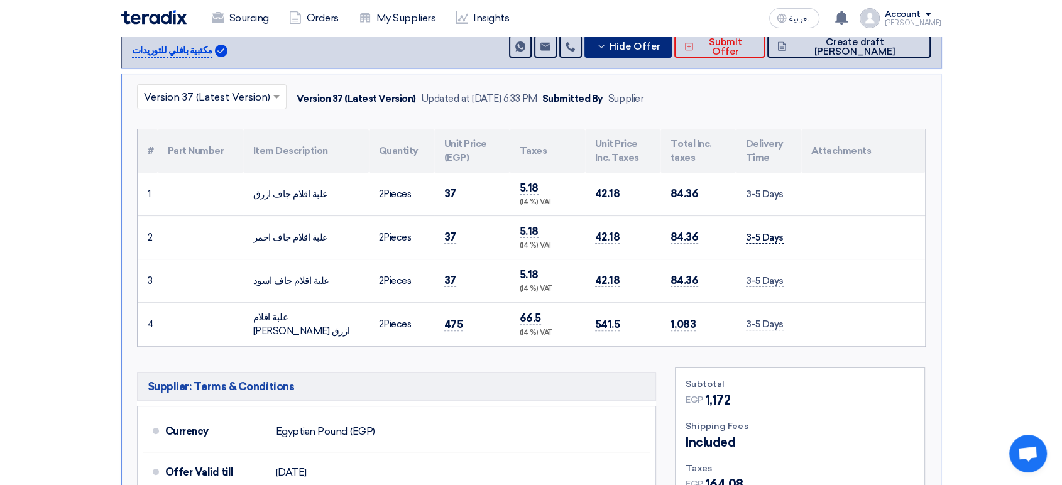
scroll to position [279, 0]
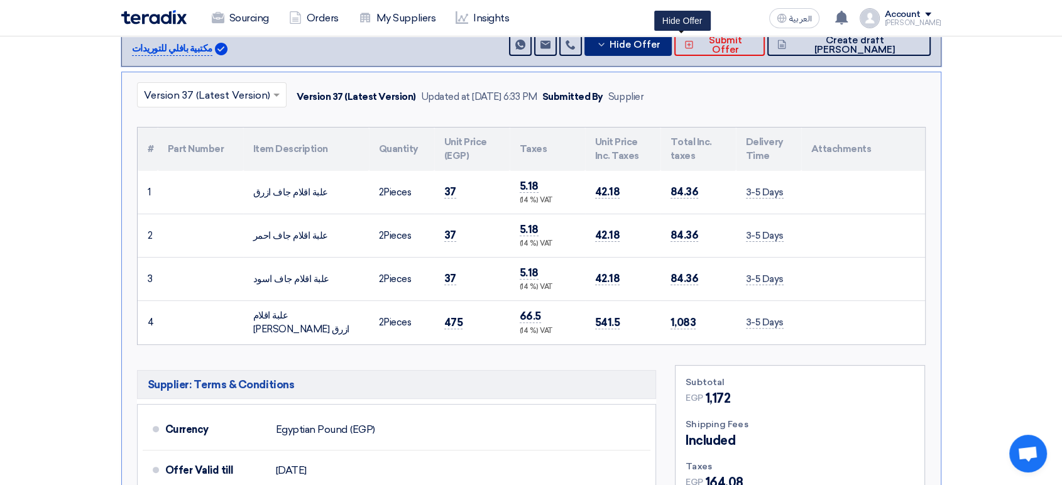
click at [660, 40] on span "Hide Offer" at bounding box center [634, 44] width 51 height 9
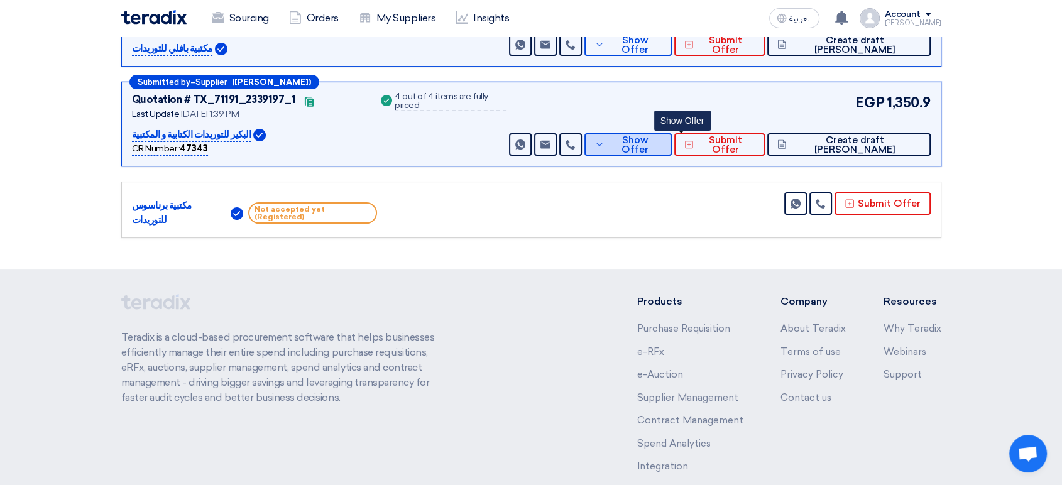
click at [661, 139] on span "Show Offer" at bounding box center [634, 145] width 54 height 19
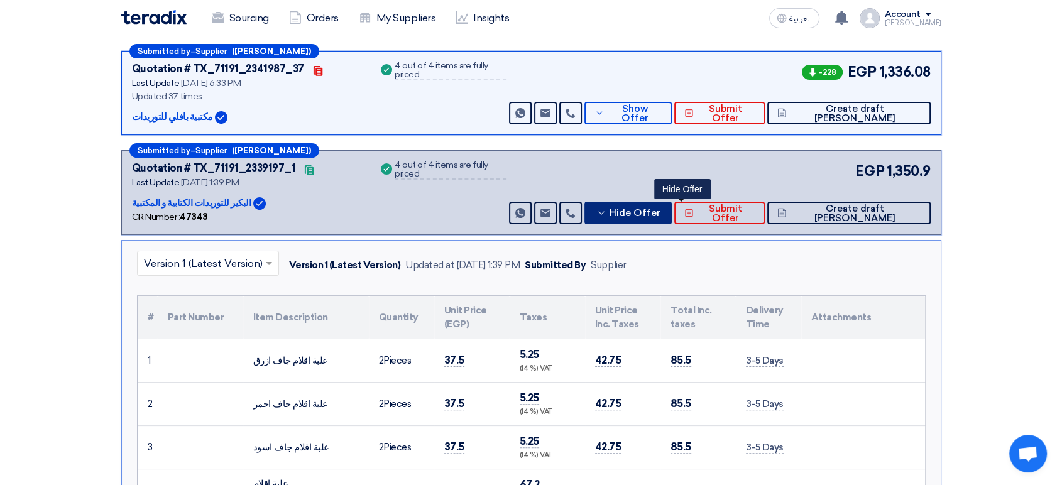
scroll to position [209, 0]
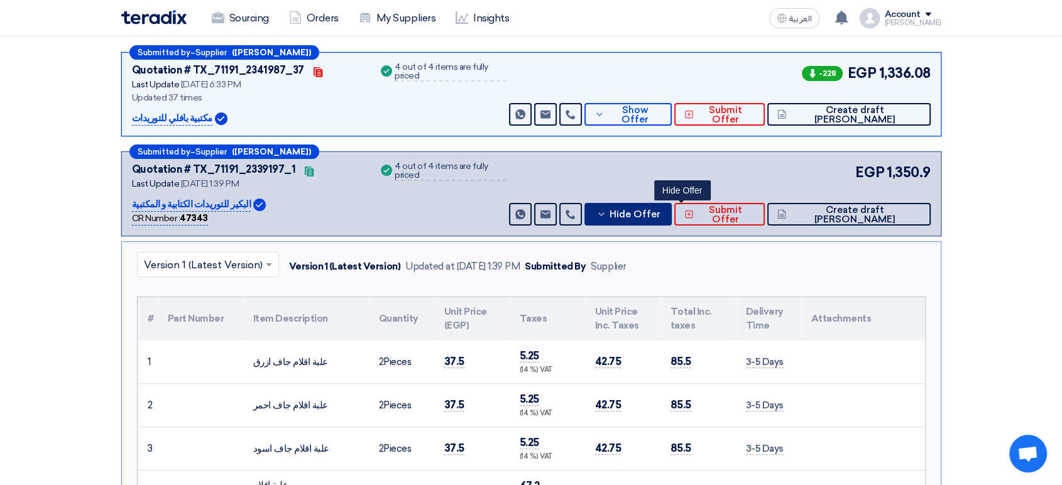
click at [661, 205] on button "Hide Offer" at bounding box center [627, 214] width 87 height 23
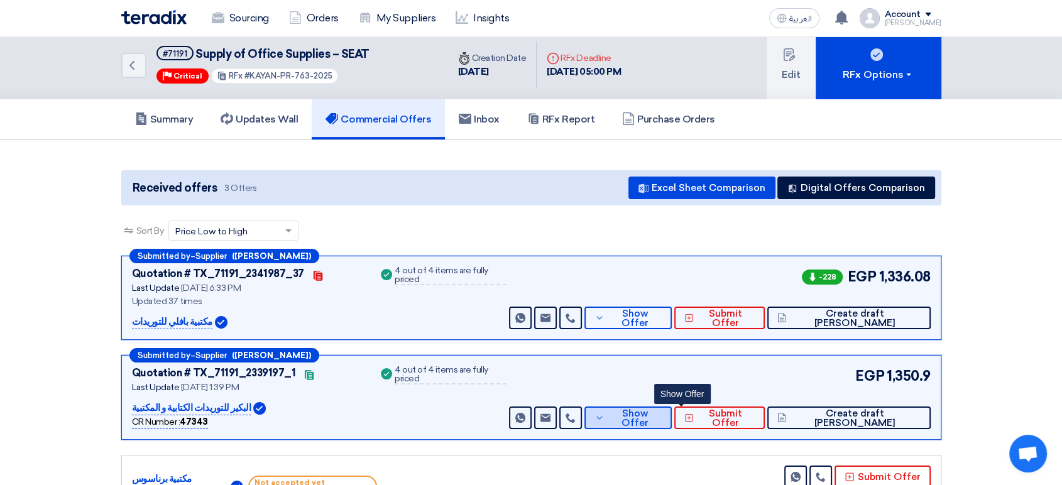
scroll to position [0, 0]
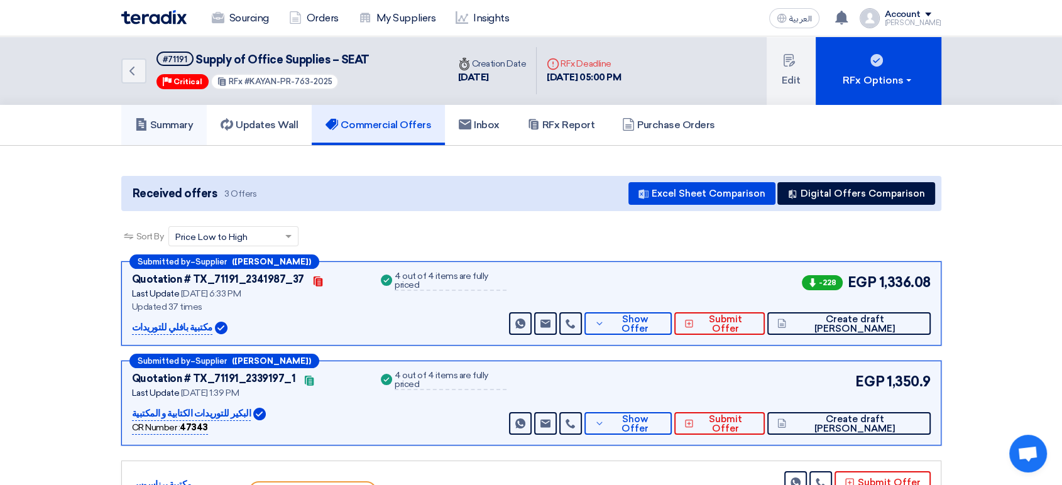
click at [160, 125] on h5 "Summary" at bounding box center [164, 125] width 58 height 13
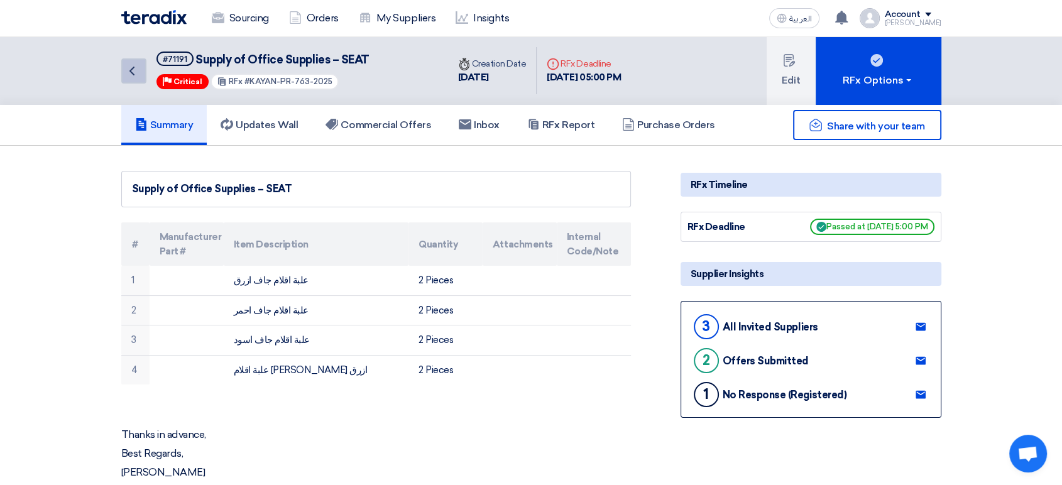
click at [126, 72] on icon "Back" at bounding box center [131, 70] width 15 height 15
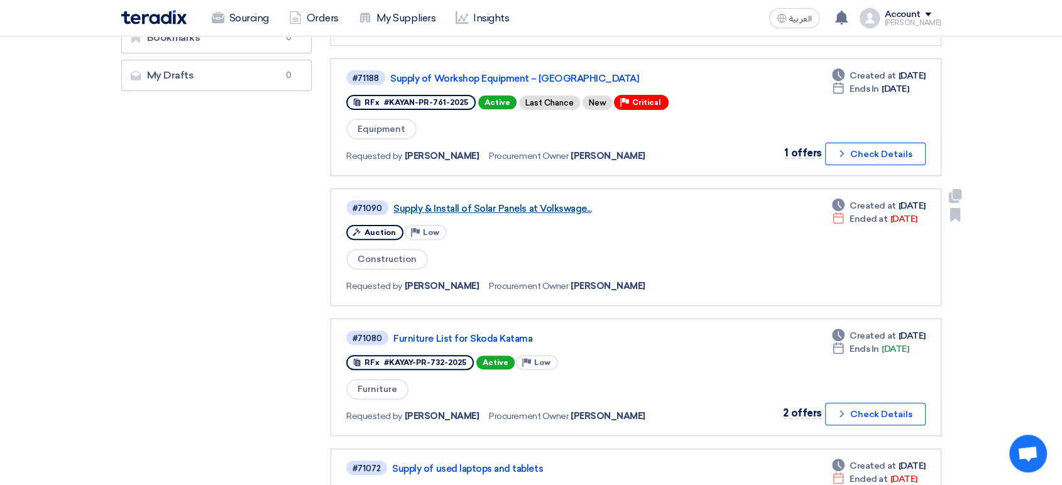
scroll to position [418, 0]
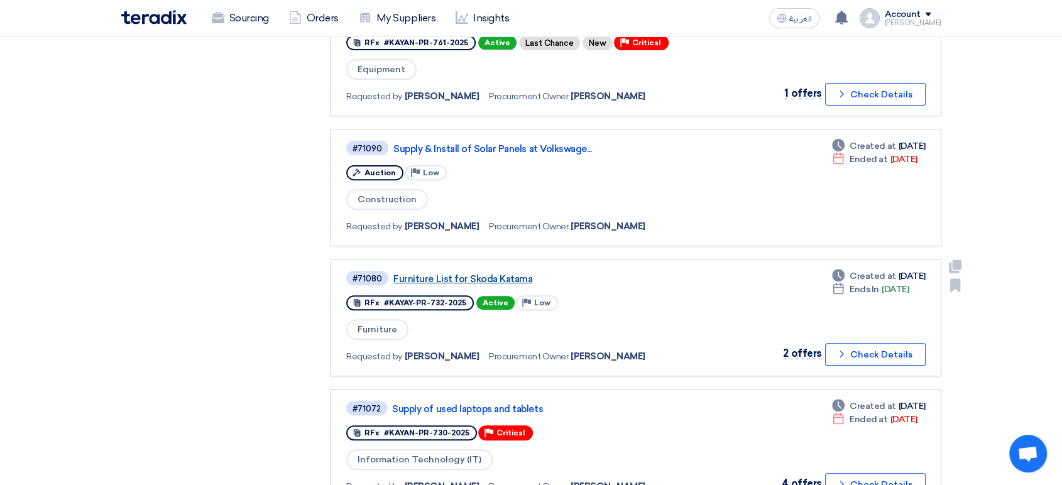
click at [499, 275] on link "Furniture List for Skoda Katama" at bounding box center [550, 278] width 314 height 11
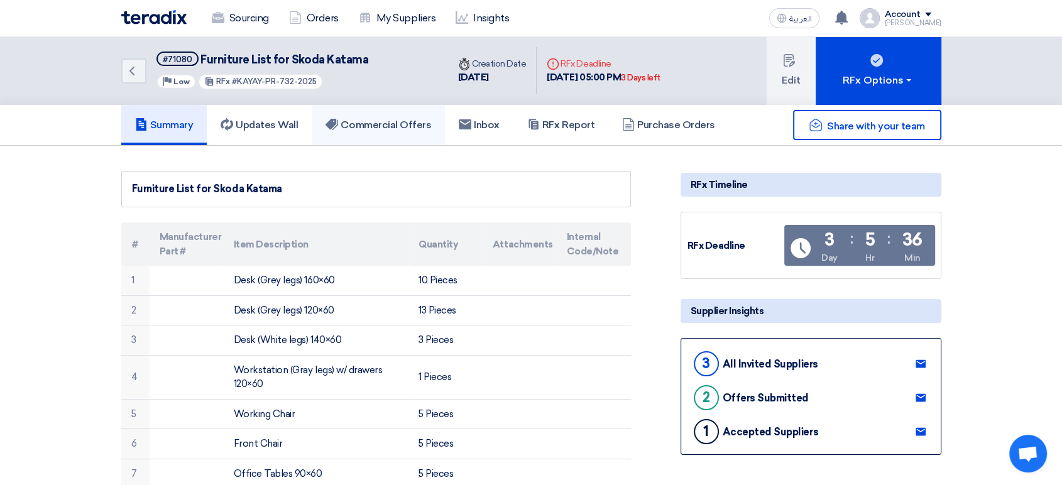
click at [405, 126] on h5 "Commercial Offers" at bounding box center [378, 125] width 106 height 13
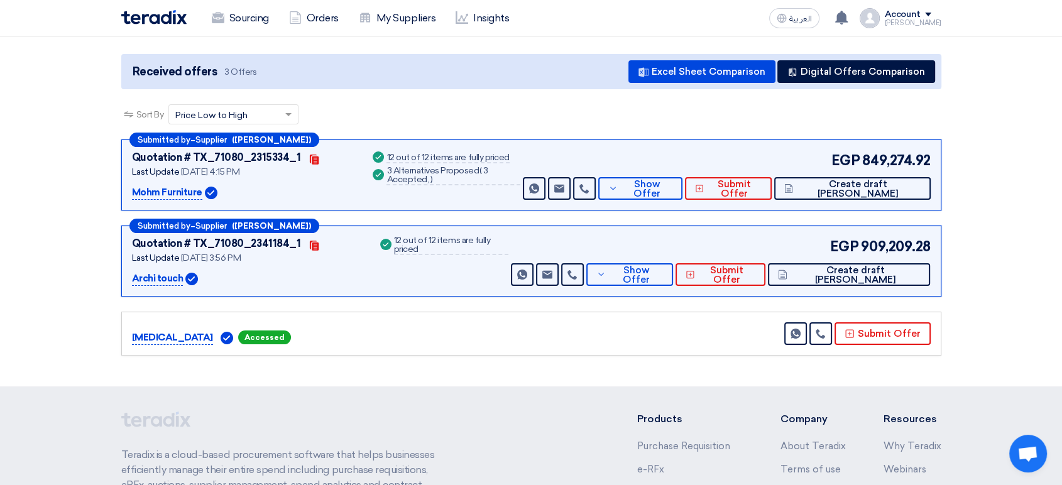
scroll to position [139, 0]
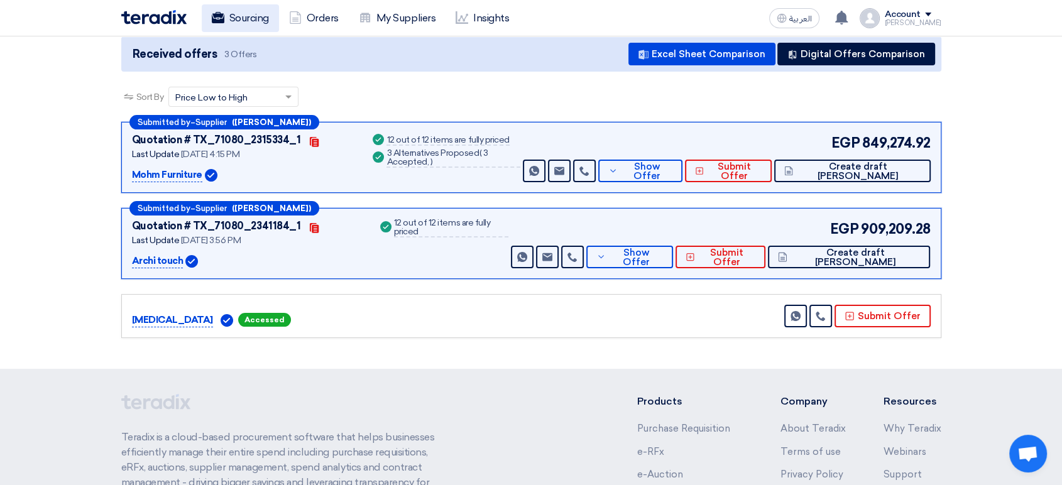
click at [242, 22] on link "Sourcing" at bounding box center [240, 18] width 77 height 28
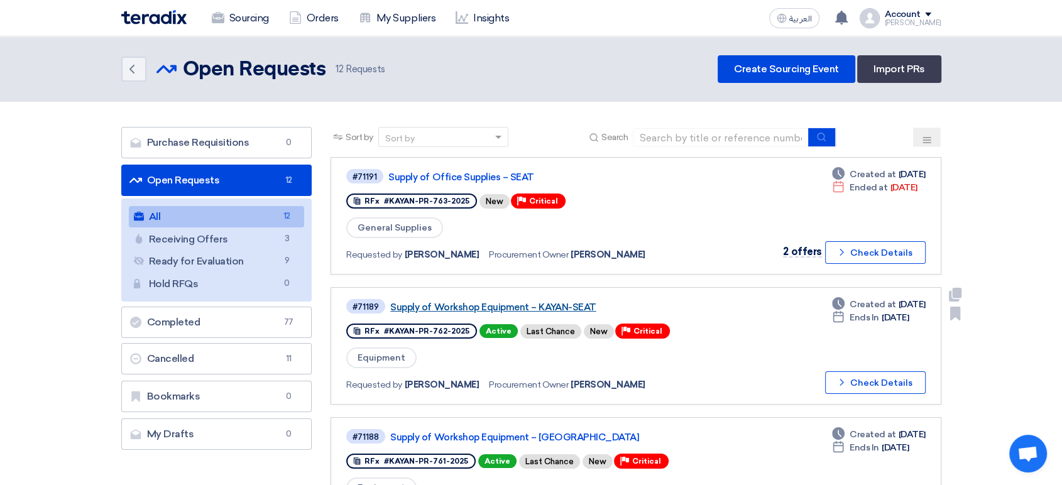
click at [501, 307] on link "Supply of Workshop Equipment – KAYAN-SEAT" at bounding box center [547, 307] width 314 height 11
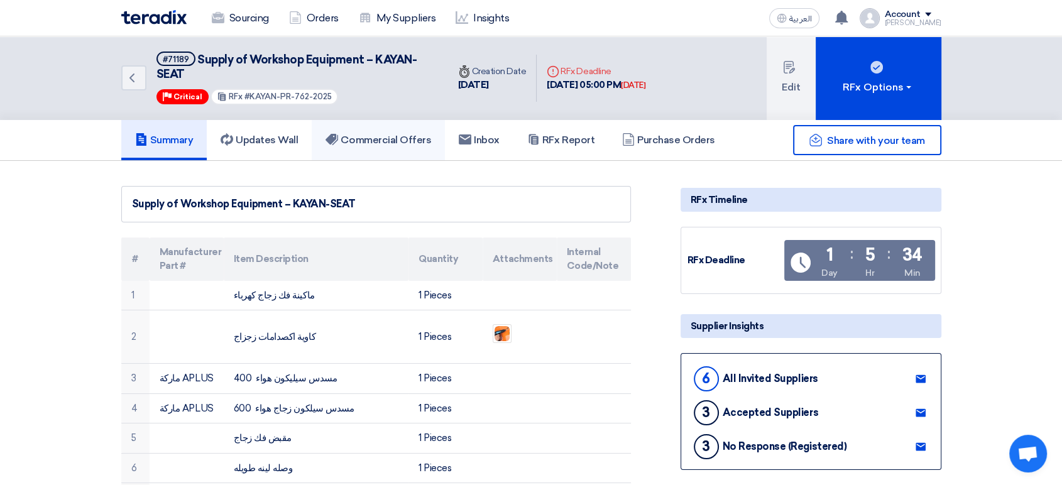
click at [393, 137] on h5 "Commercial Offers" at bounding box center [378, 140] width 106 height 13
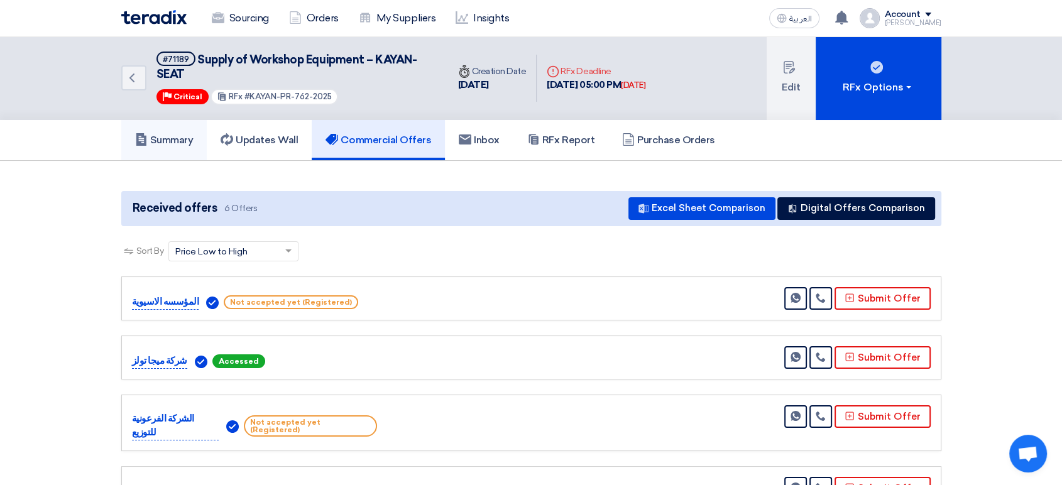
click at [174, 137] on h5 "Summary" at bounding box center [164, 140] width 58 height 13
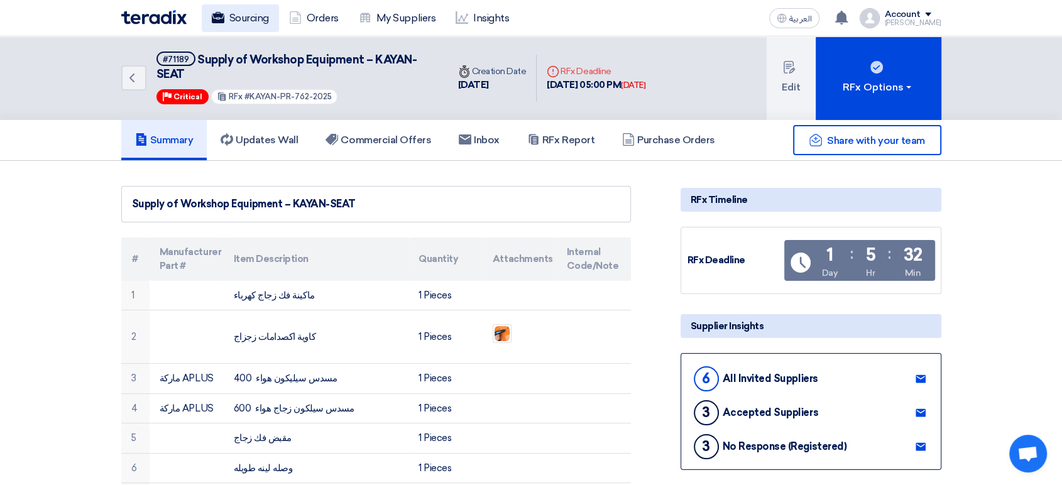
click at [216, 22] on use at bounding box center [217, 17] width 13 height 11
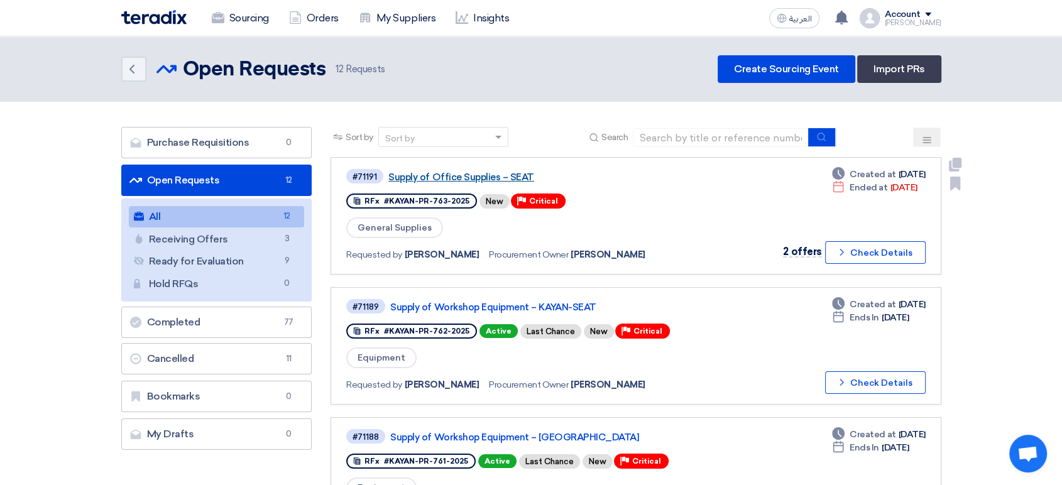
click at [440, 176] on link "Supply of Office Supplies – SEAT" at bounding box center [545, 176] width 314 height 11
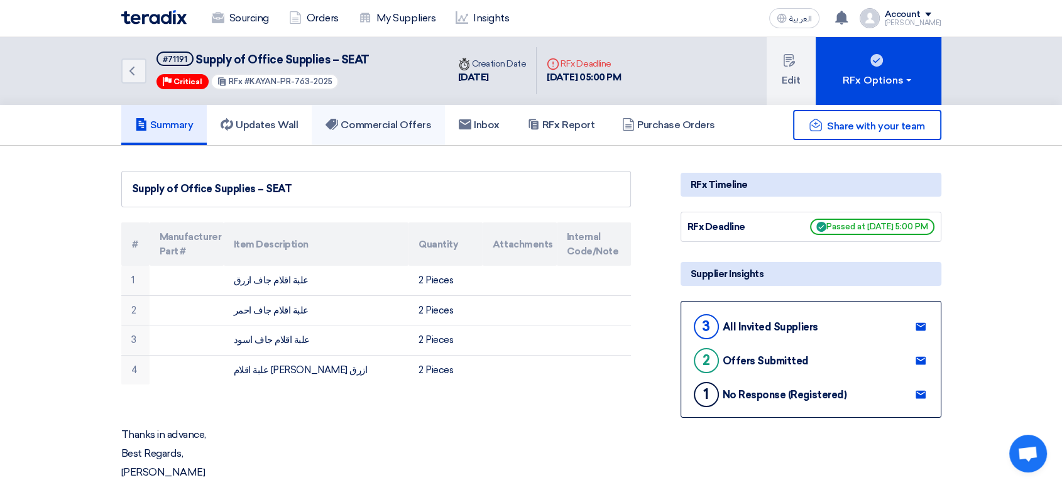
click at [380, 124] on h5 "Commercial Offers" at bounding box center [378, 125] width 106 height 13
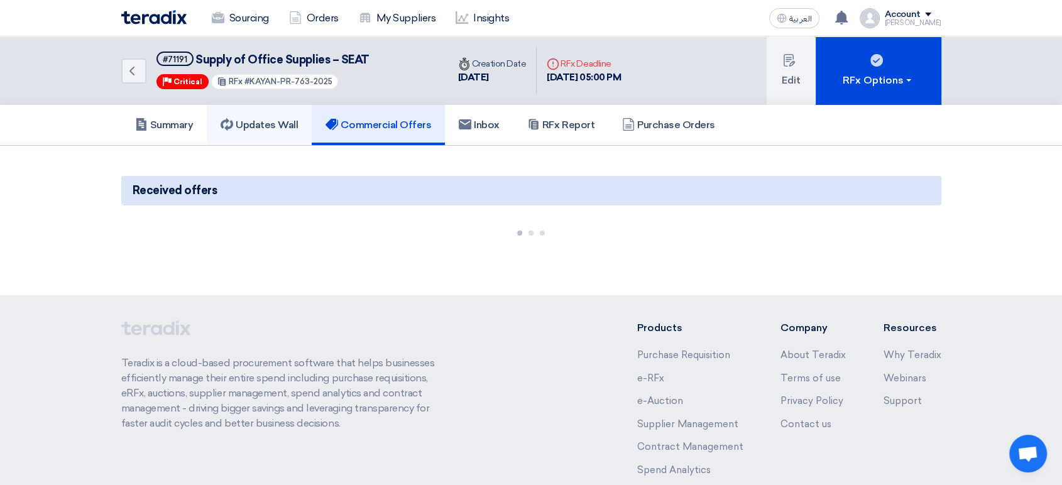
click at [251, 119] on h5 "Updates Wall" at bounding box center [258, 125] width 77 height 13
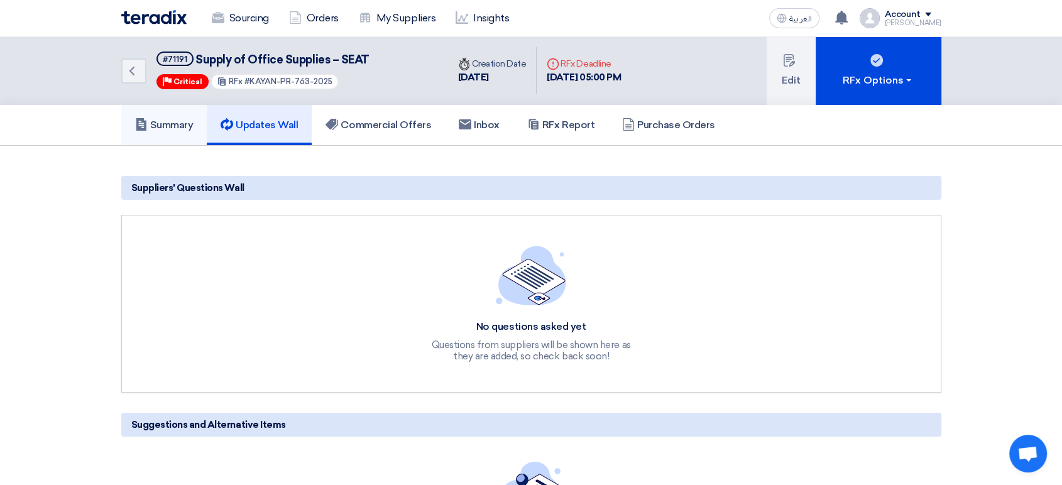
click at [175, 129] on h5 "Summary" at bounding box center [164, 125] width 58 height 13
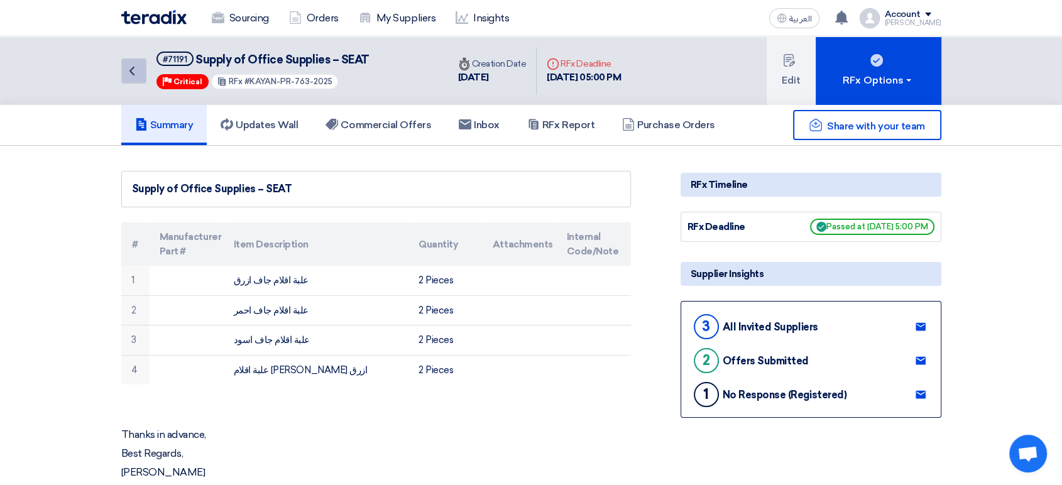
click at [126, 72] on icon "Back" at bounding box center [131, 70] width 15 height 15
